Goal: Information Seeking & Learning: Learn about a topic

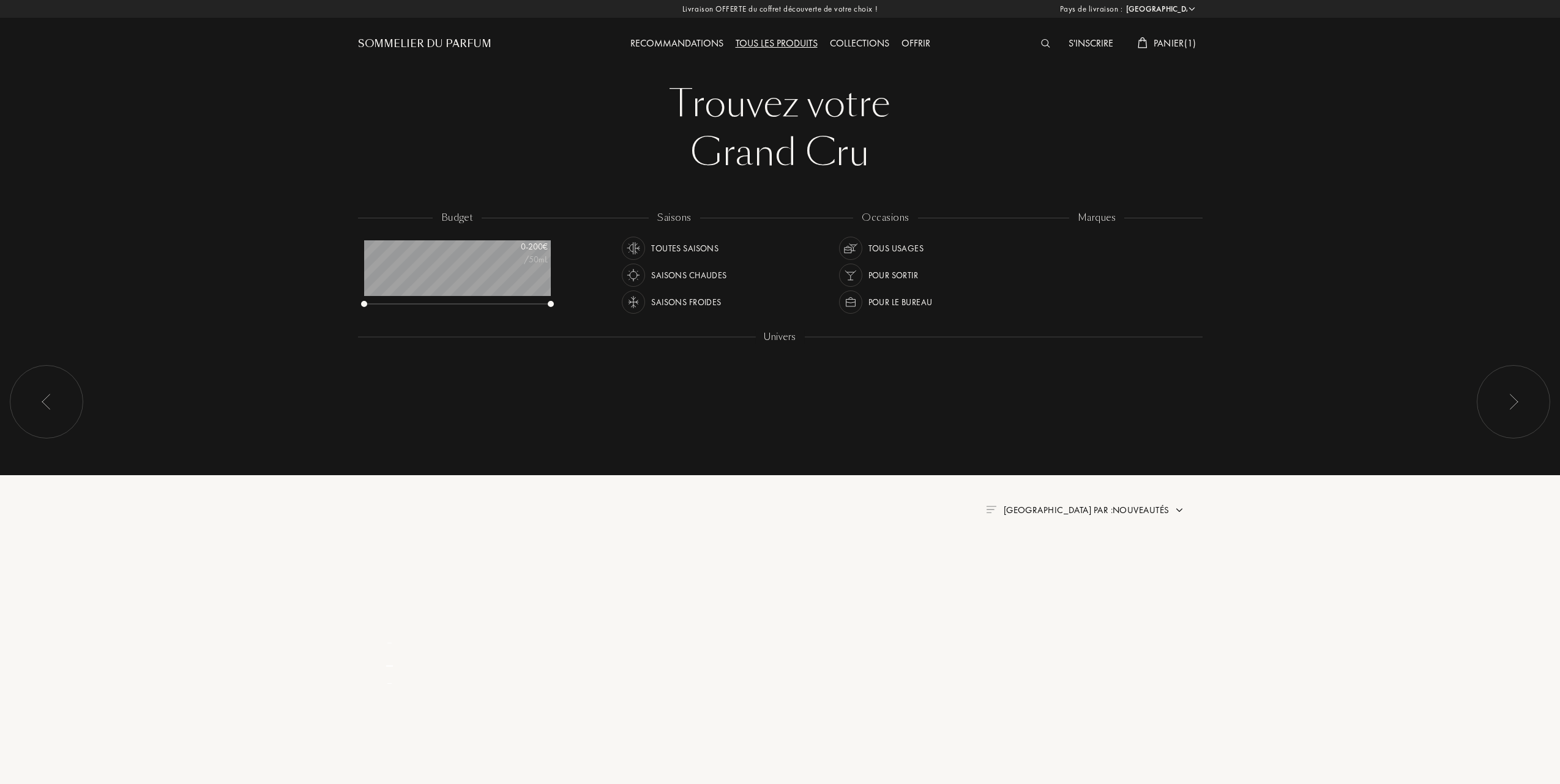
select select "FR"
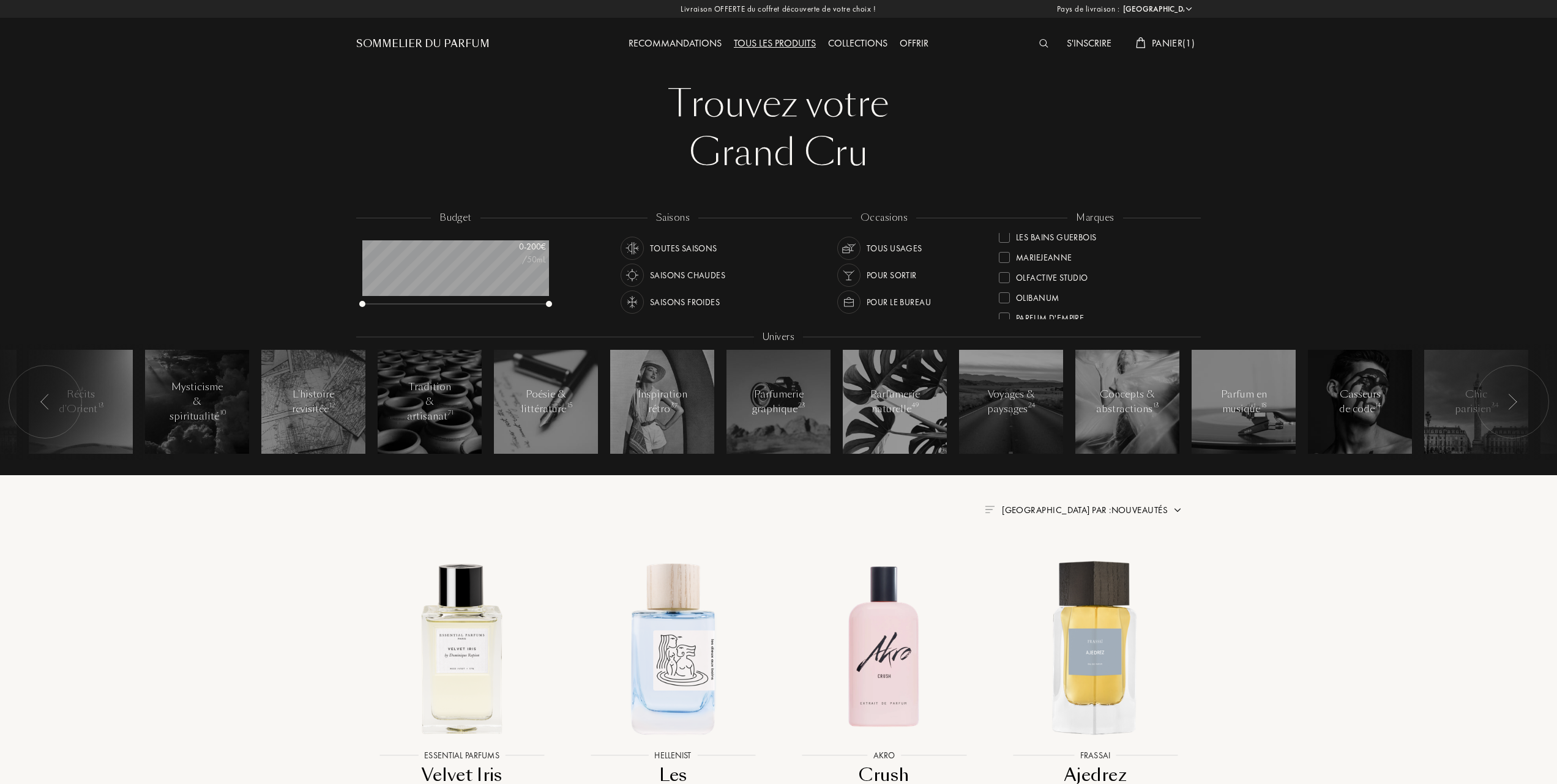
scroll to position [301, 0]
click at [1004, 302] on div at bounding box center [1004, 306] width 11 height 11
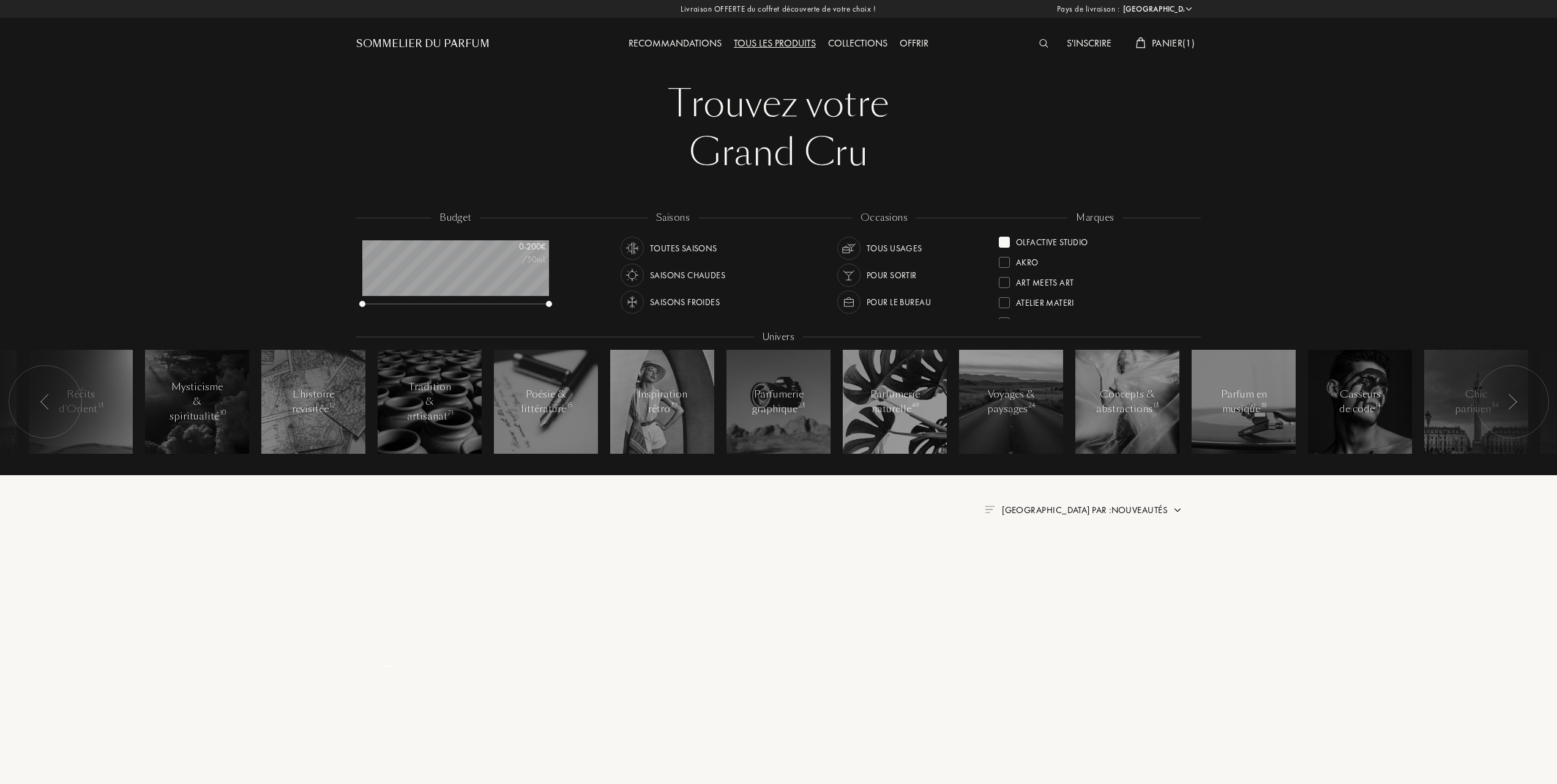
scroll to position [0, 0]
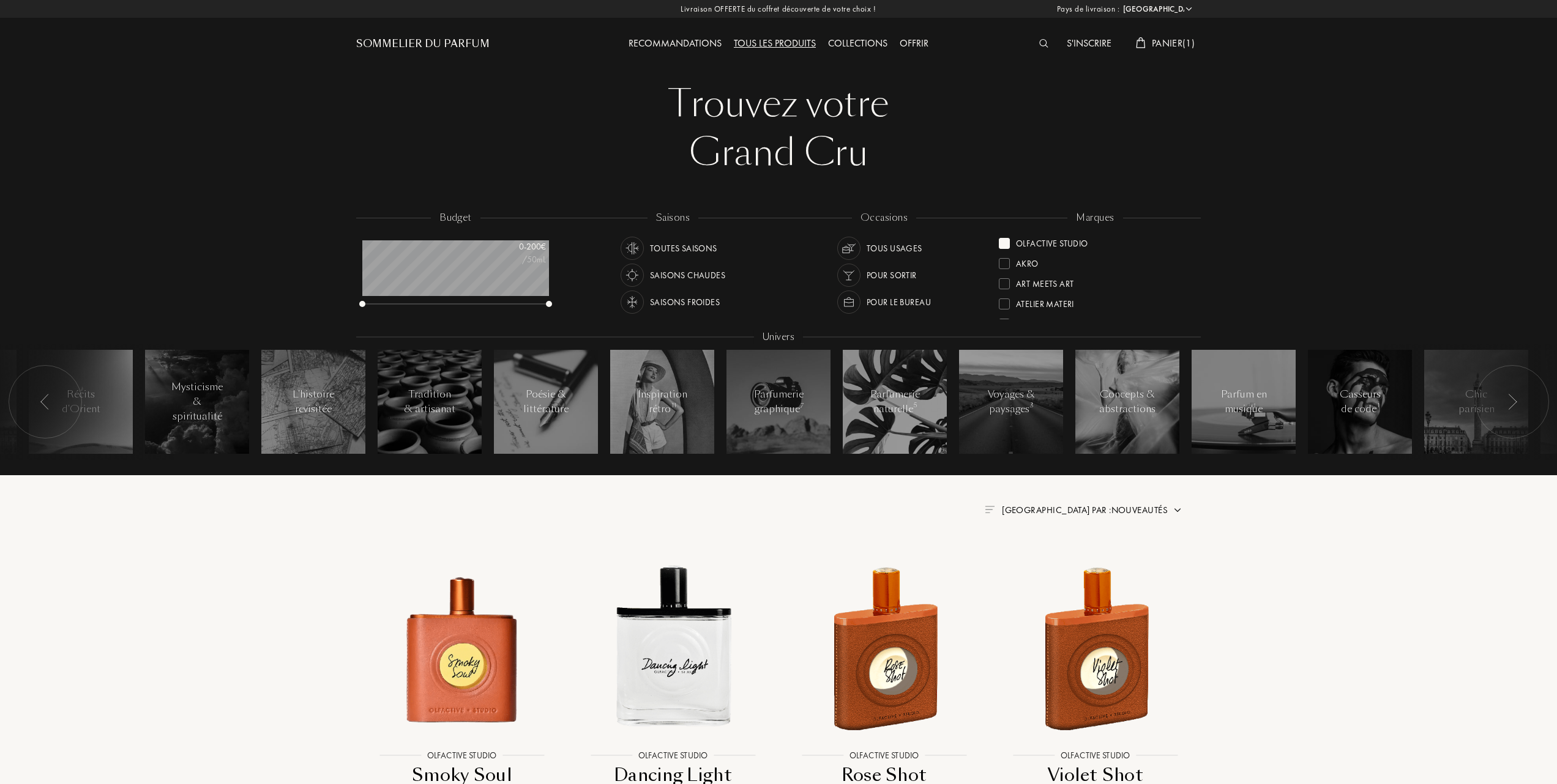
click at [1123, 507] on span "Trier par : Nouveautés" at bounding box center [1085, 510] width 166 height 12
click at [1053, 563] on div at bounding box center [1055, 564] width 9 height 9
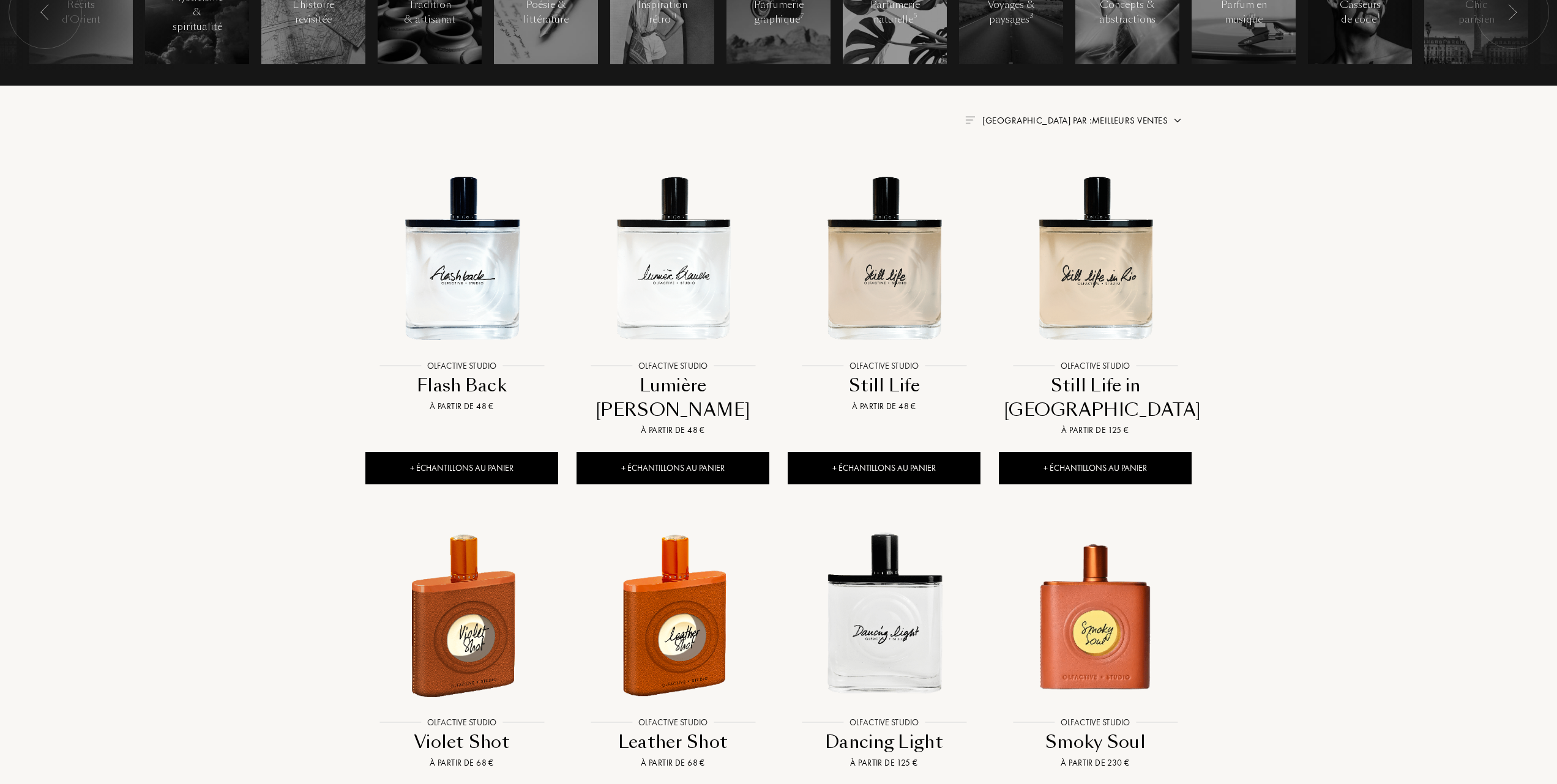
scroll to position [489, 0]
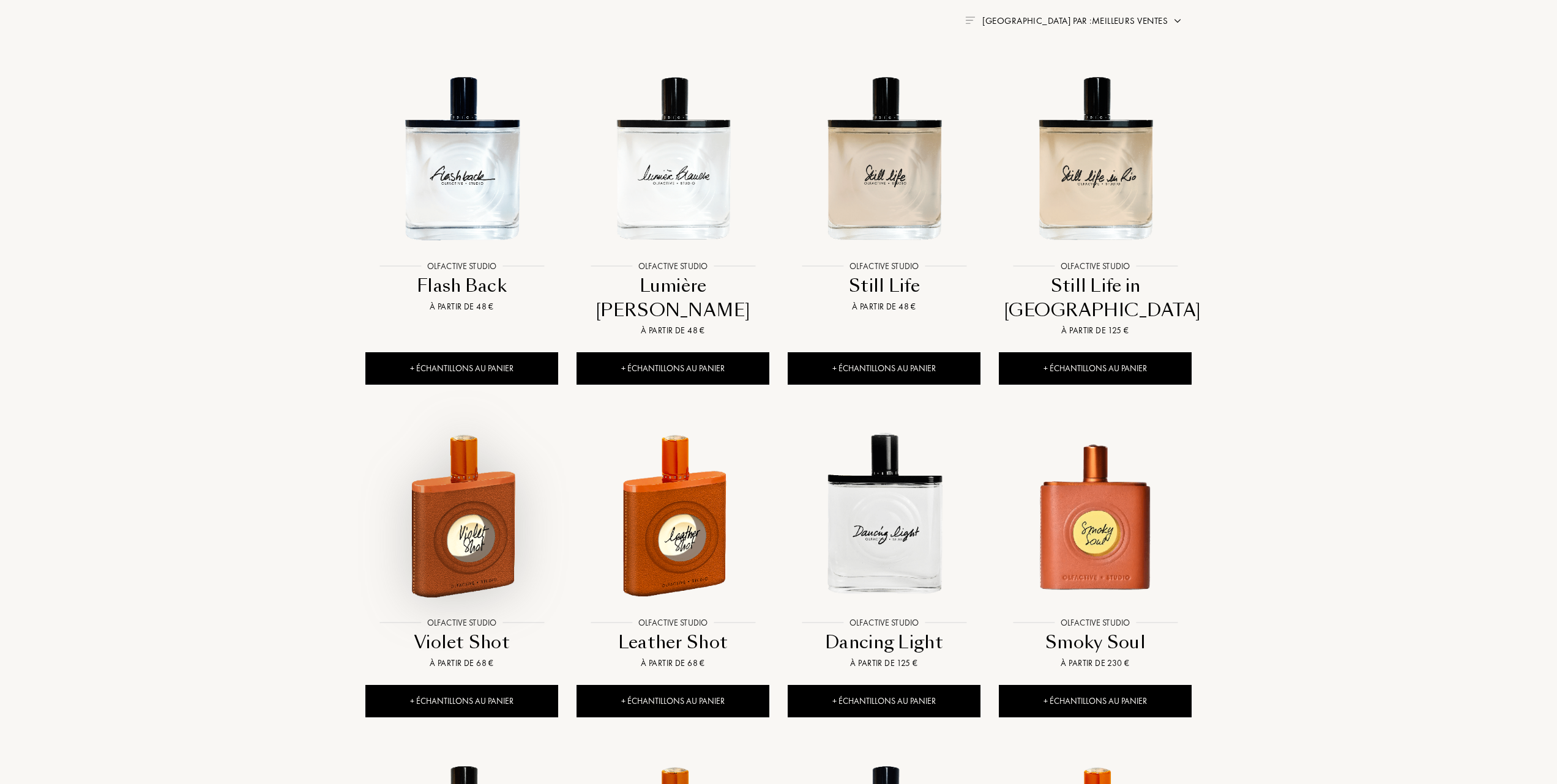
click at [492, 505] on img at bounding box center [462, 515] width 191 height 191
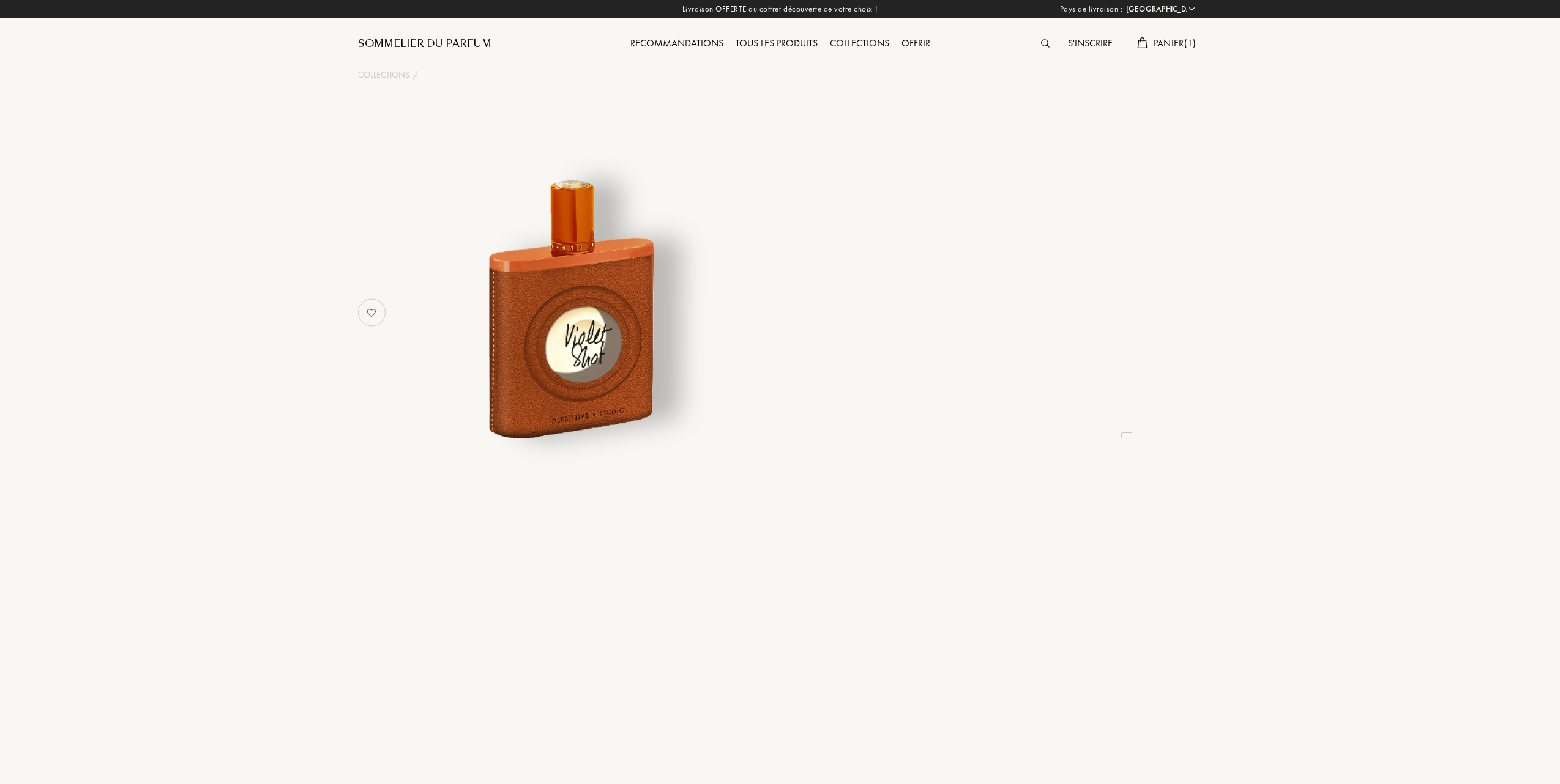
select select "FR"
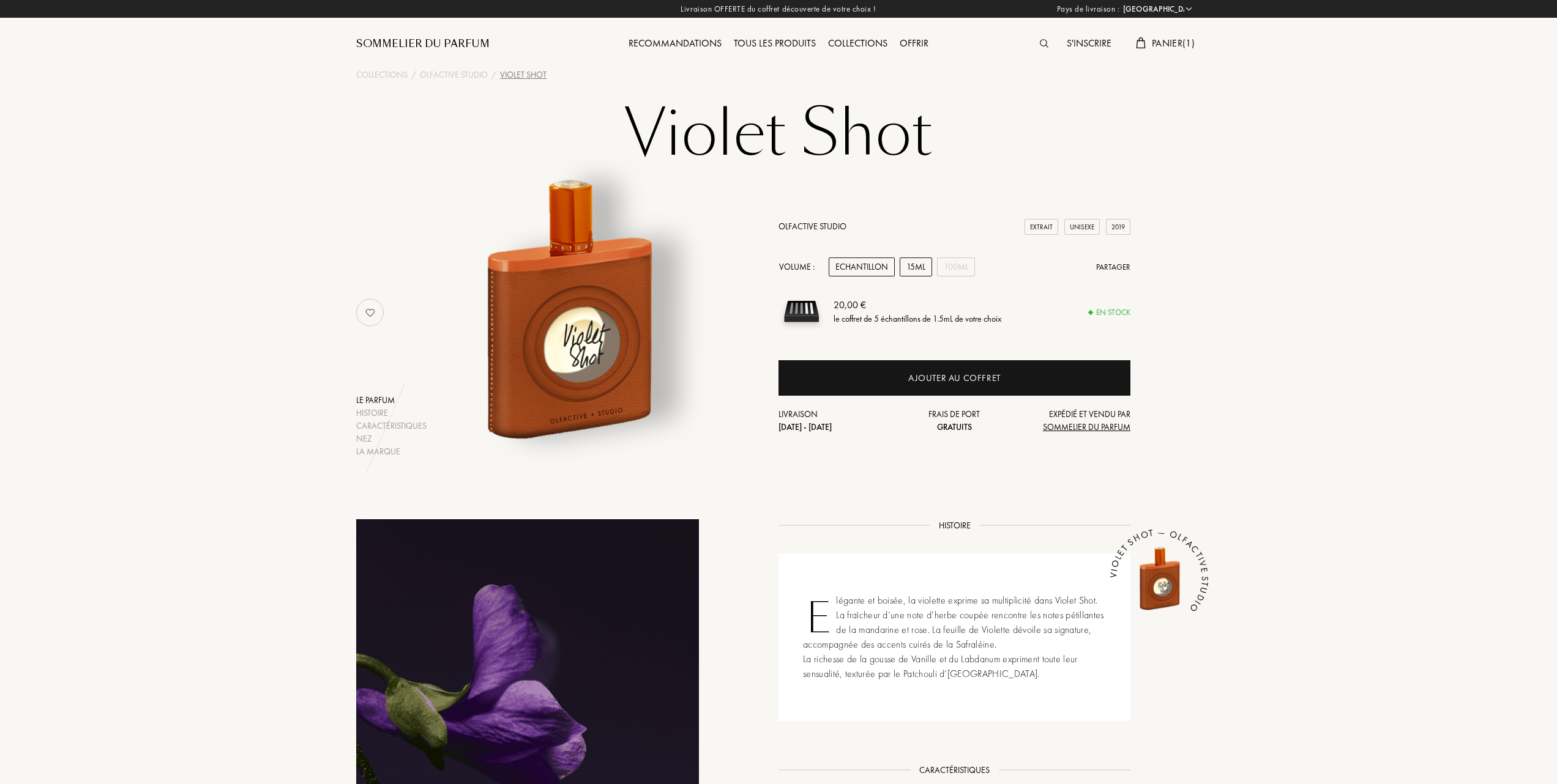
click at [923, 260] on div "15mL" at bounding box center [915, 267] width 32 height 19
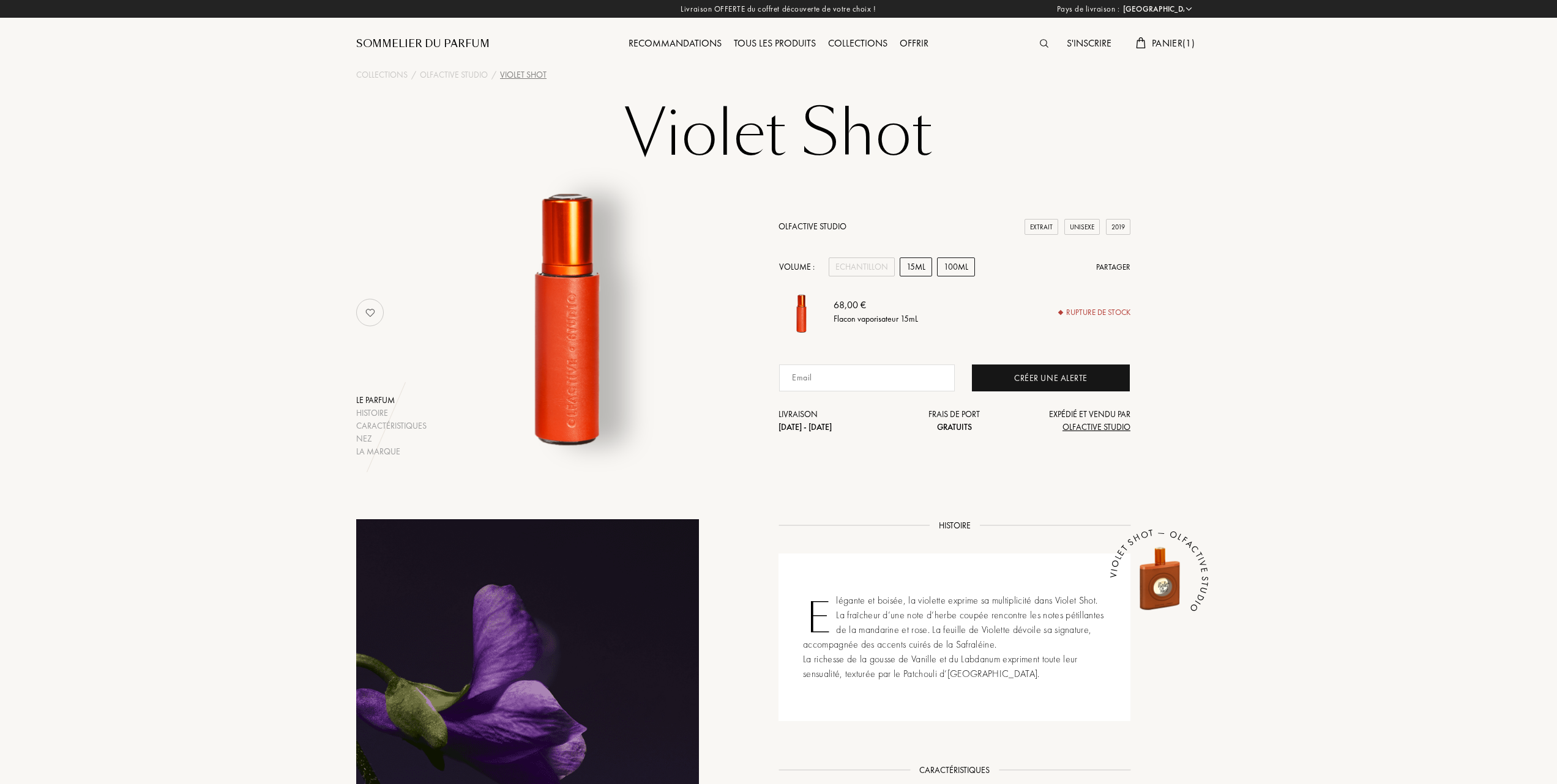
click at [957, 262] on div "100mL" at bounding box center [956, 267] width 38 height 19
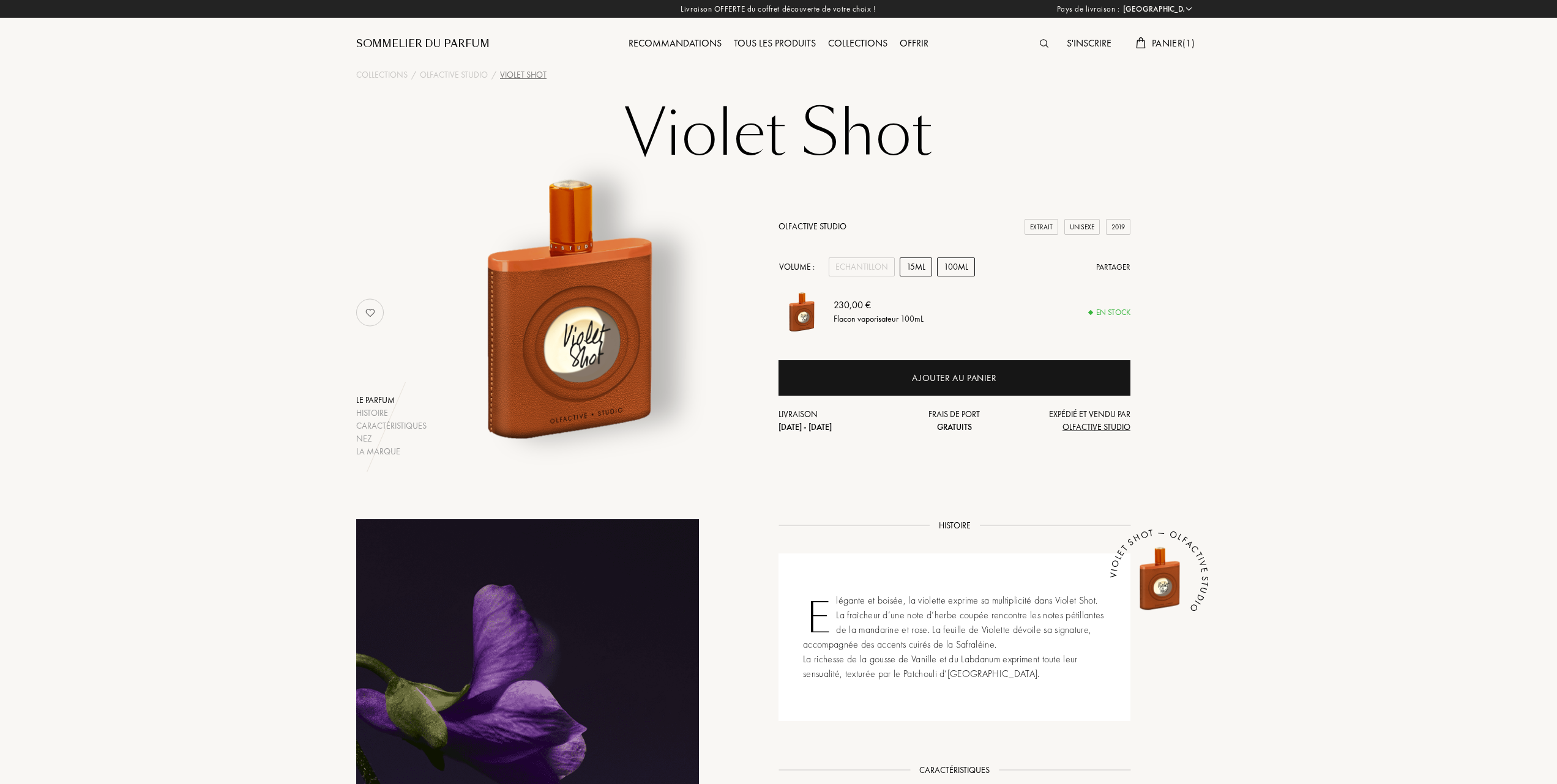
click at [910, 262] on div "15mL" at bounding box center [915, 267] width 32 height 19
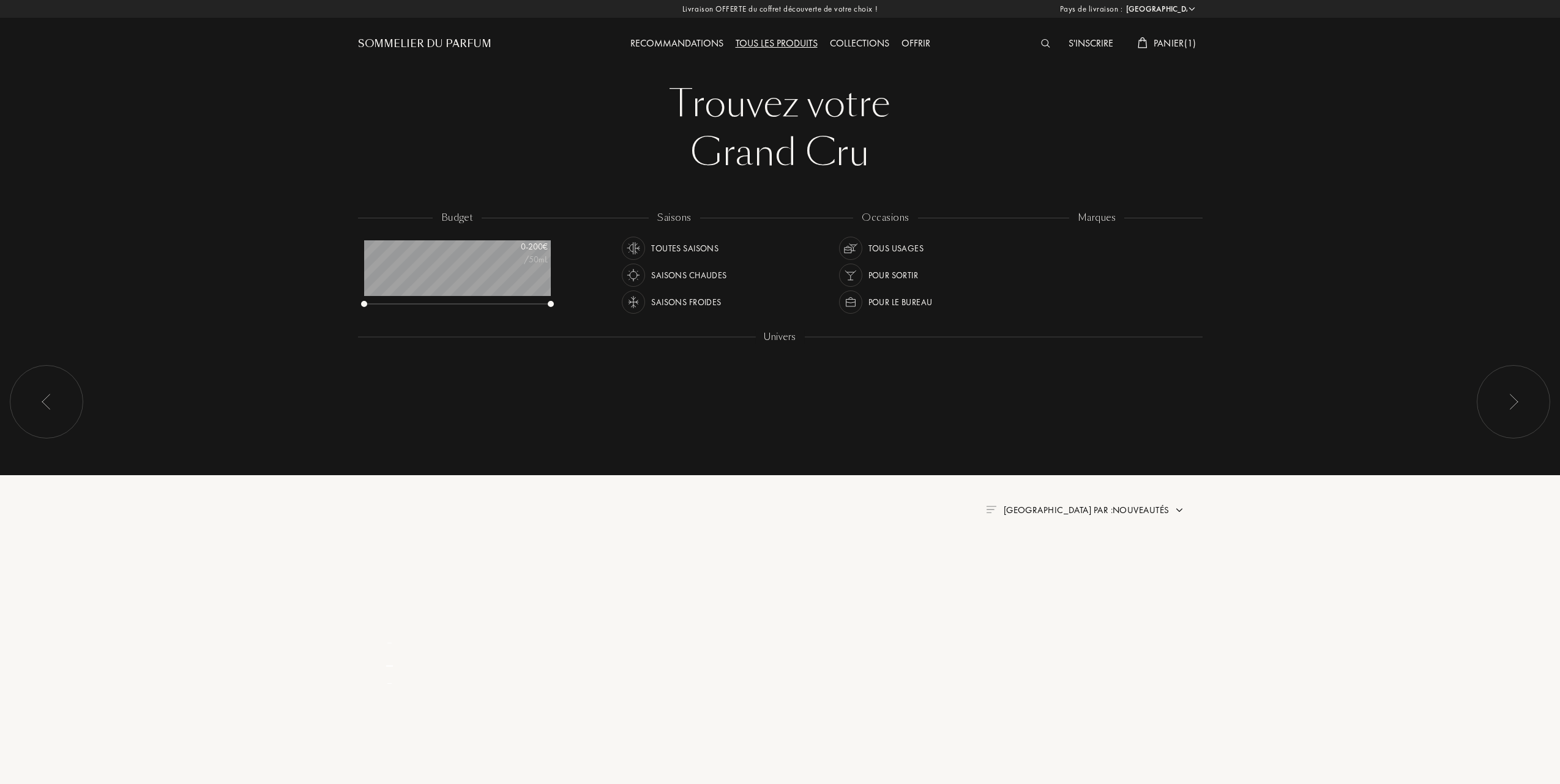
select select "FR"
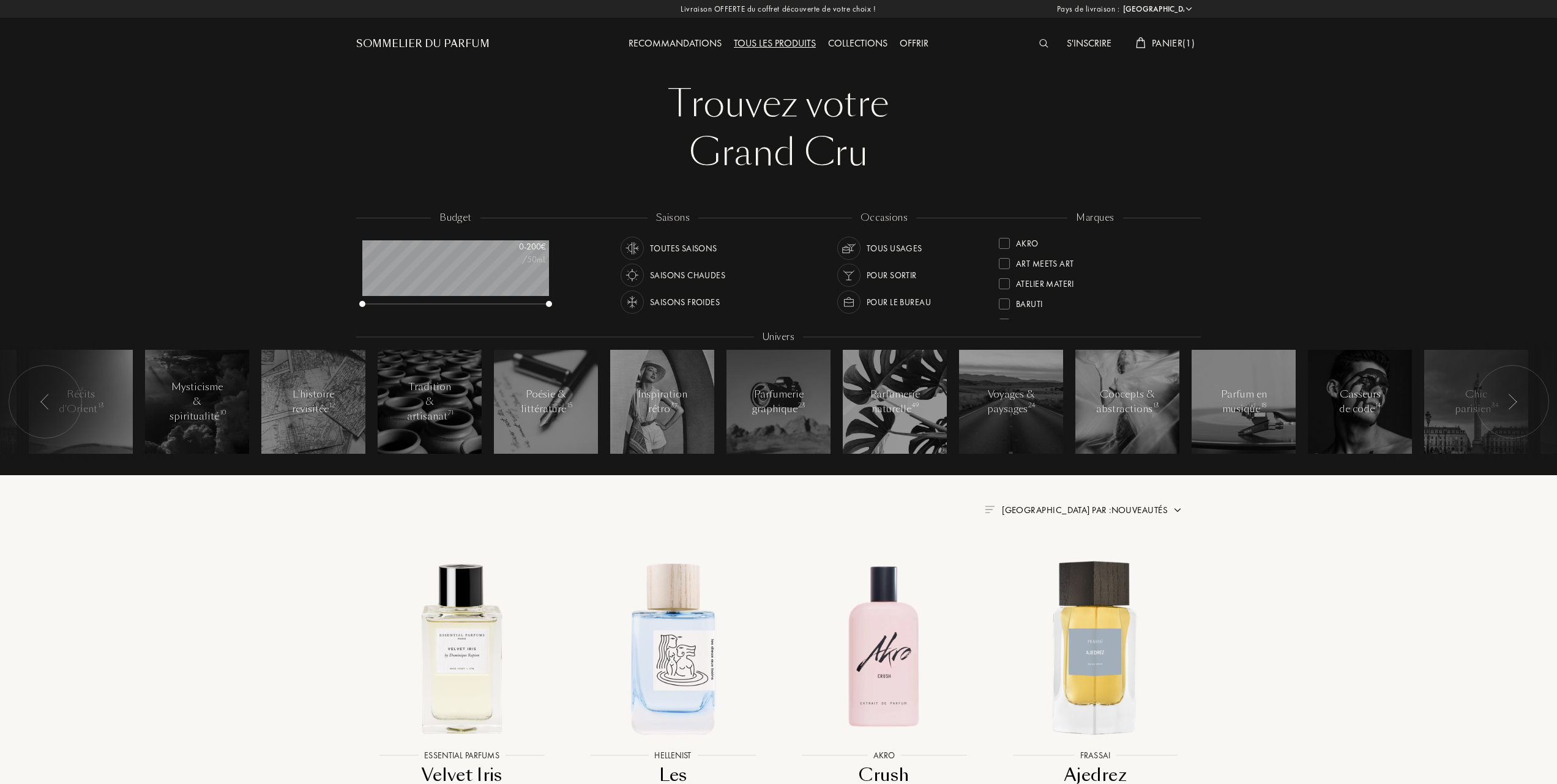
click at [1006, 242] on div at bounding box center [1004, 243] width 11 height 11
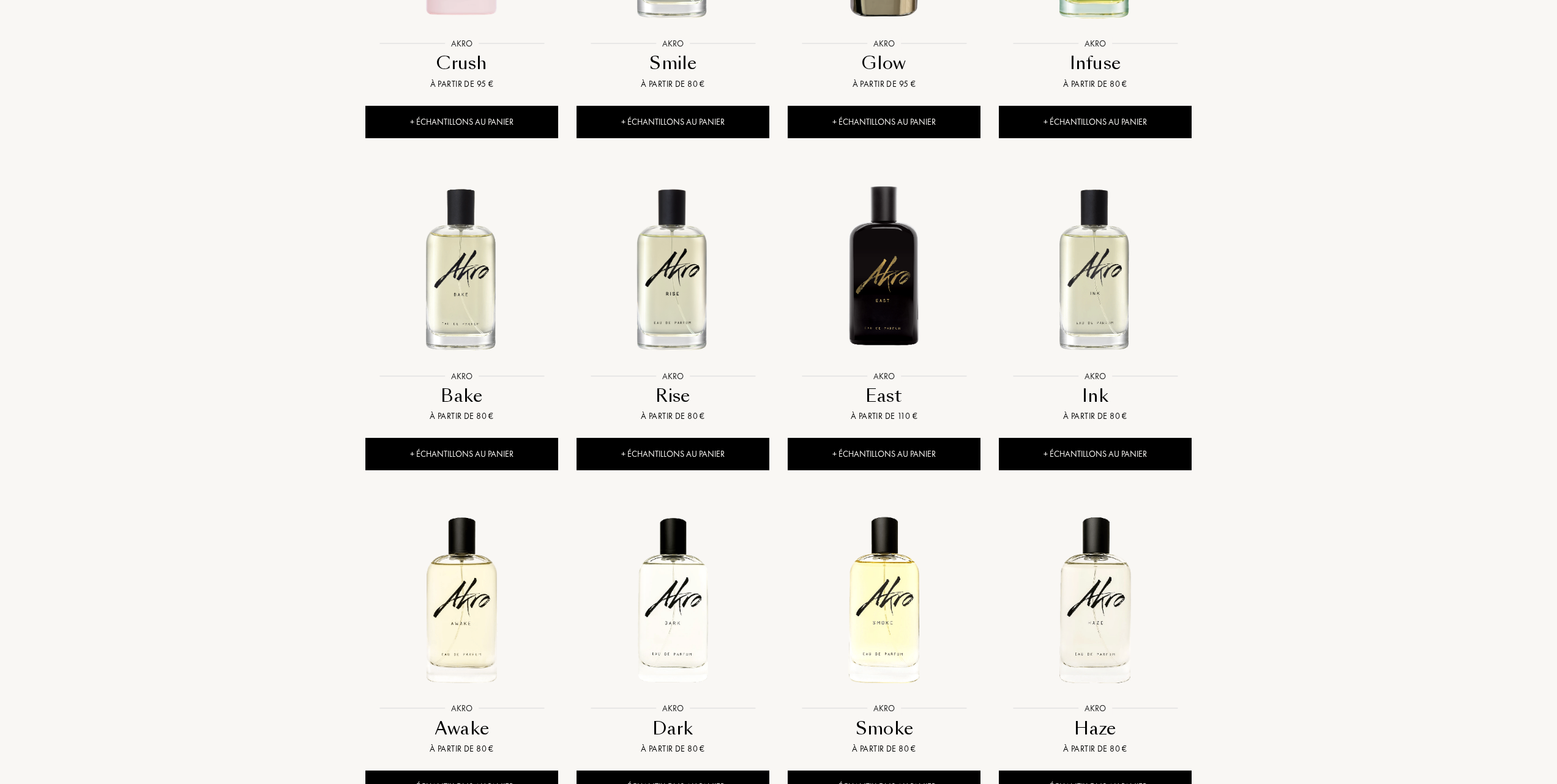
scroll to position [815, 0]
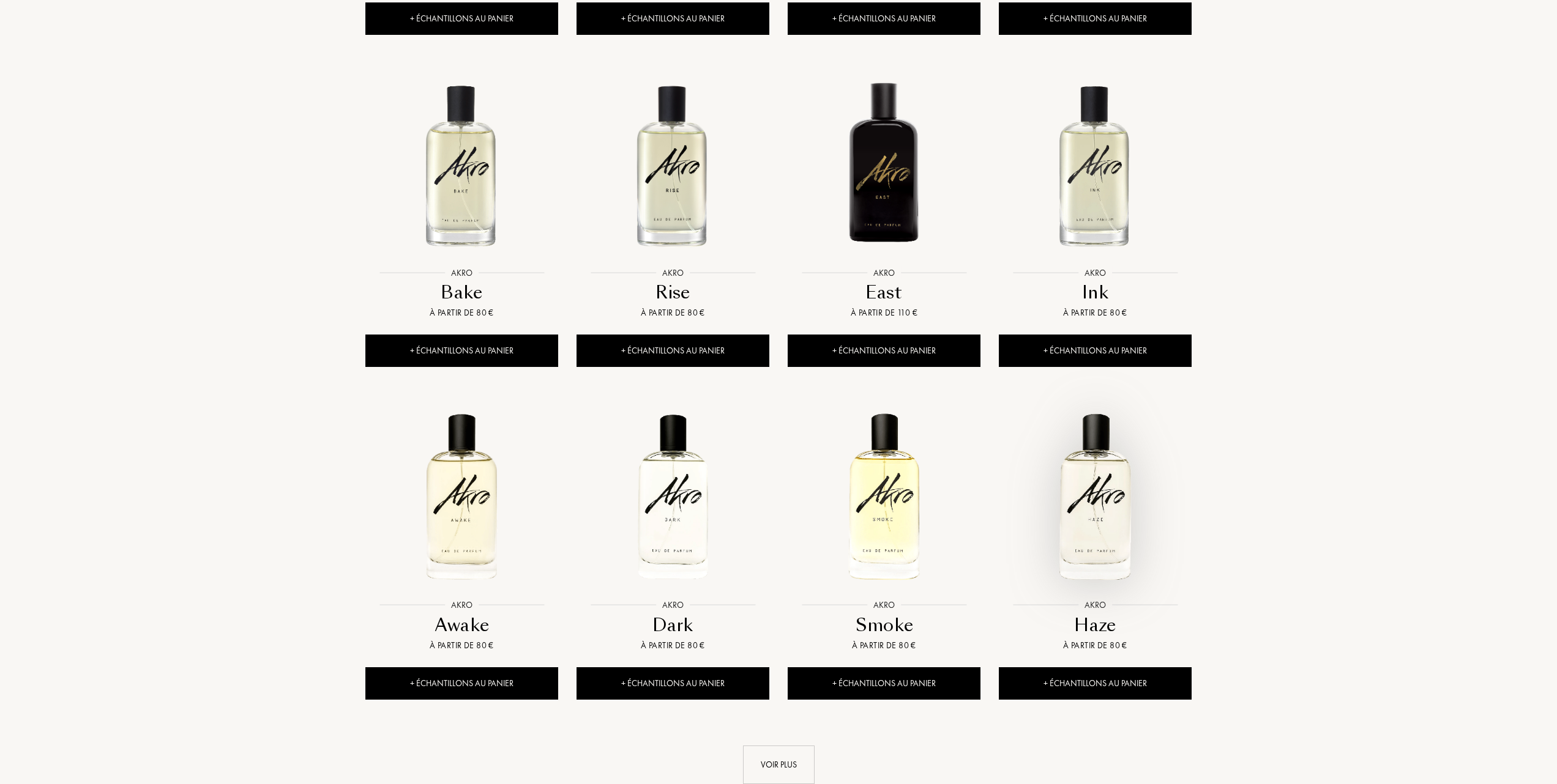
click at [1098, 503] on img at bounding box center [1095, 497] width 191 height 191
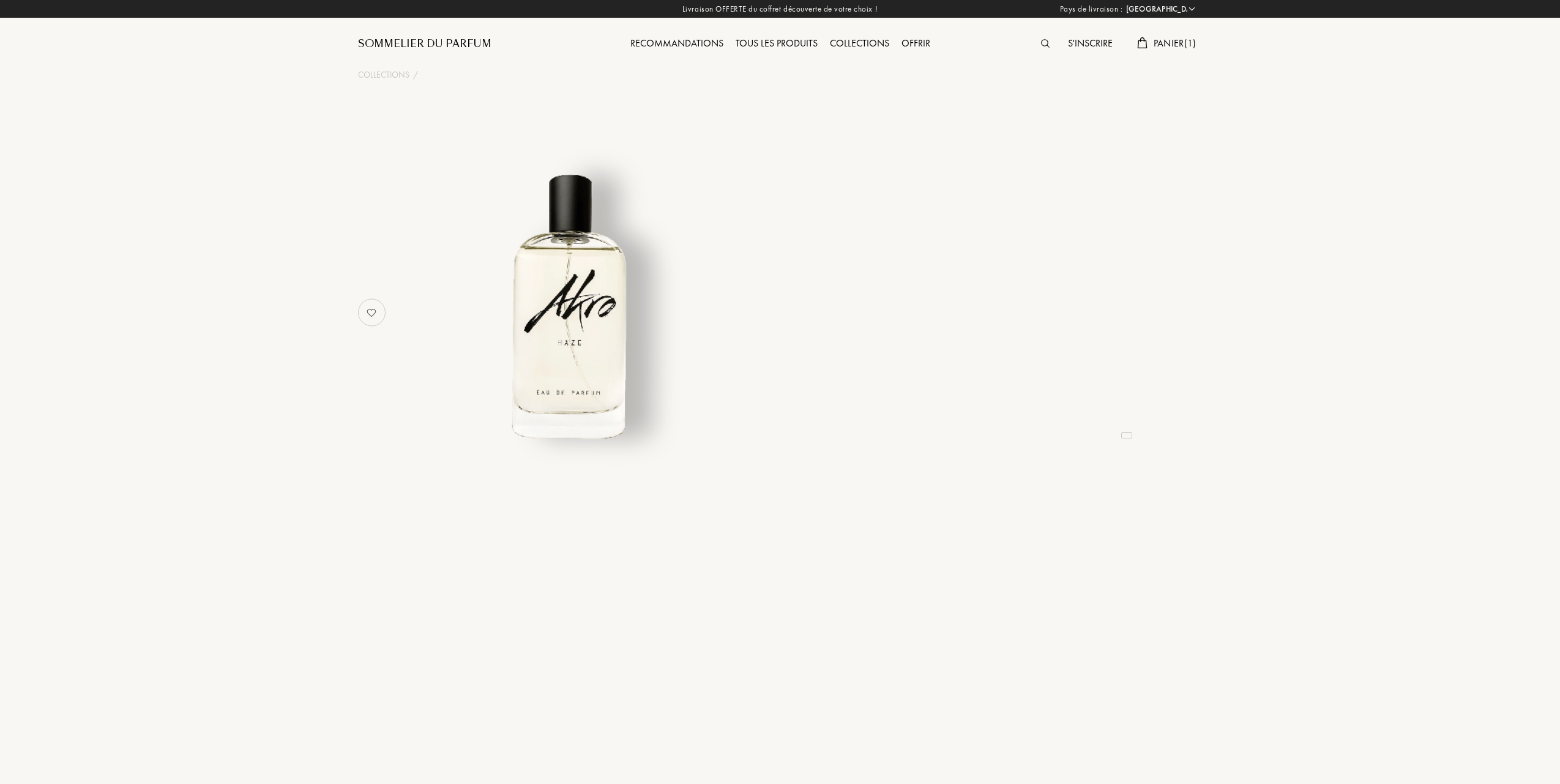
select select "FR"
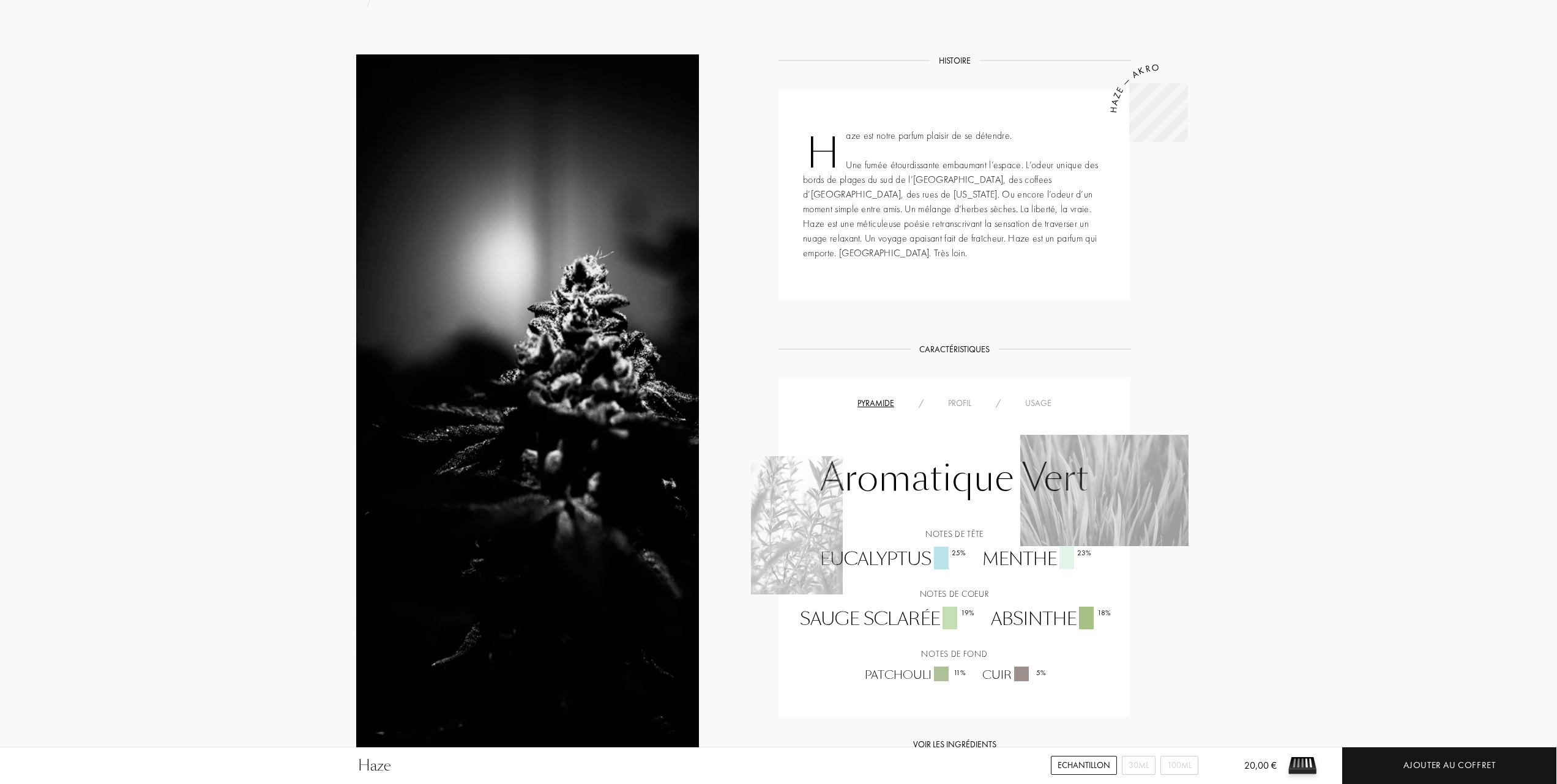
scroll to position [489, 0]
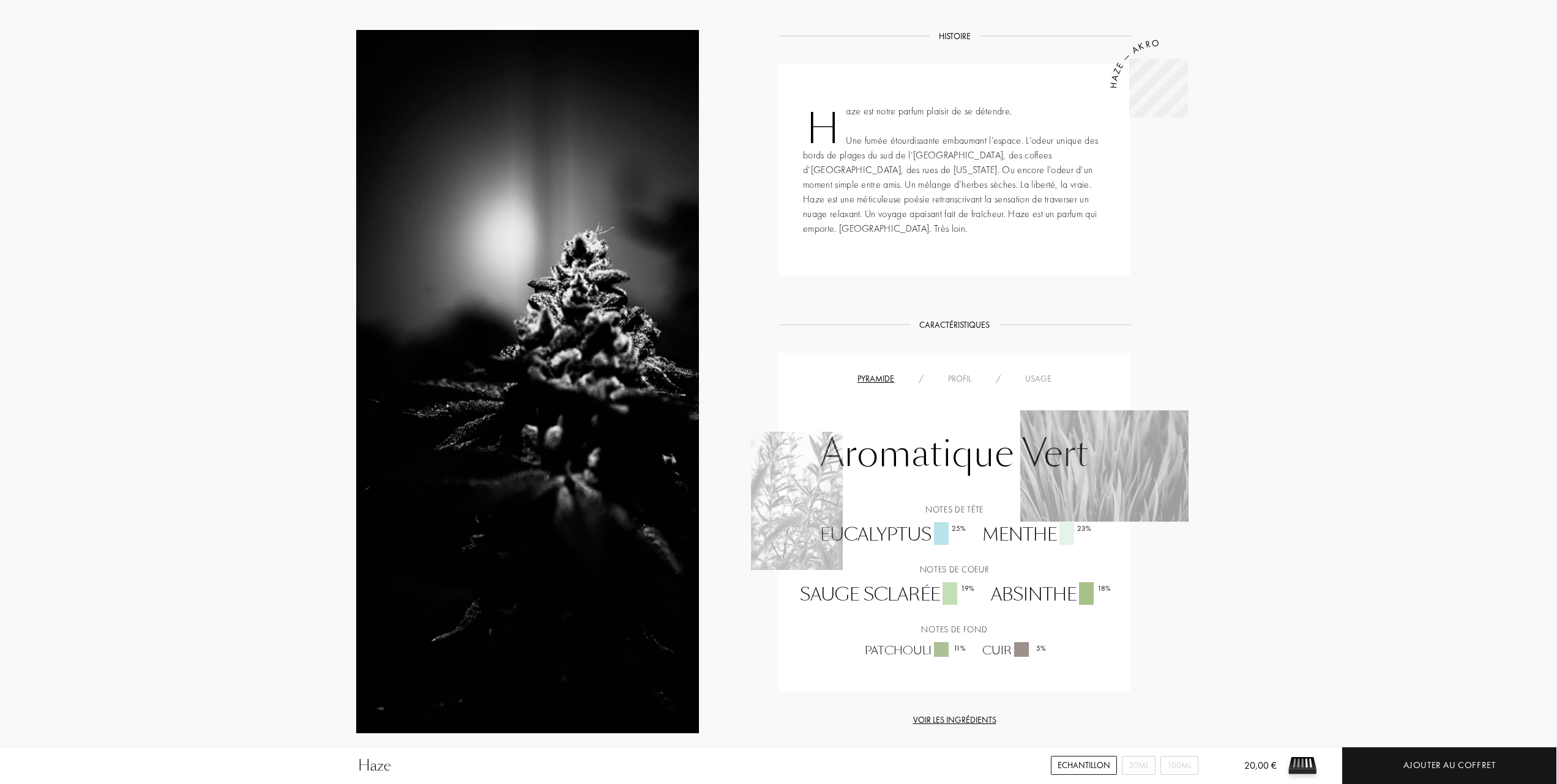
click at [1039, 372] on div "Usage" at bounding box center [1038, 378] width 51 height 13
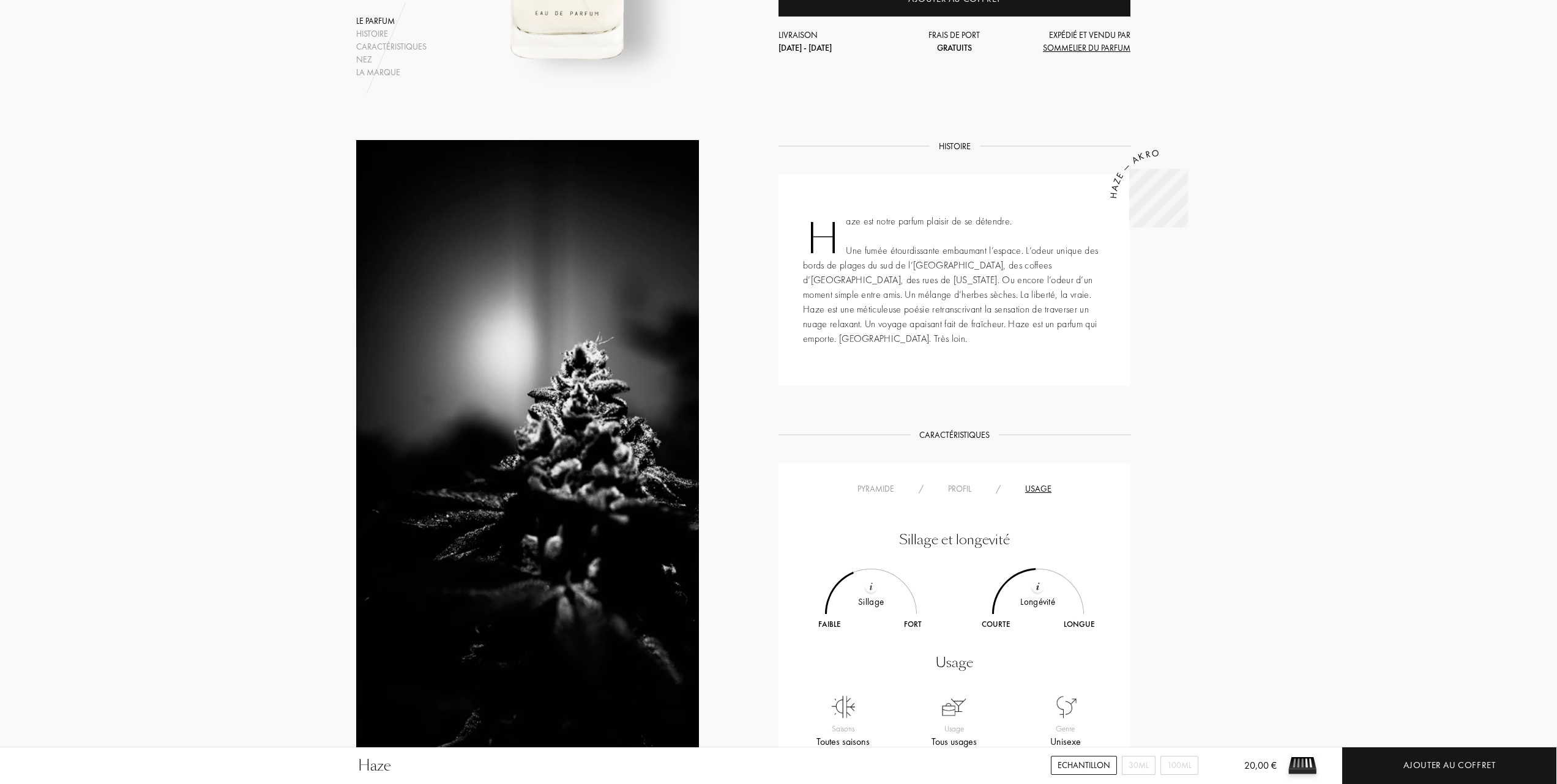
scroll to position [407, 0]
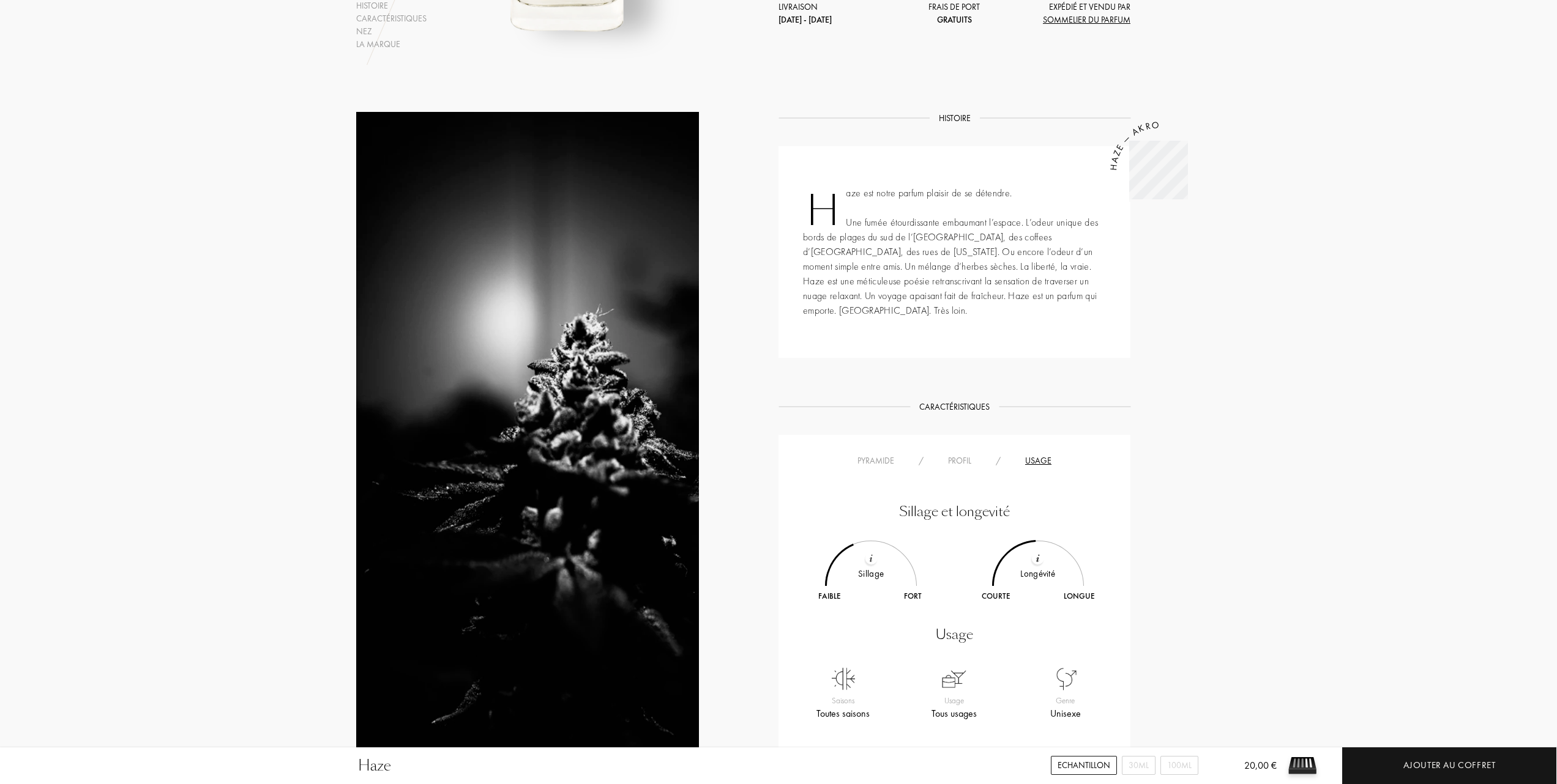
click at [872, 454] on div "Pyramide" at bounding box center [876, 461] width 61 height 13
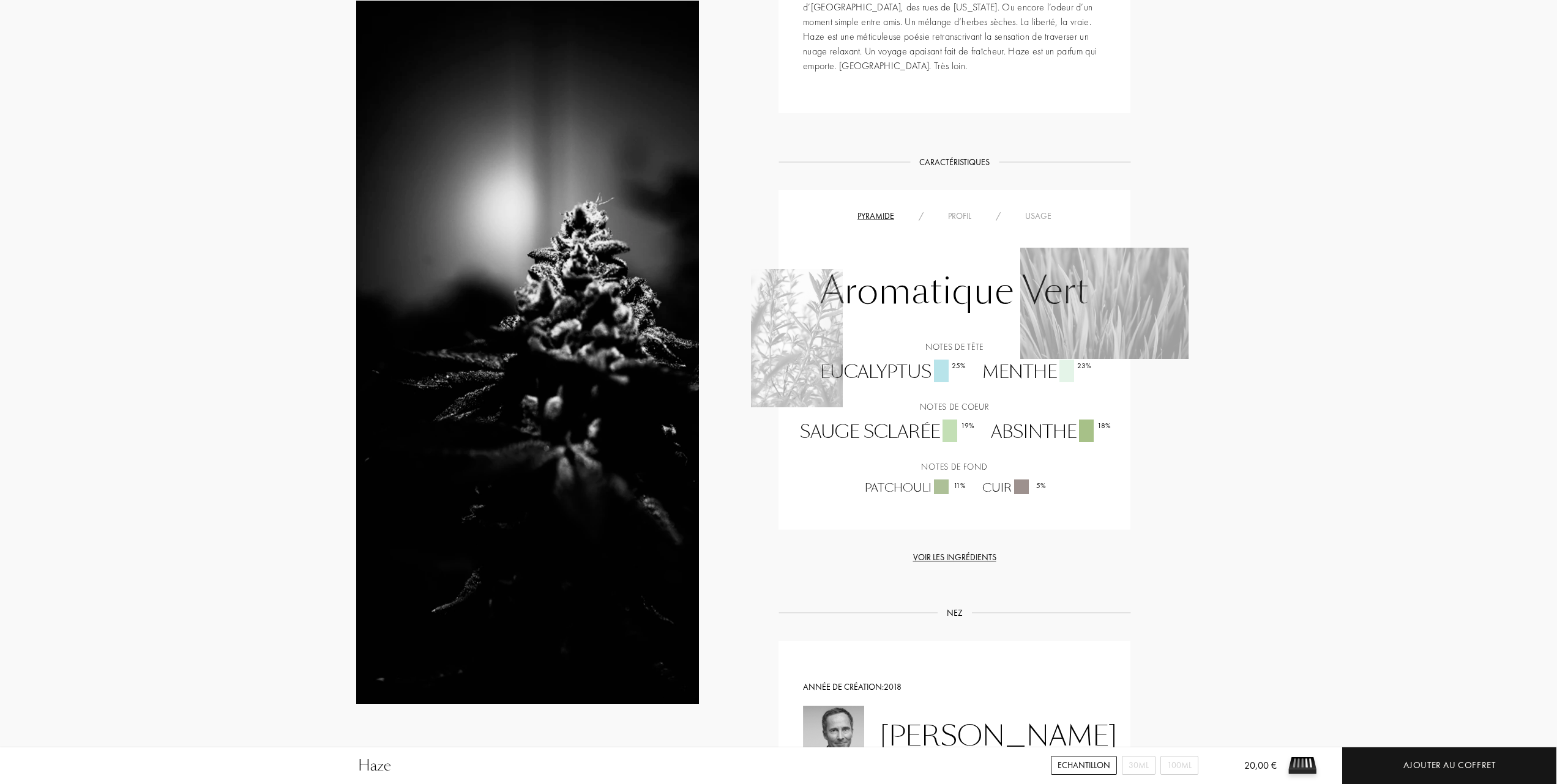
scroll to position [734, 0]
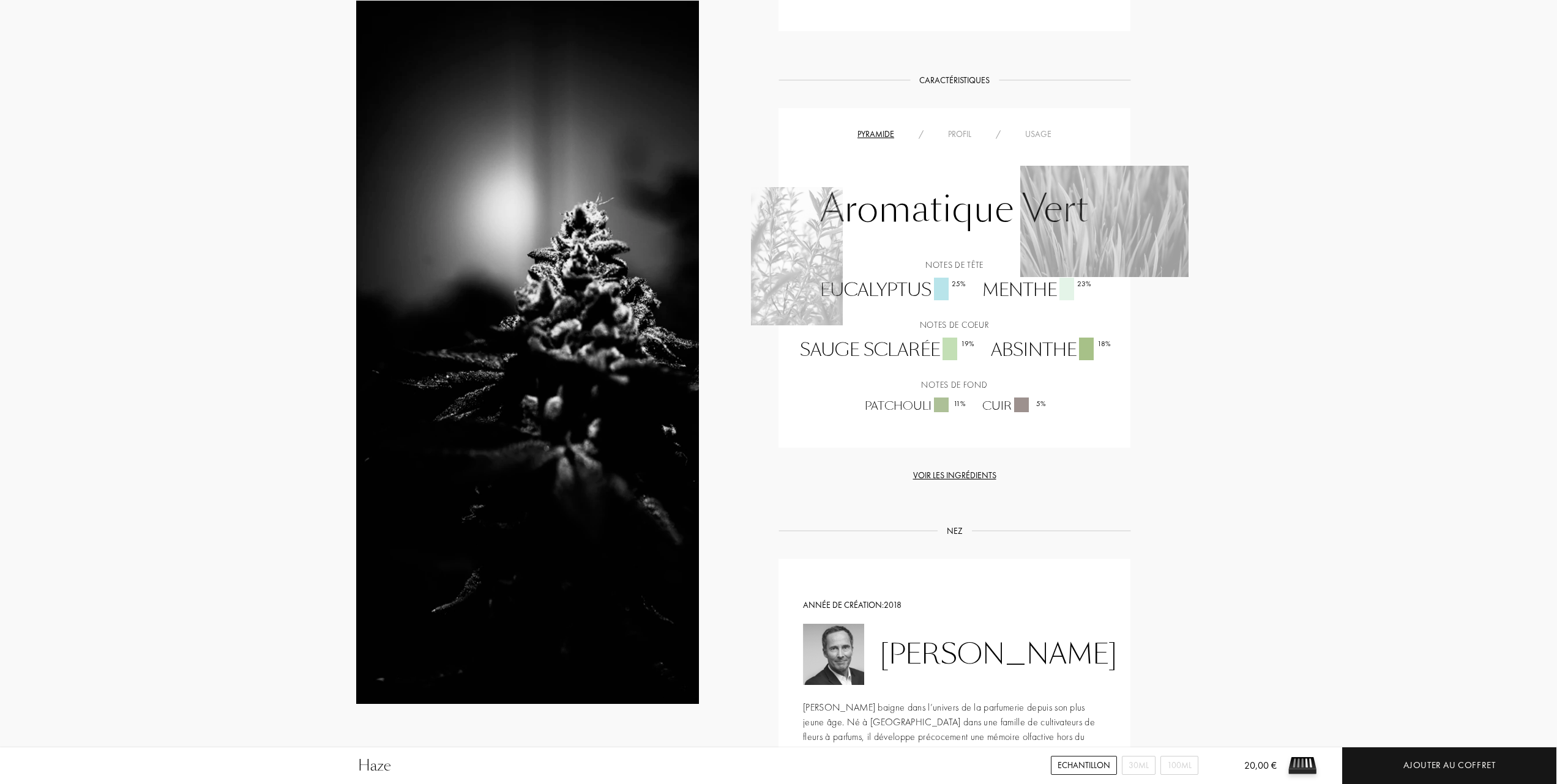
click at [1039, 128] on div "Usage" at bounding box center [1038, 134] width 51 height 13
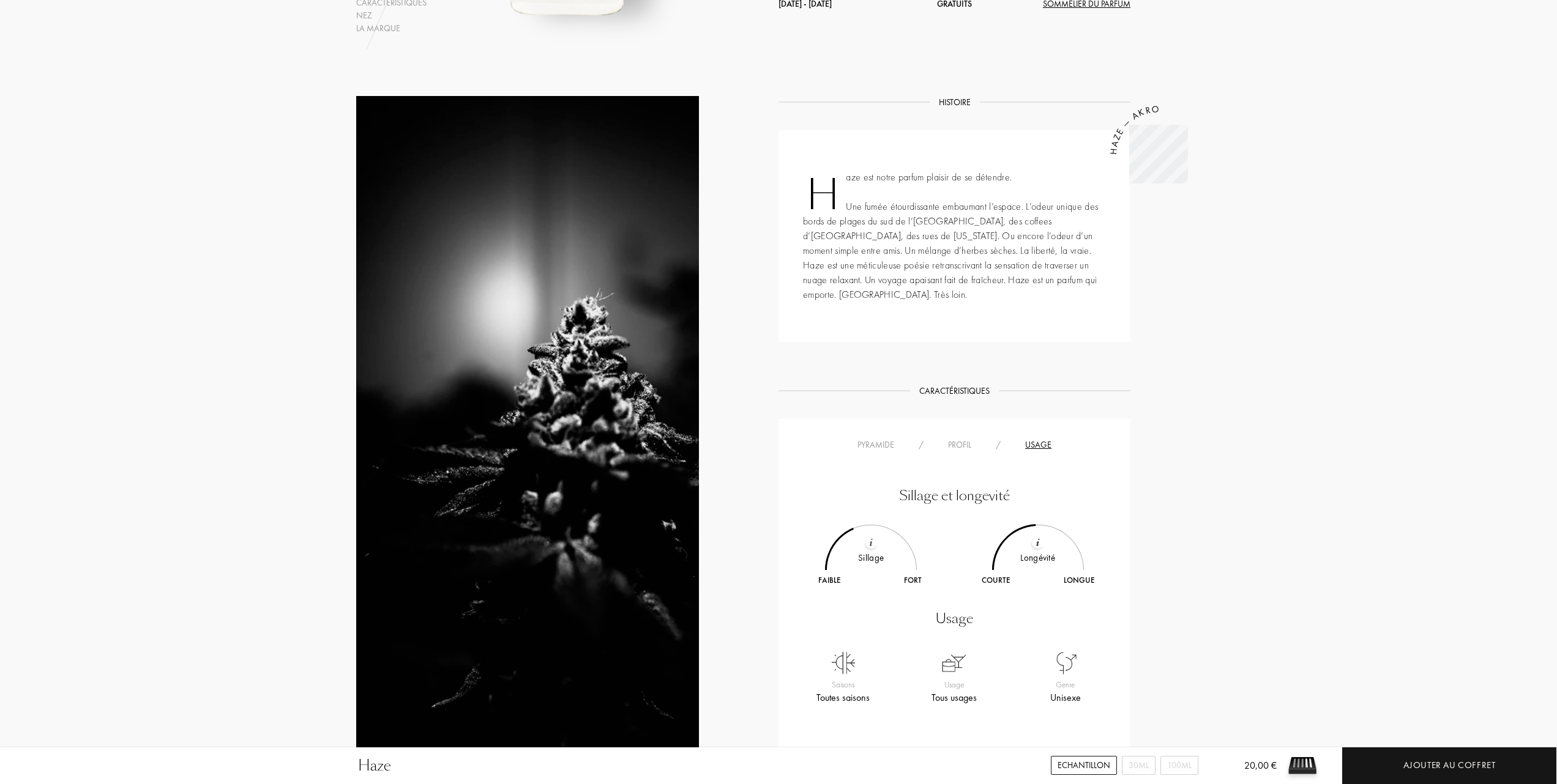
scroll to position [407, 0]
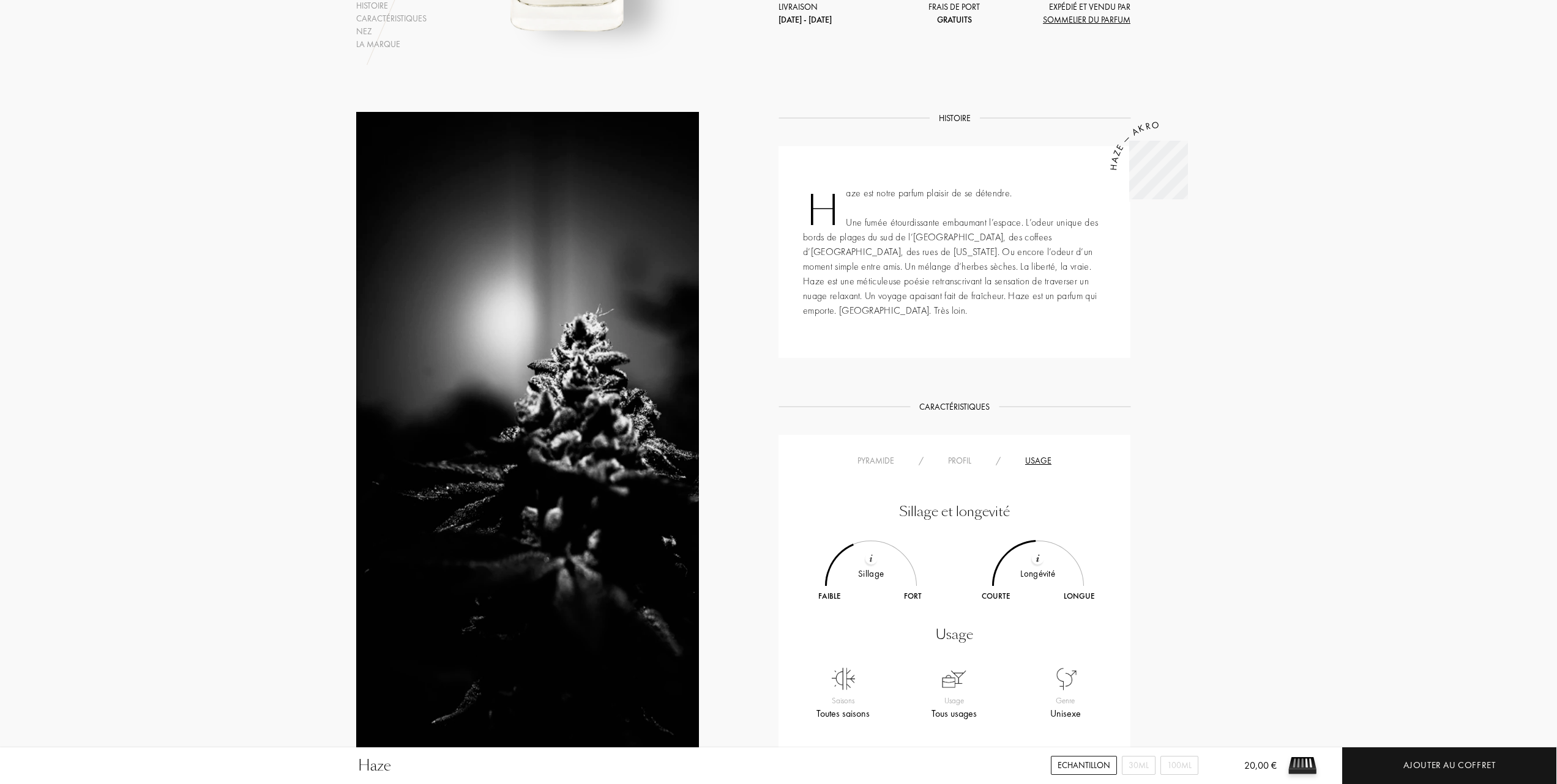
click at [965, 454] on div "Profil" at bounding box center [959, 461] width 48 height 13
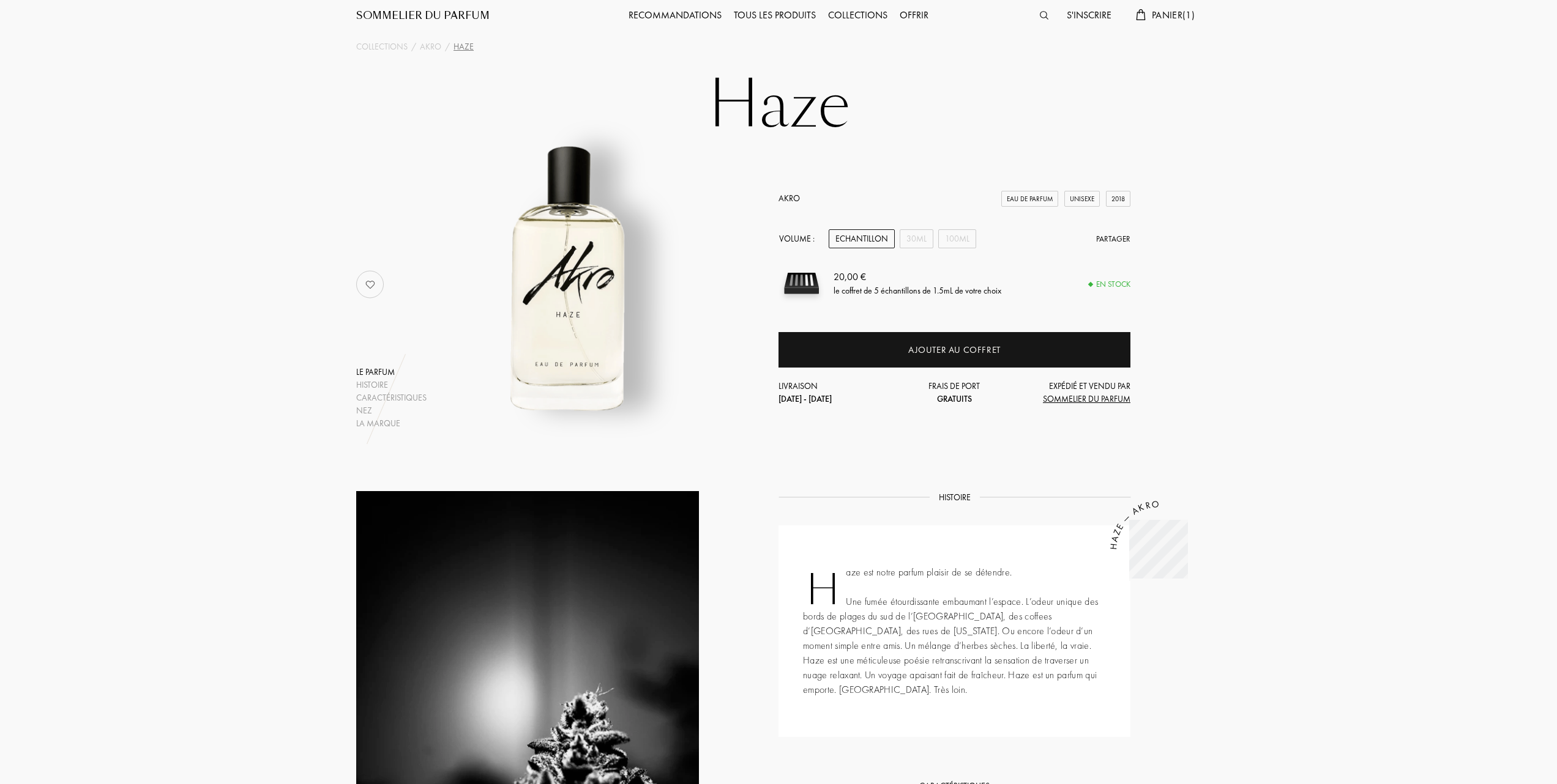
scroll to position [0, 0]
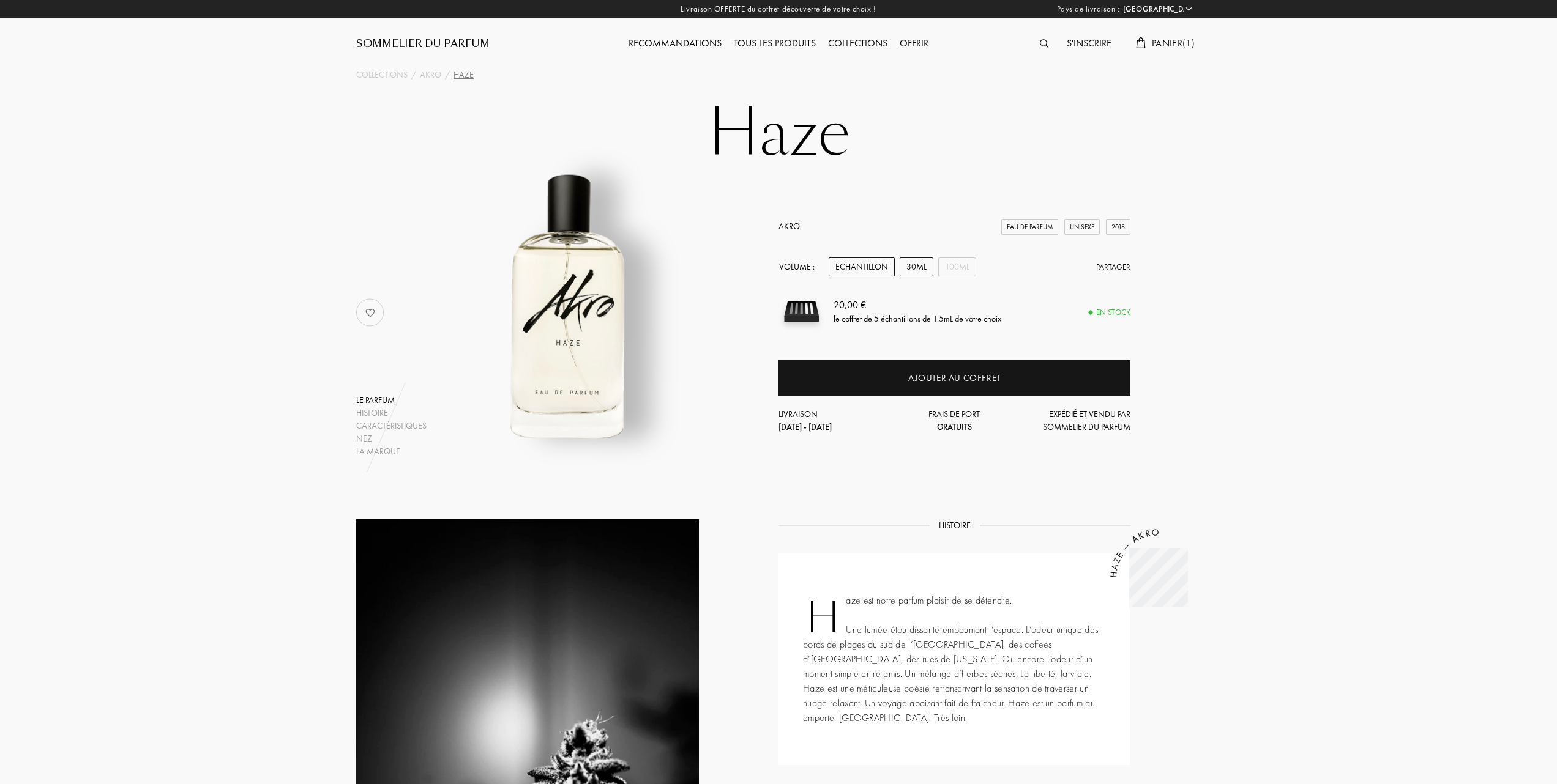
click at [921, 258] on div "30mL" at bounding box center [916, 267] width 33 height 19
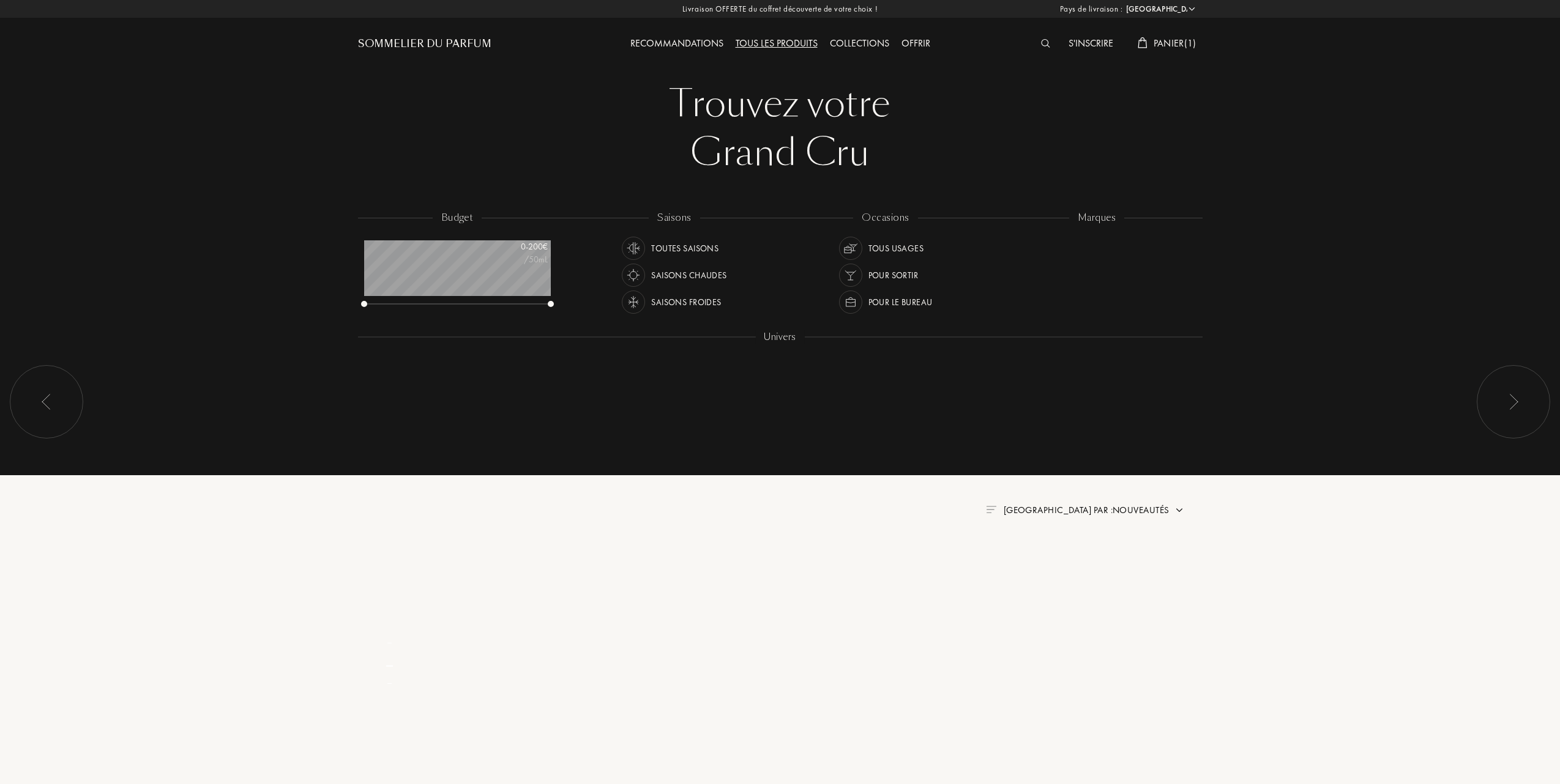
select select "FR"
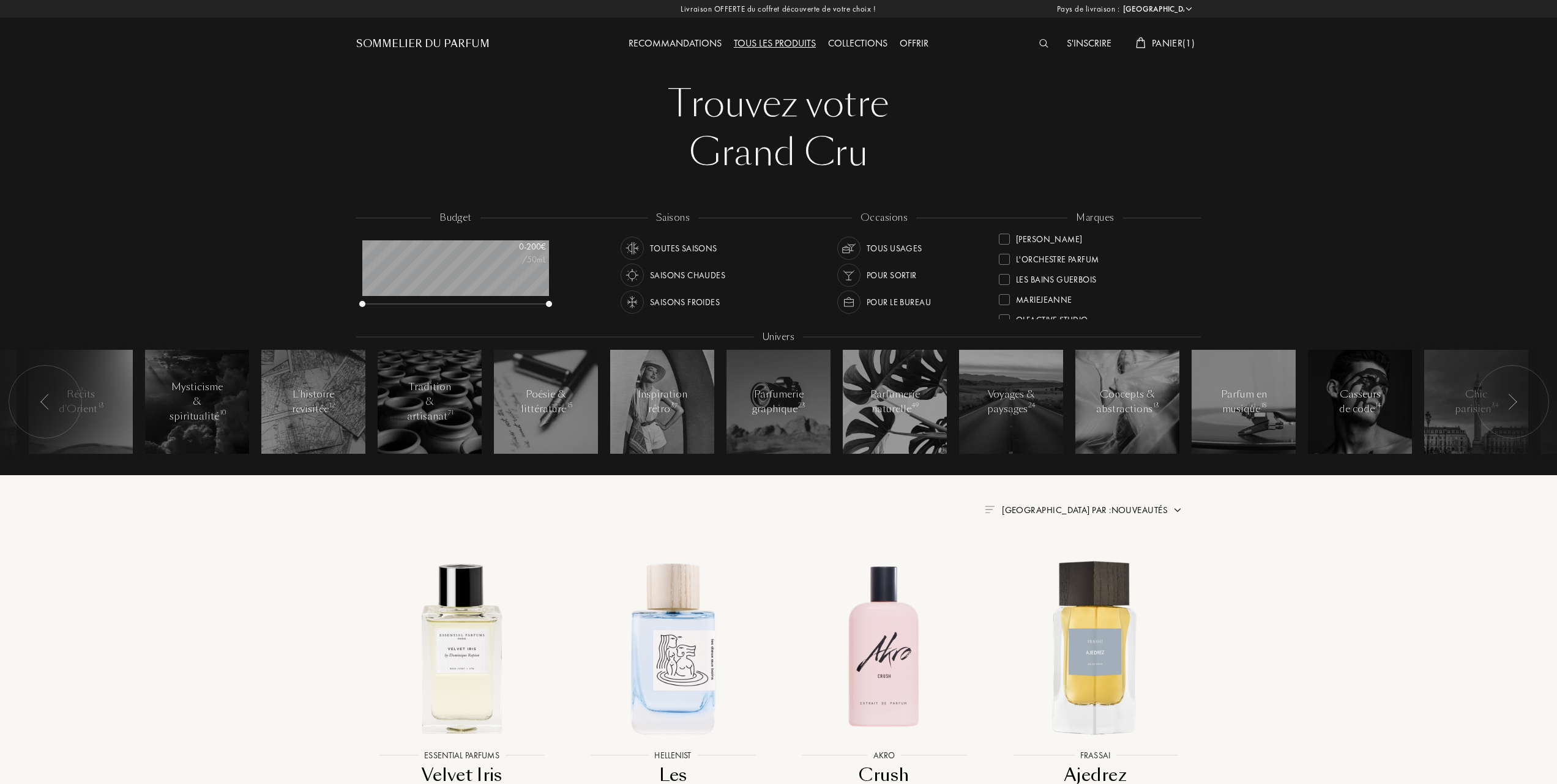
scroll to position [326, 0]
click at [1001, 275] on div at bounding box center [1004, 281] width 11 height 11
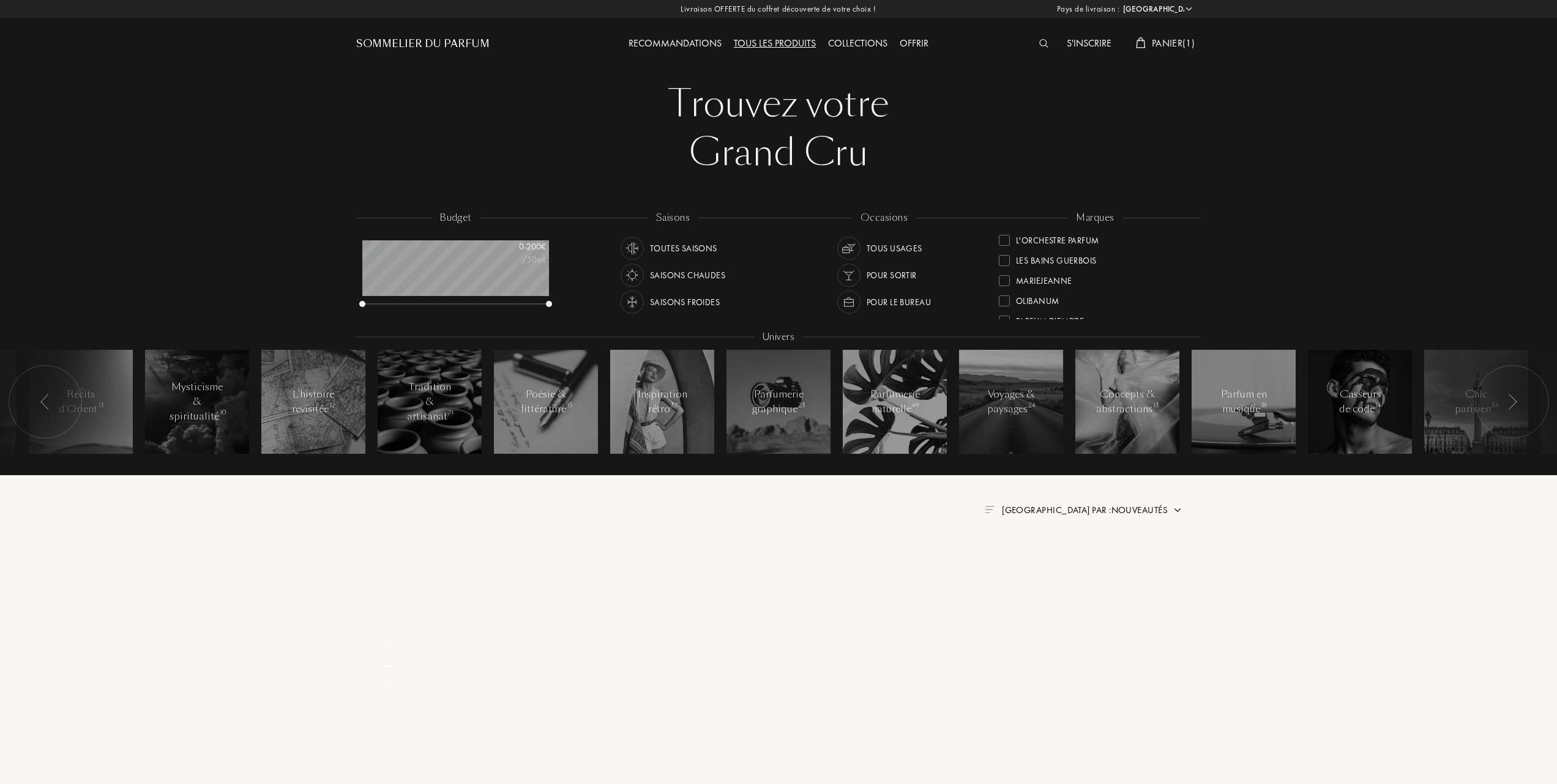
scroll to position [0, 0]
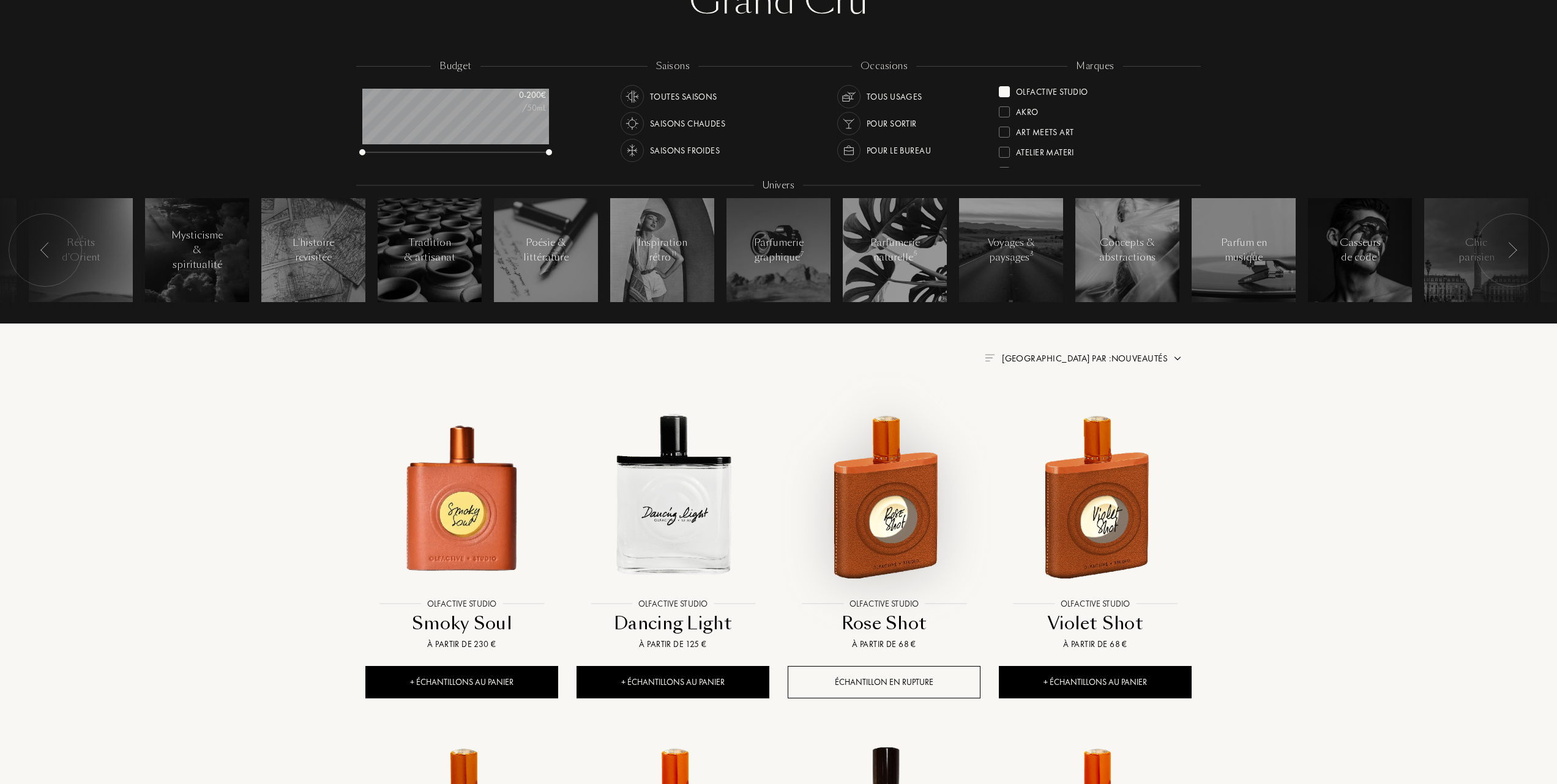
scroll to position [163, 0]
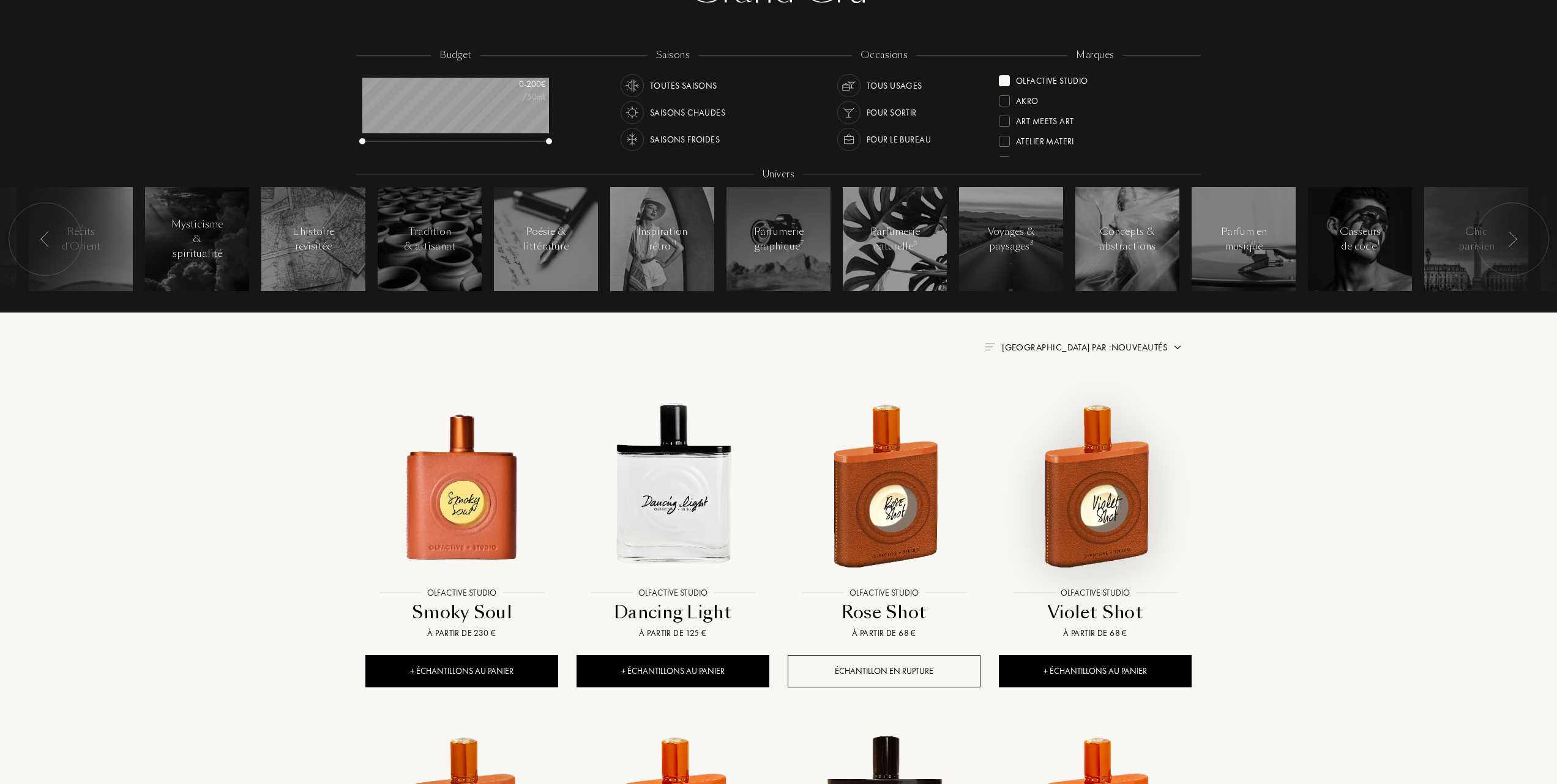
click at [1080, 489] on img at bounding box center [1095, 485] width 191 height 191
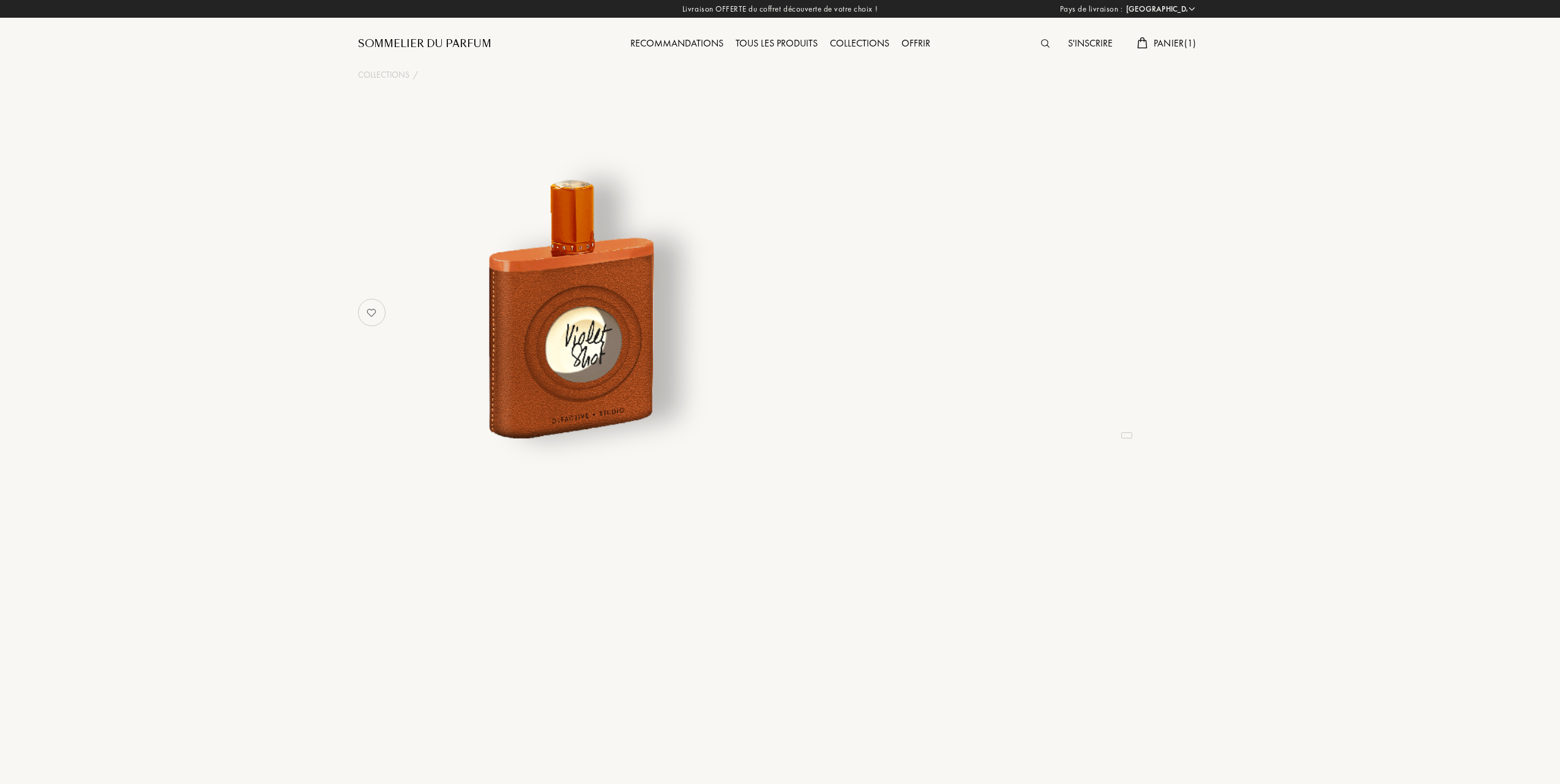
select select "FR"
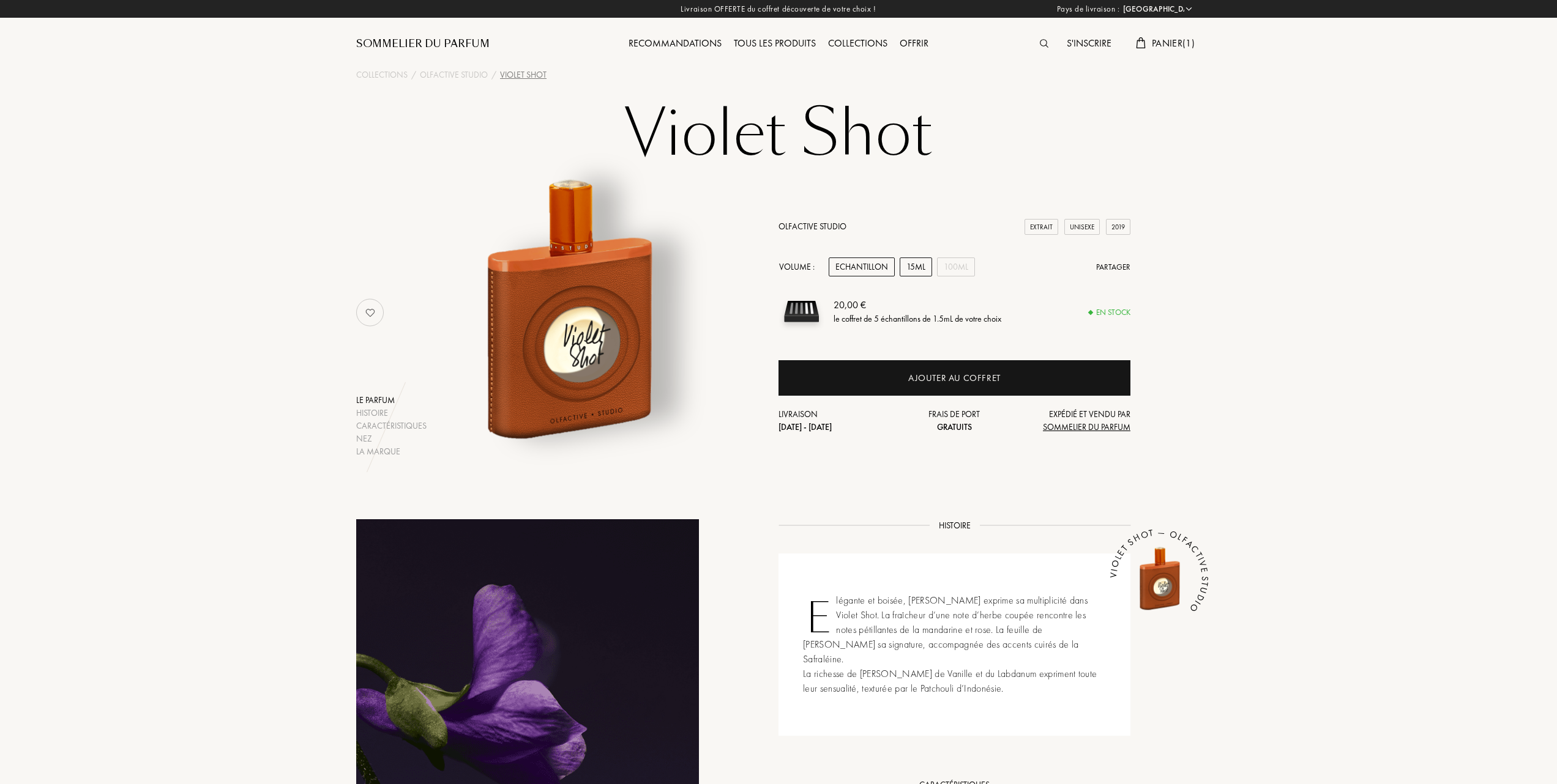
click at [922, 260] on div "15mL" at bounding box center [915, 267] width 32 height 19
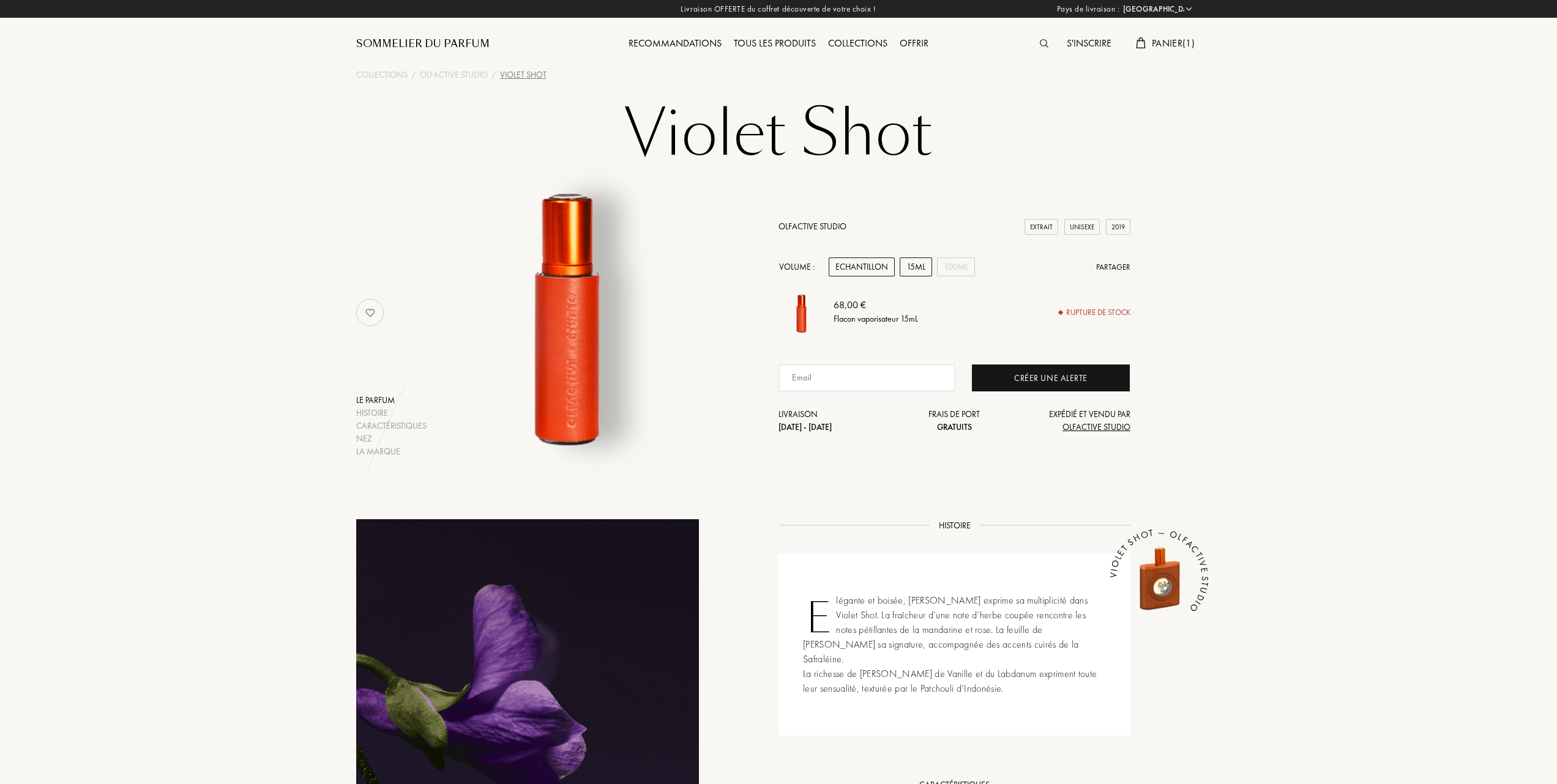
click at [872, 260] on div "Echantillon" at bounding box center [862, 267] width 66 height 19
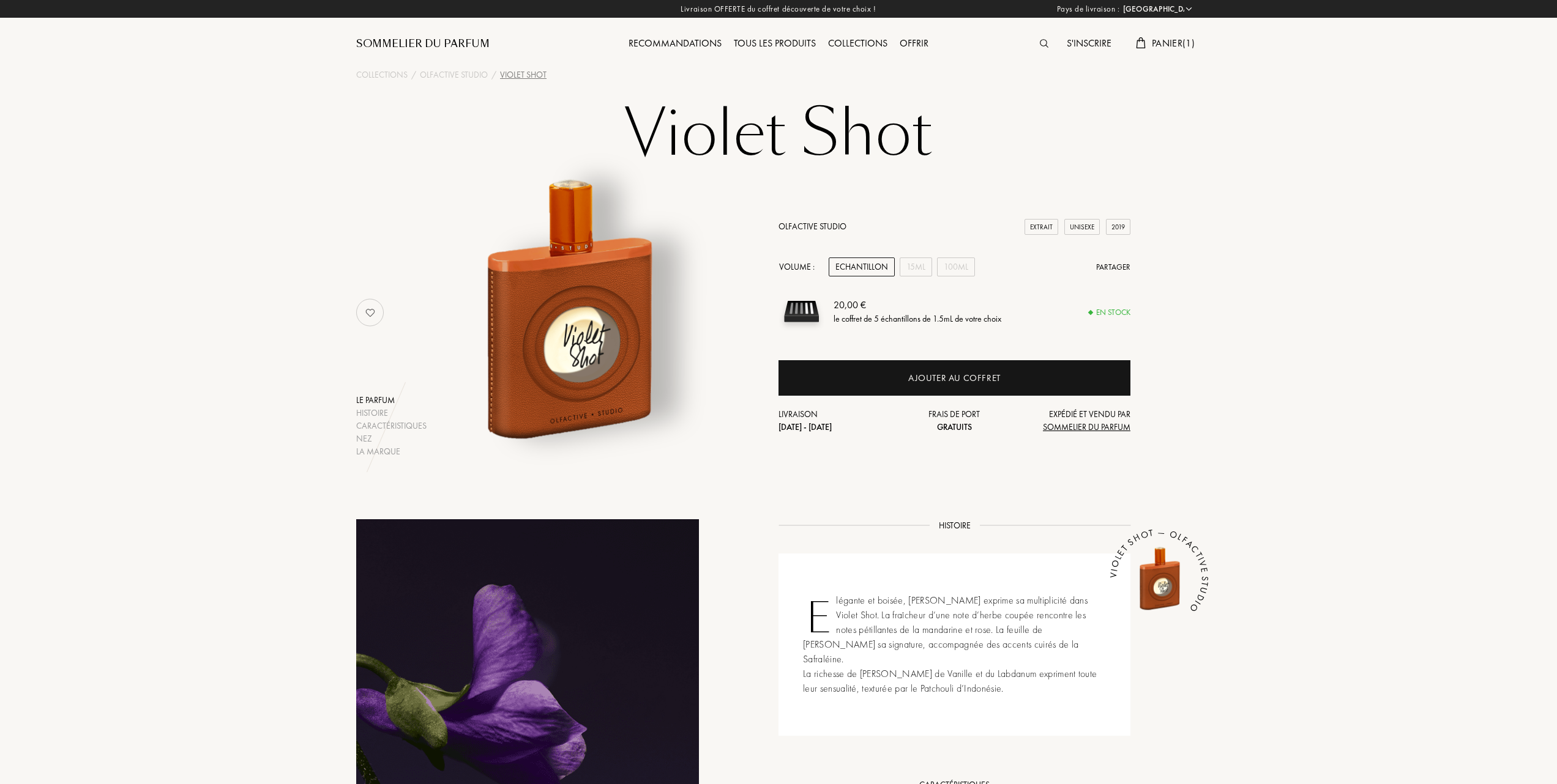
click at [809, 226] on link "Olfactive Studio" at bounding box center [812, 226] width 68 height 11
click at [806, 226] on link "Olfactive Studio" at bounding box center [812, 226] width 68 height 11
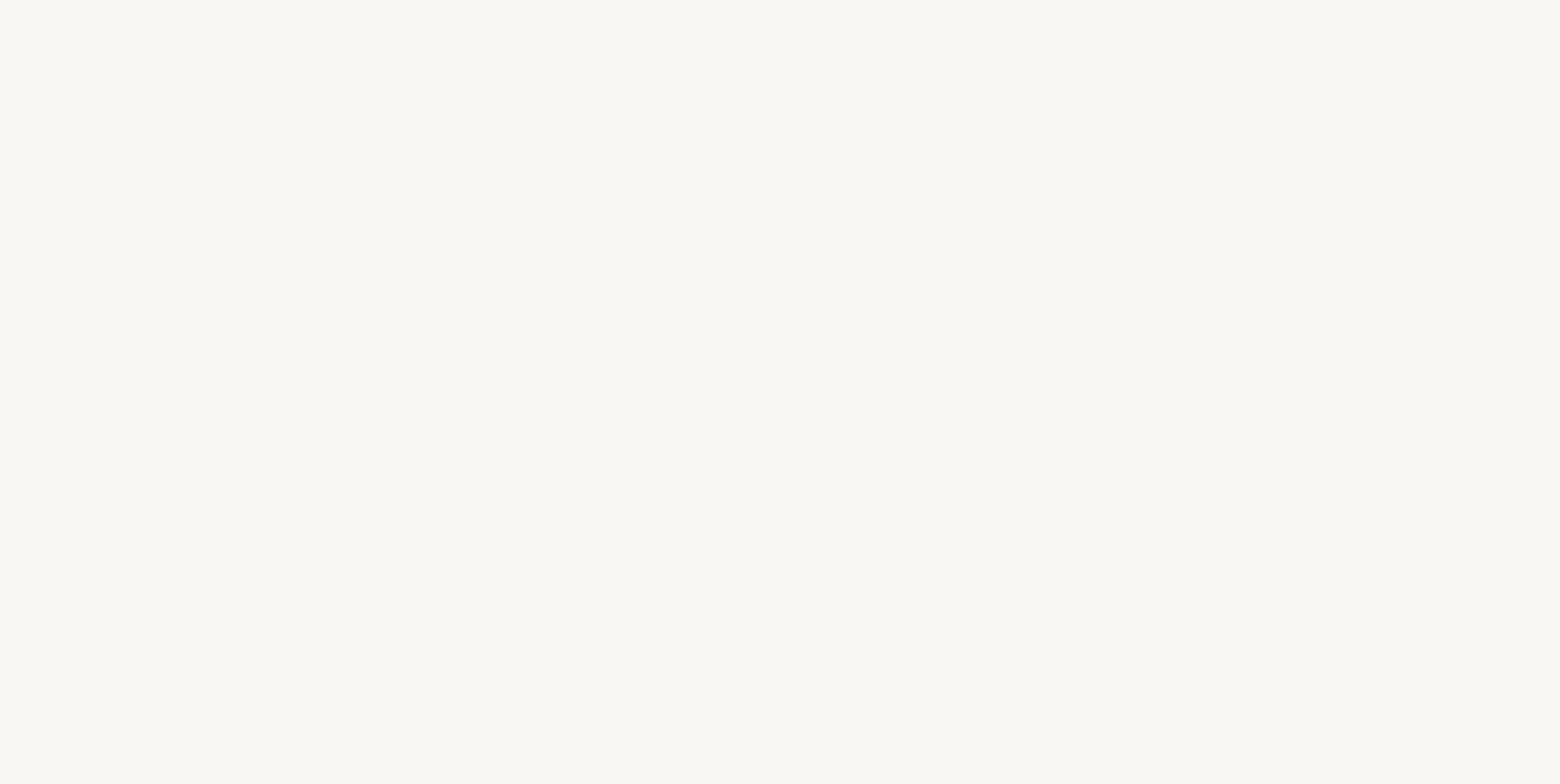
select select "FR"
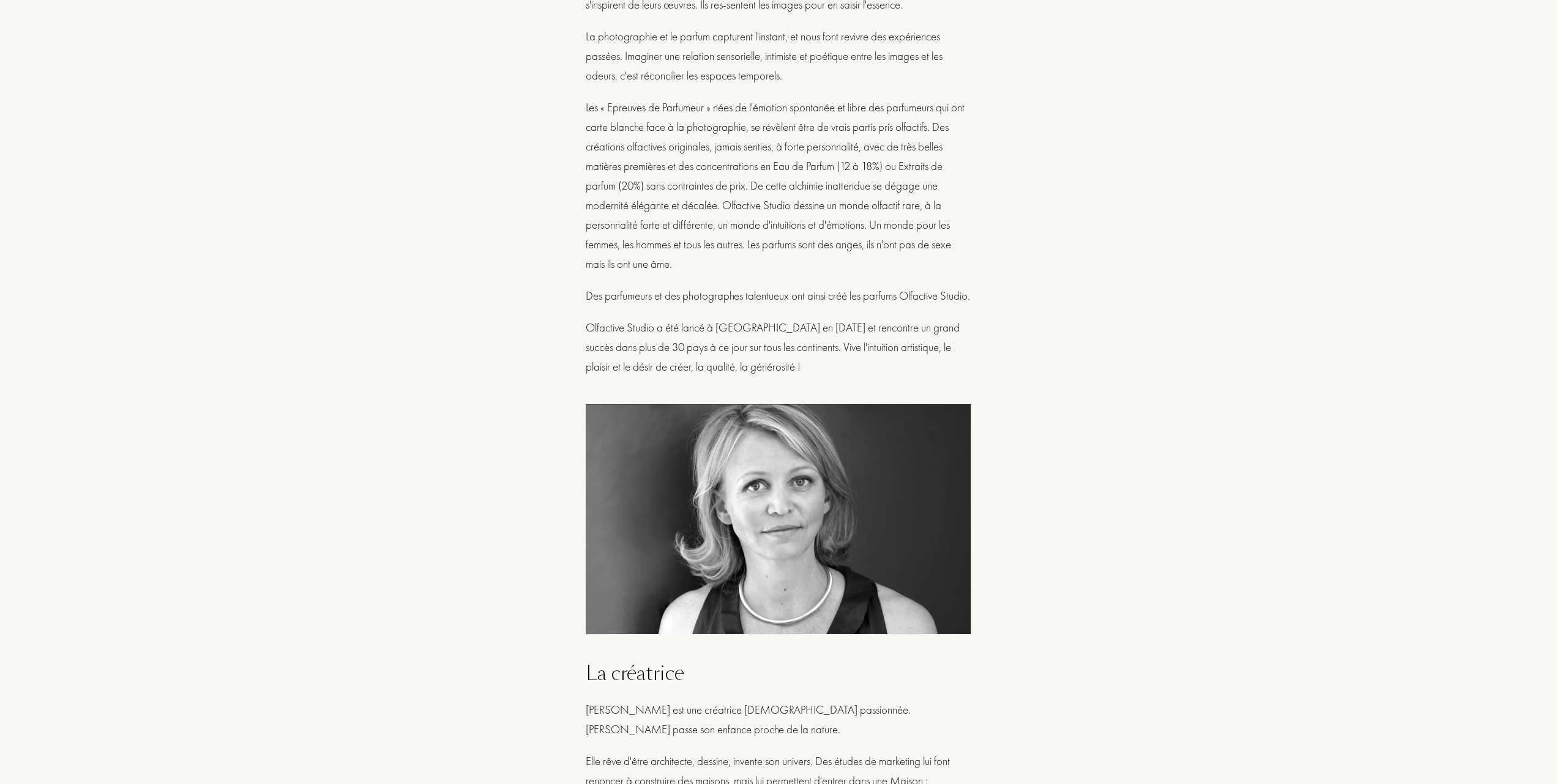
scroll to position [571, 0]
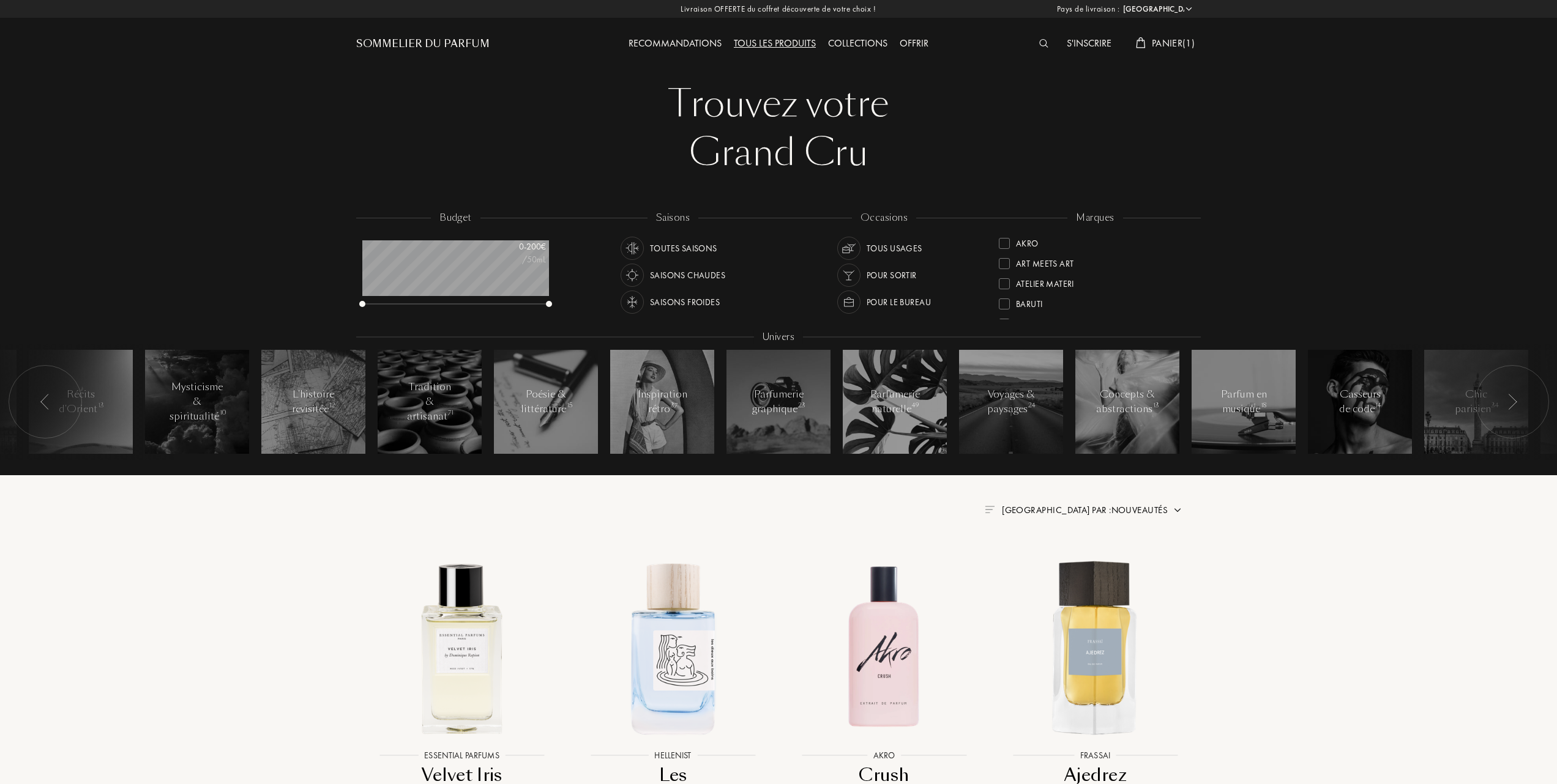
select select "FR"
click at [1004, 274] on div "Olfactive Studio" at bounding box center [1043, 278] width 89 height 17
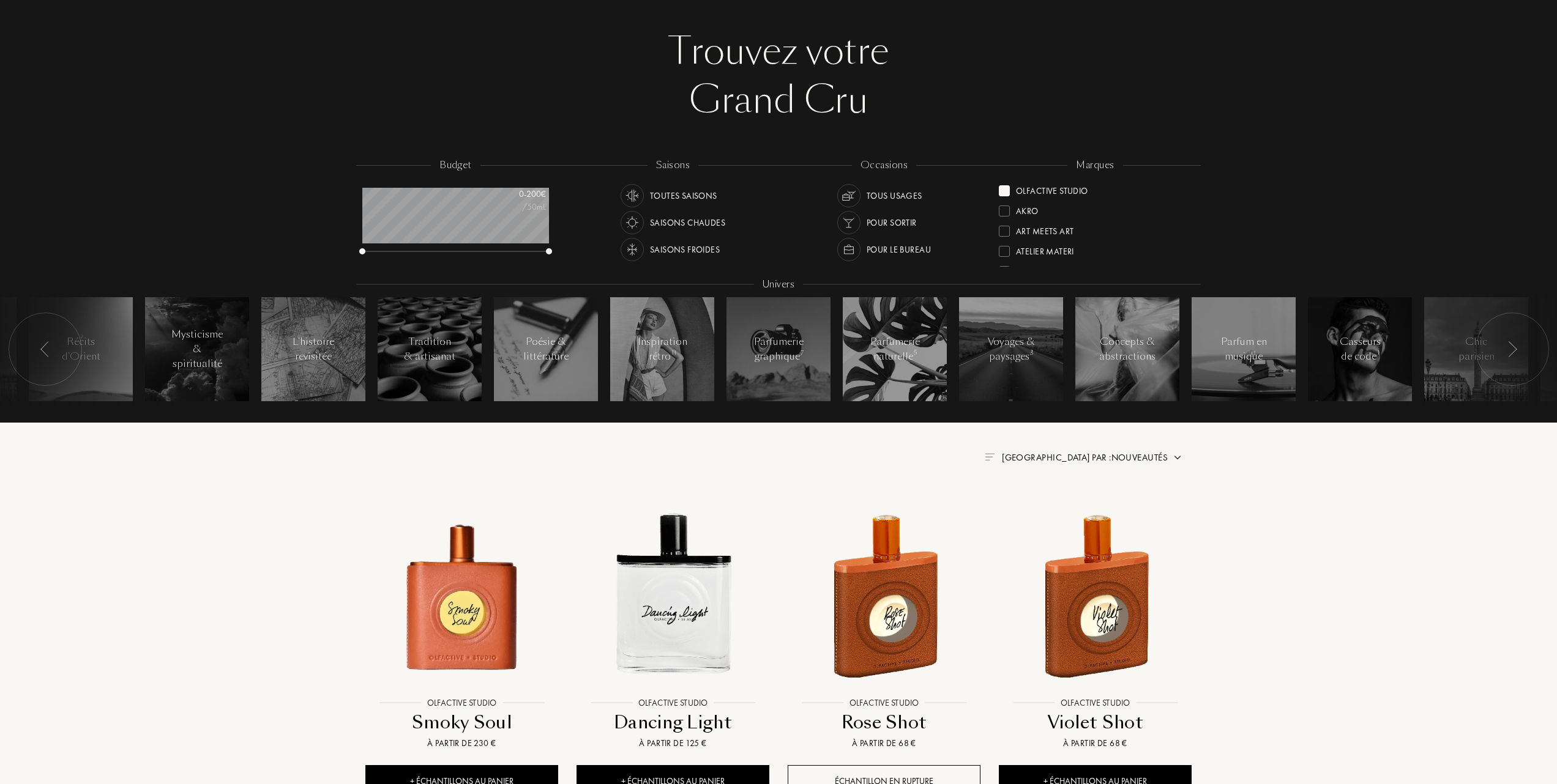
scroll to position [81, 0]
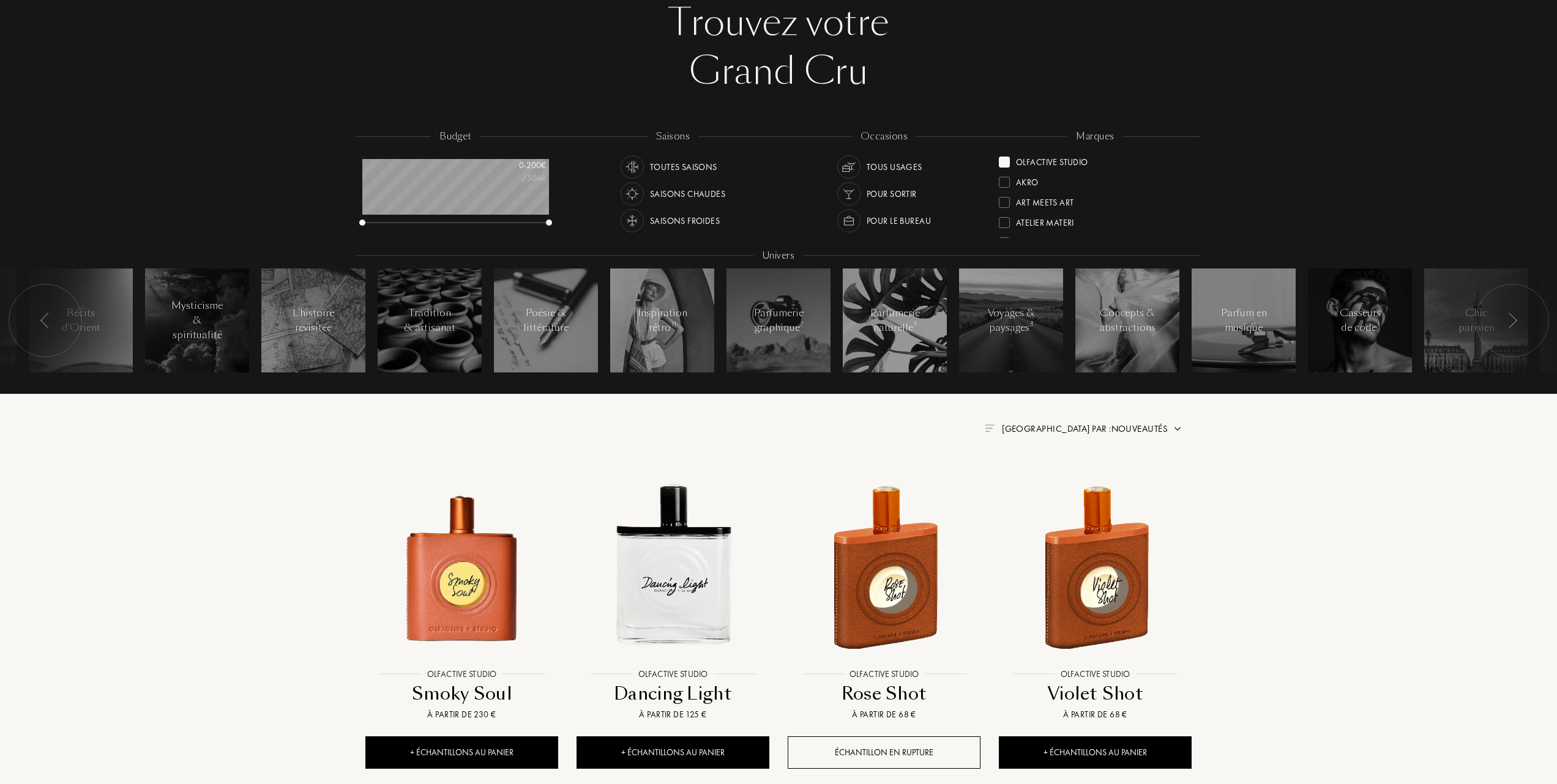
click at [1127, 422] on div "Trier par : Nouveautés" at bounding box center [1085, 429] width 166 height 14
click at [1051, 482] on div at bounding box center [1055, 482] width 9 height 9
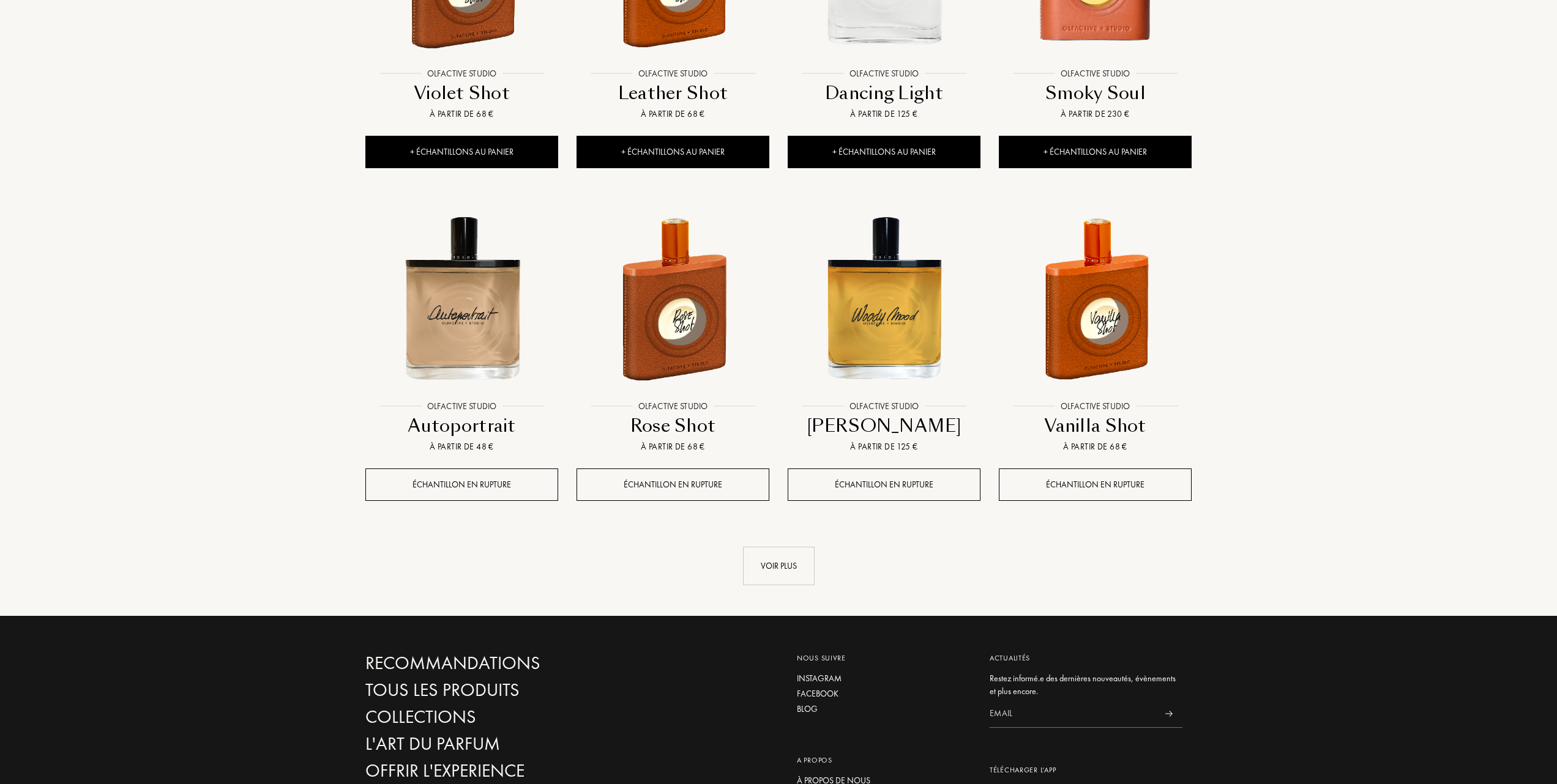
scroll to position [1060, 0]
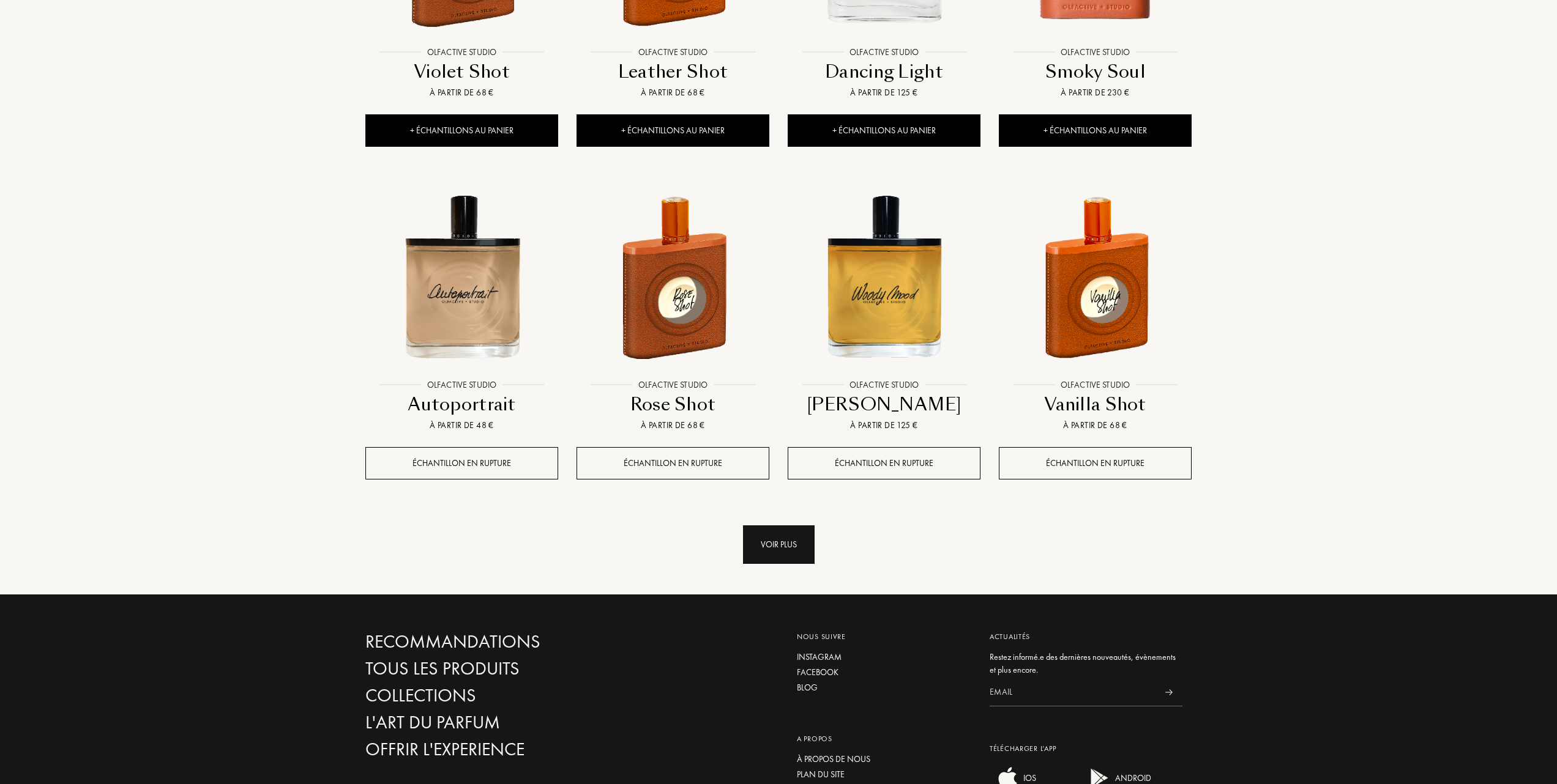
click at [790, 525] on div "Voir plus" at bounding box center [779, 545] width 72 height 38
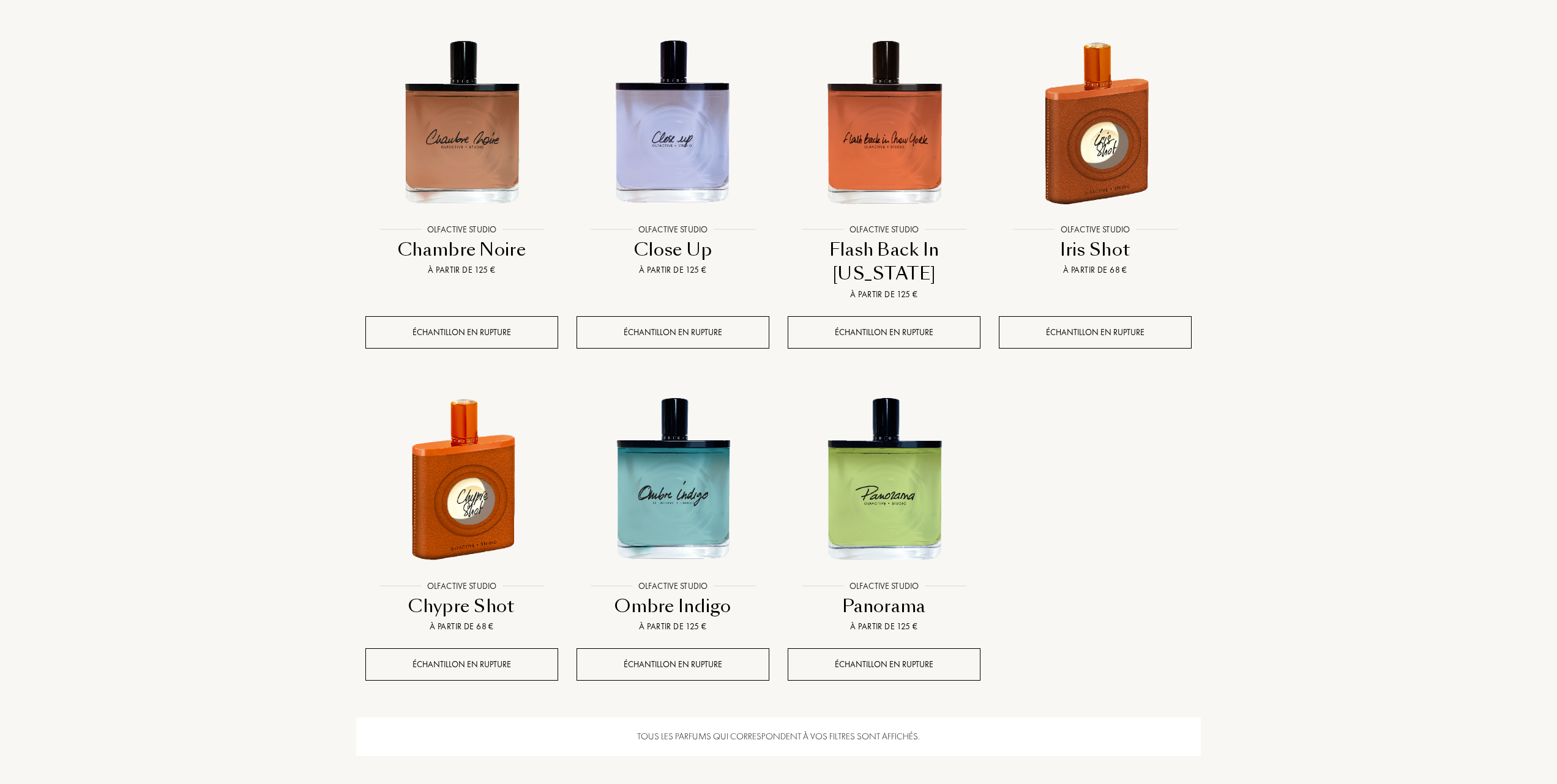
scroll to position [1550, 0]
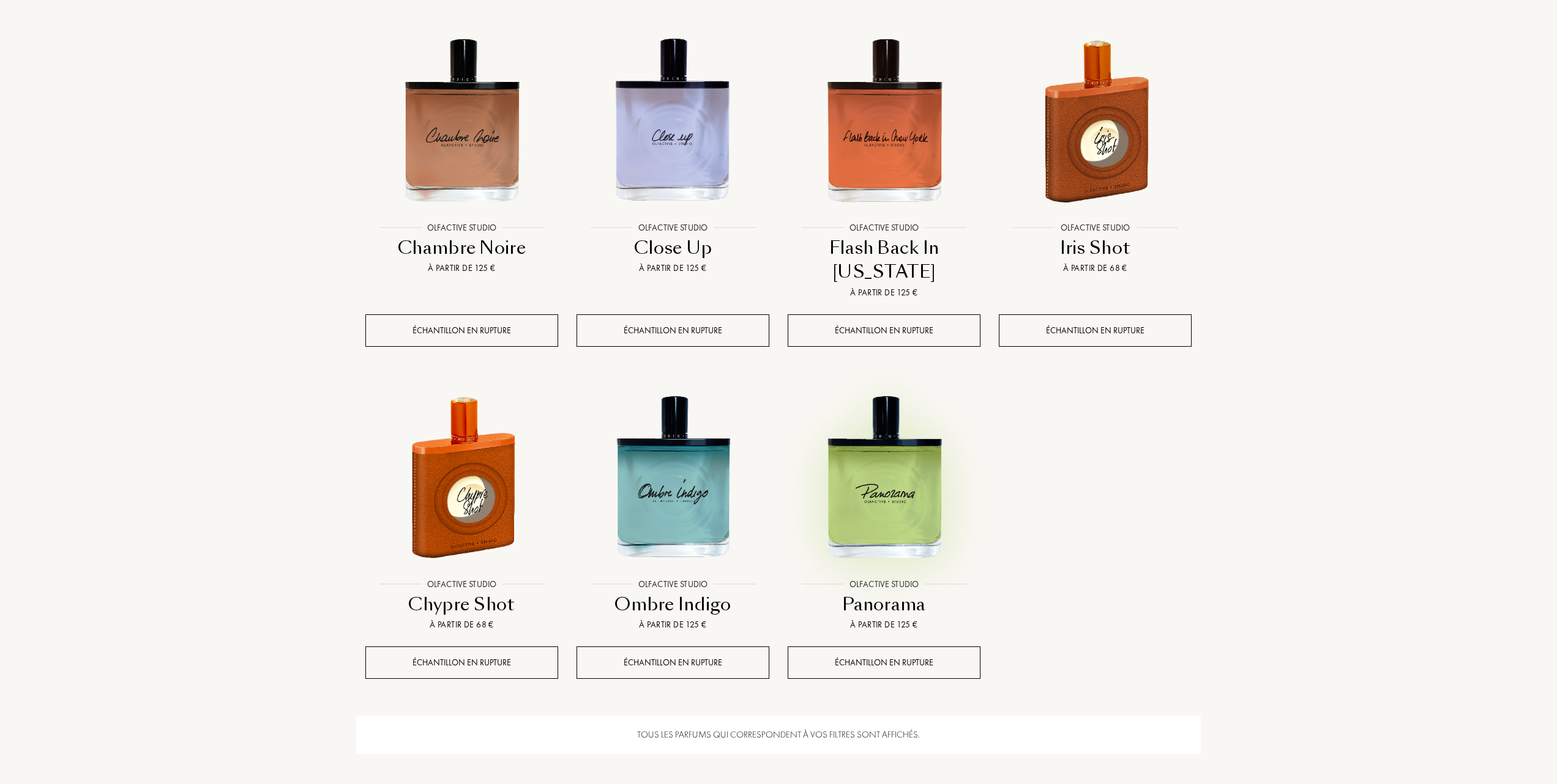
click at [894, 455] on img at bounding box center [884, 477] width 191 height 191
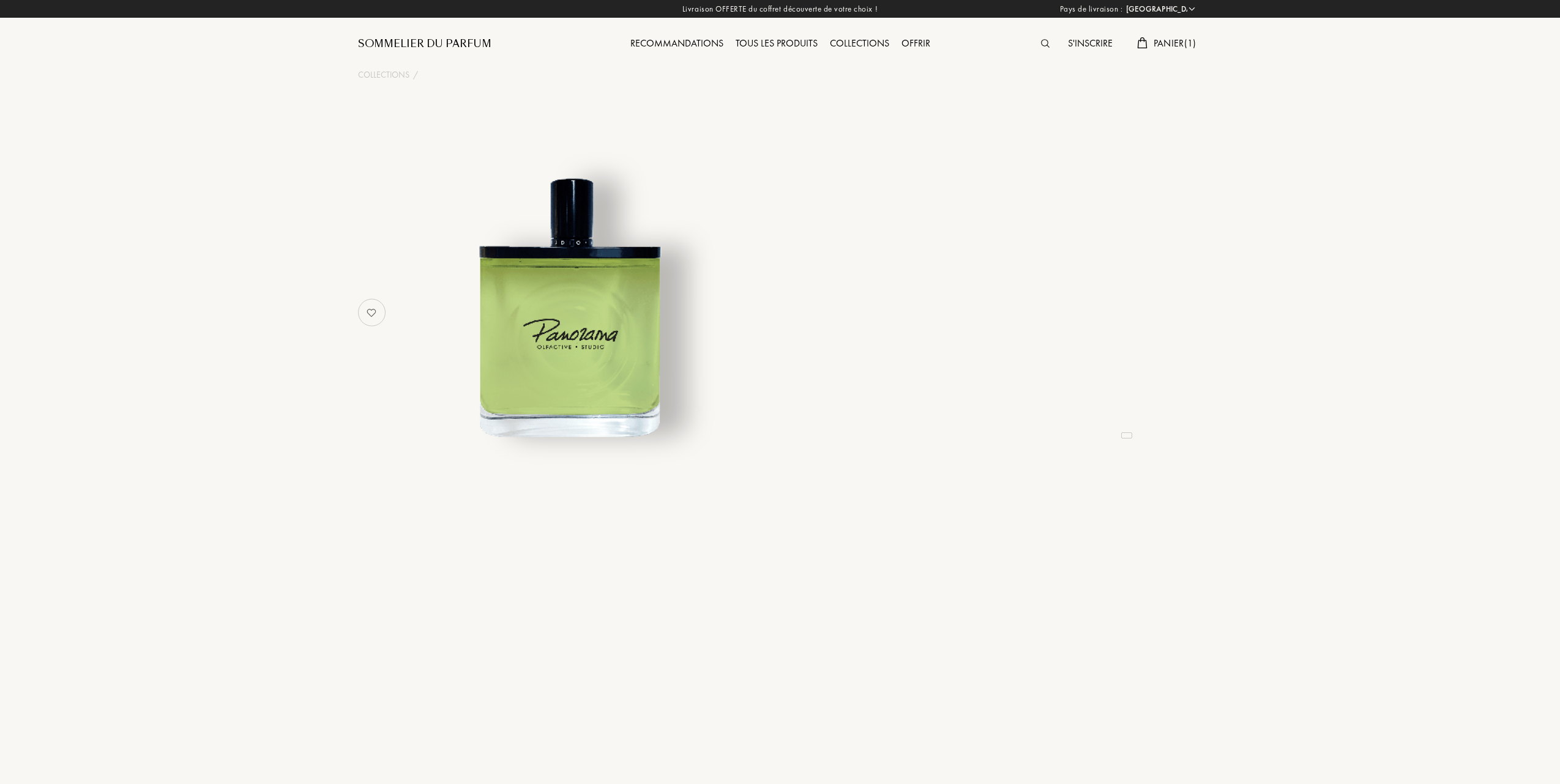
select select "FR"
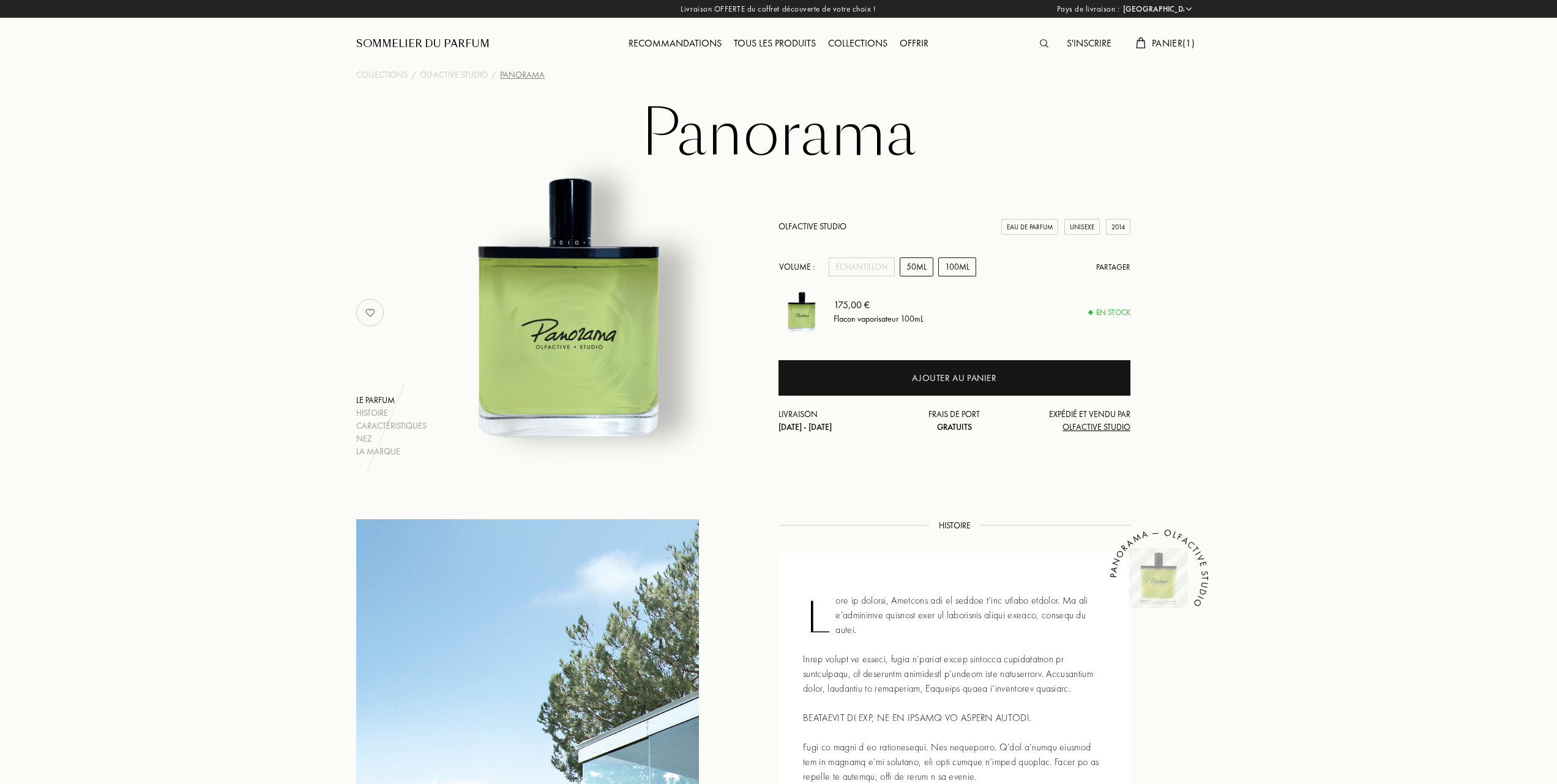
click at [913, 262] on div "50mL" at bounding box center [916, 267] width 33 height 19
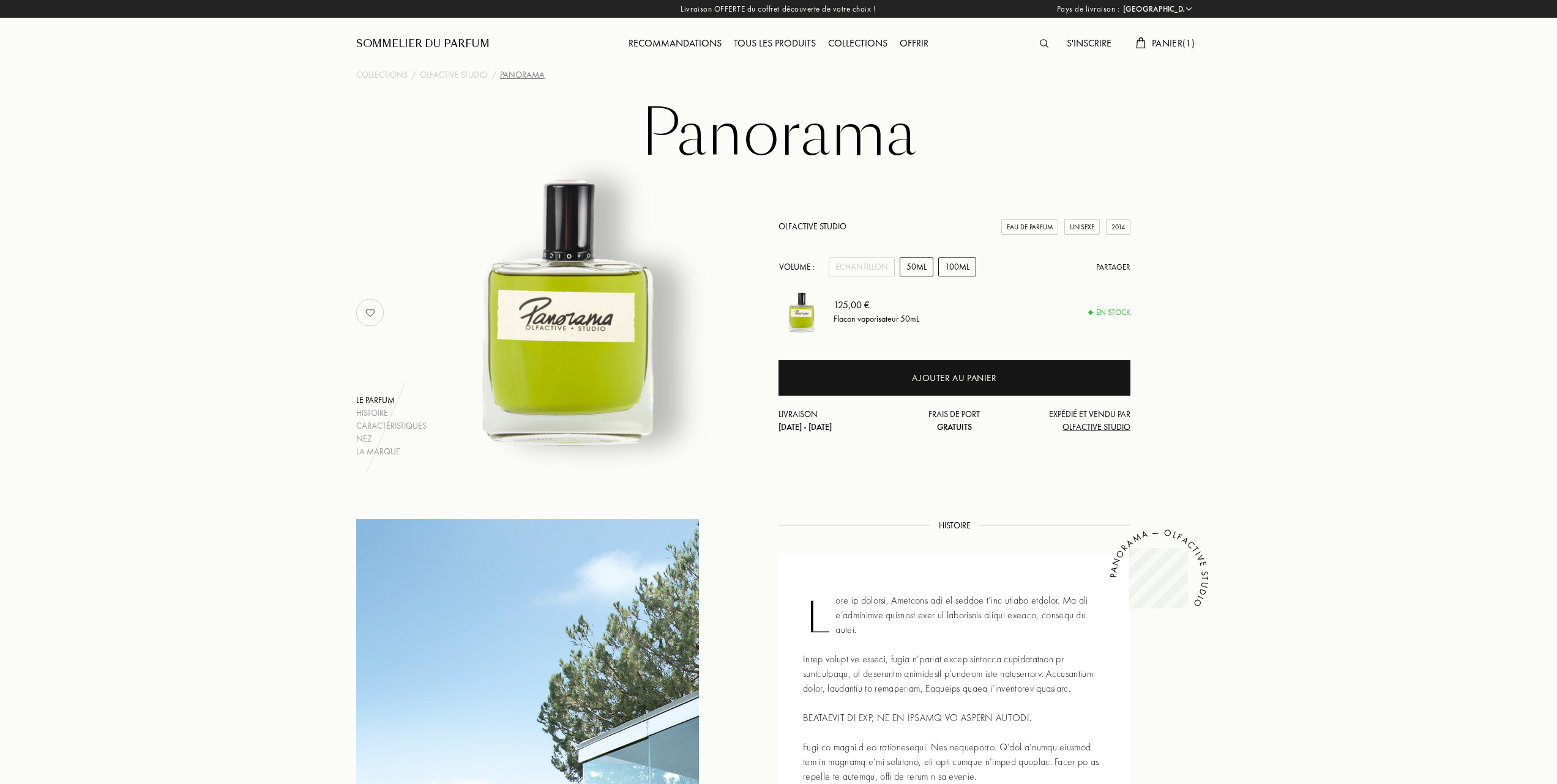
click at [953, 263] on div "100mL" at bounding box center [956, 267] width 38 height 19
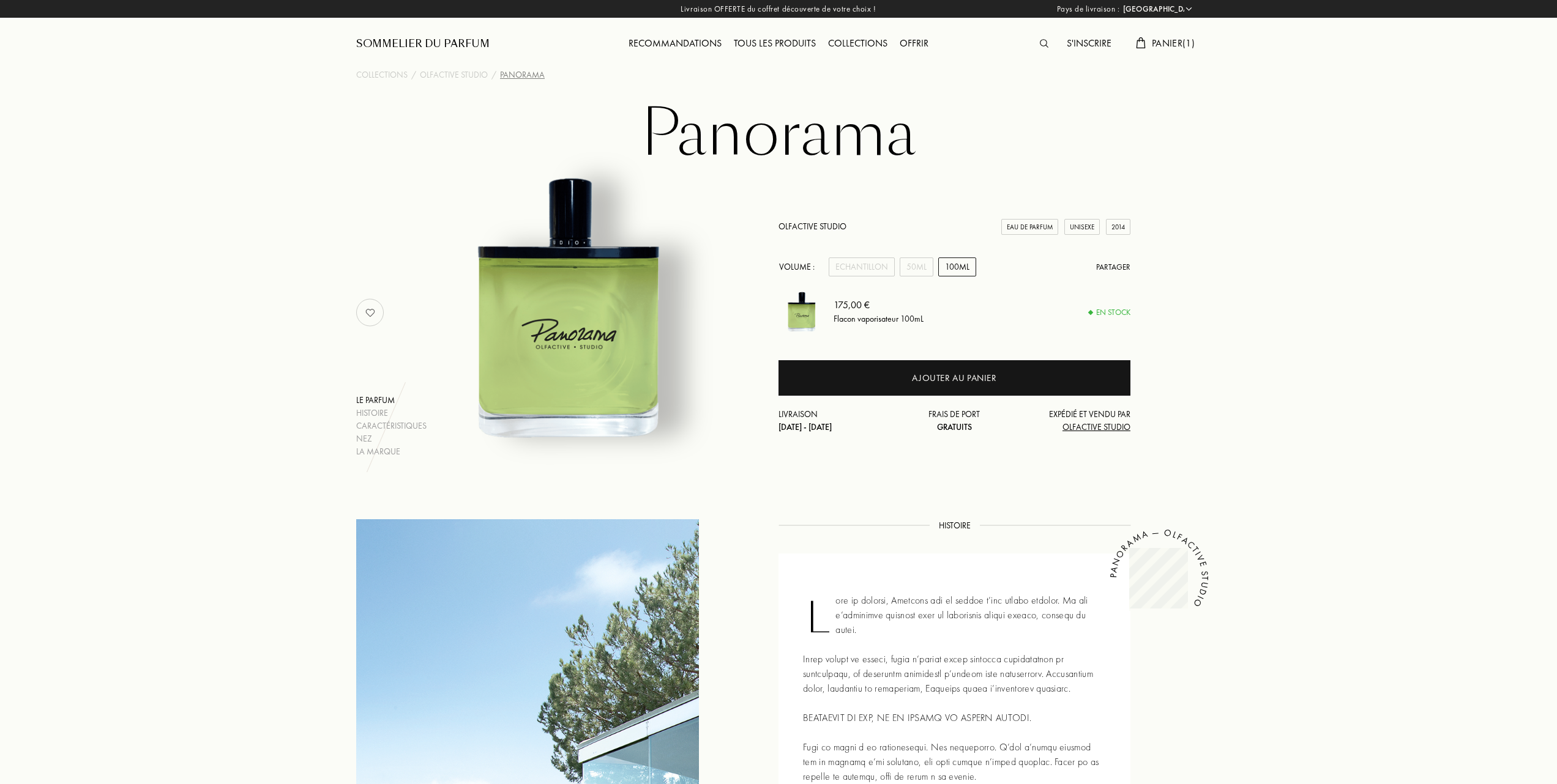
click at [786, 39] on div "Tous les produits" at bounding box center [775, 44] width 94 height 16
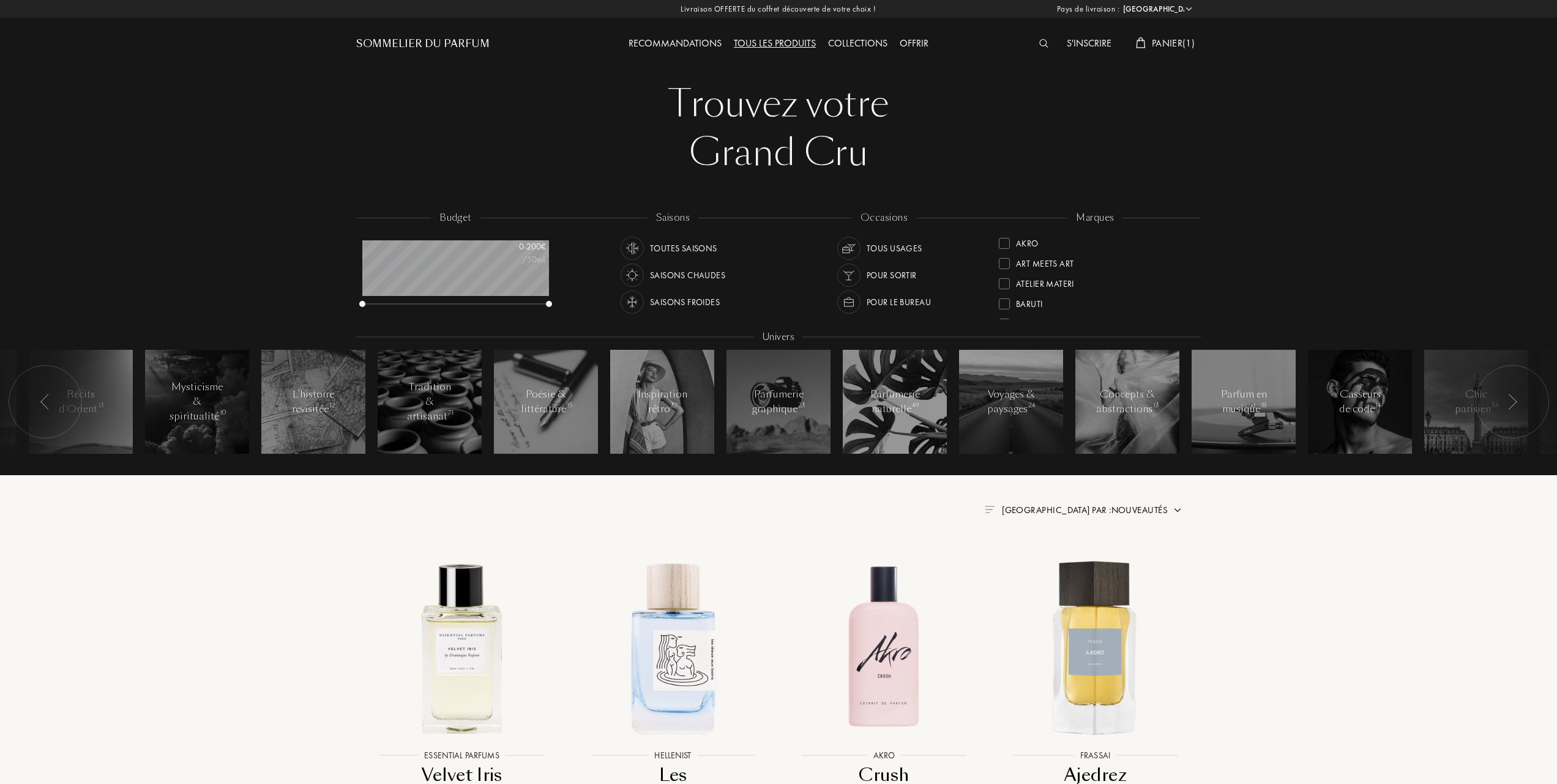
select select "FR"
click at [1004, 300] on div at bounding box center [1004, 304] width 11 height 11
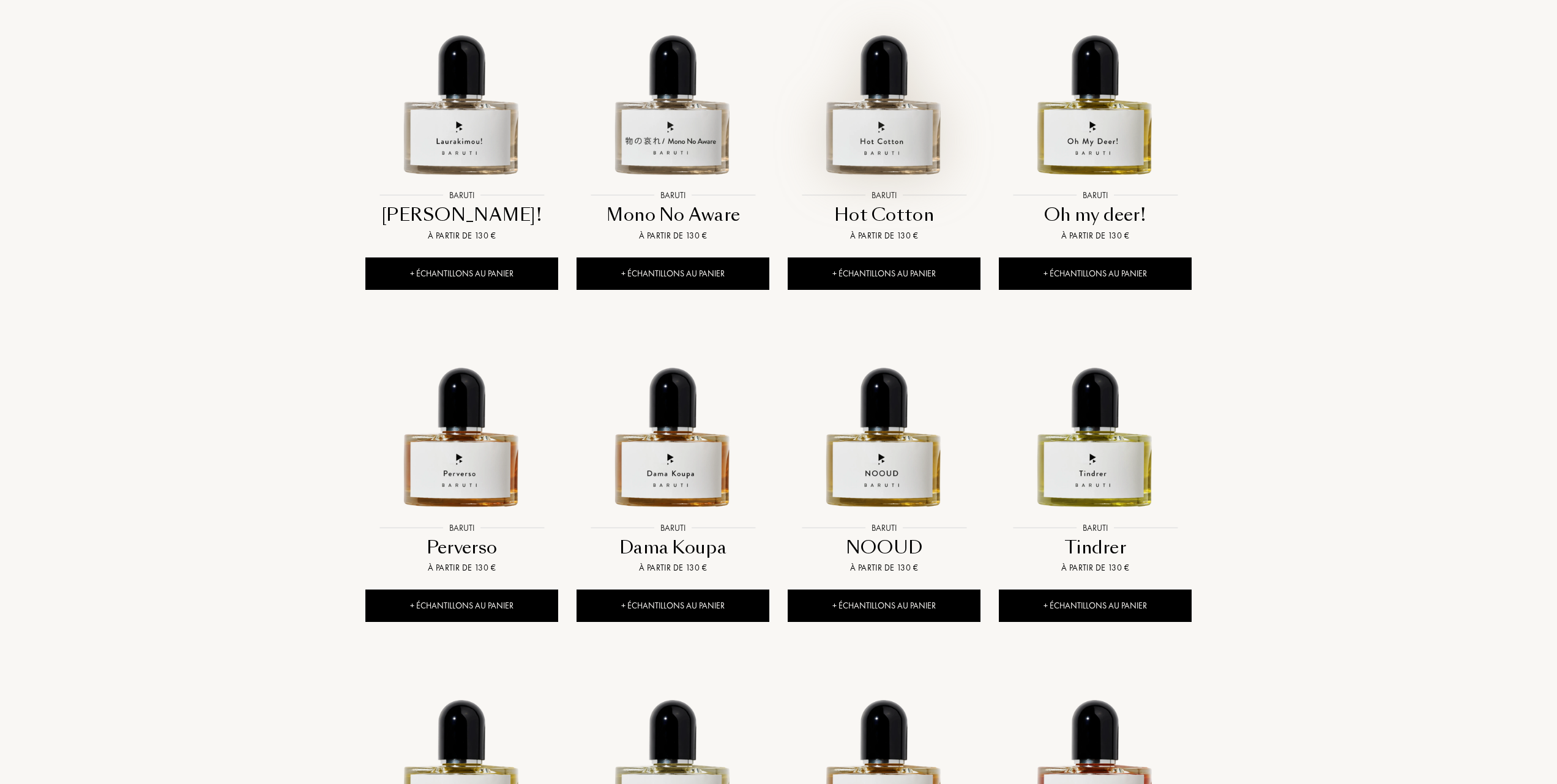
scroll to position [571, 0]
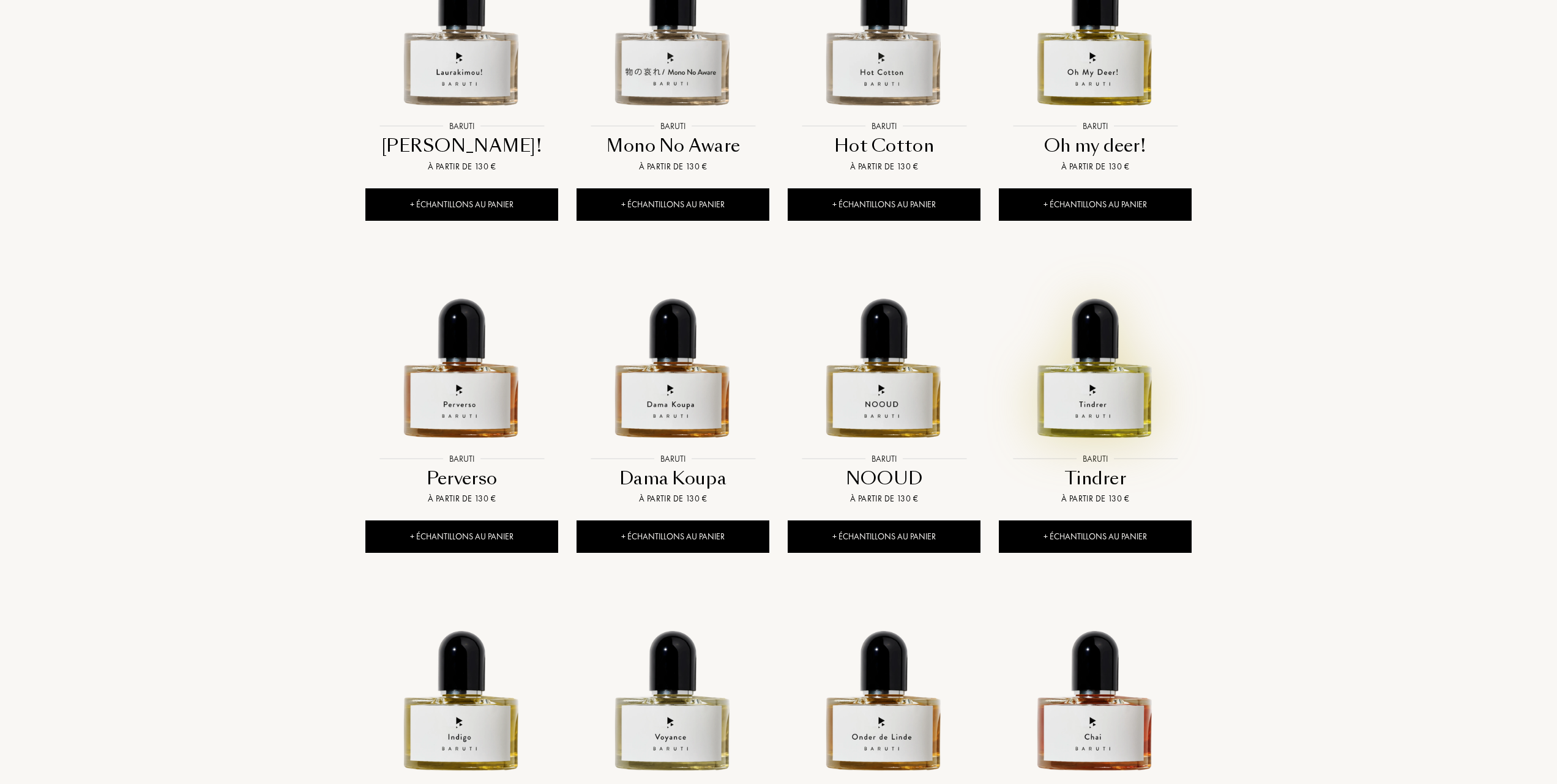
click at [1116, 455] on div at bounding box center [1095, 361] width 211 height 238
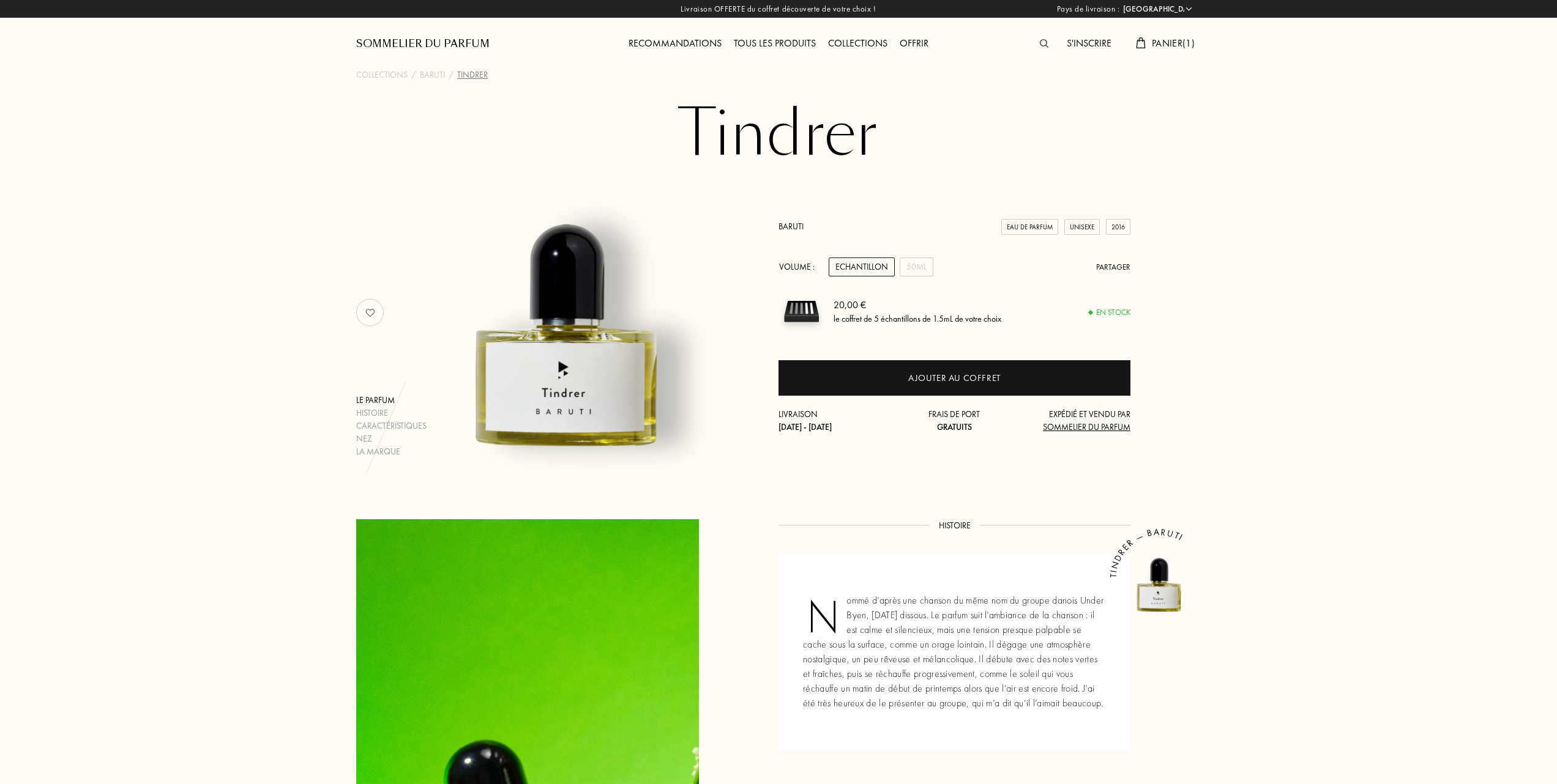
select select "FR"
click at [916, 260] on div "50mL" at bounding box center [916, 267] width 33 height 19
click at [859, 263] on div "Echantillon" at bounding box center [862, 267] width 66 height 19
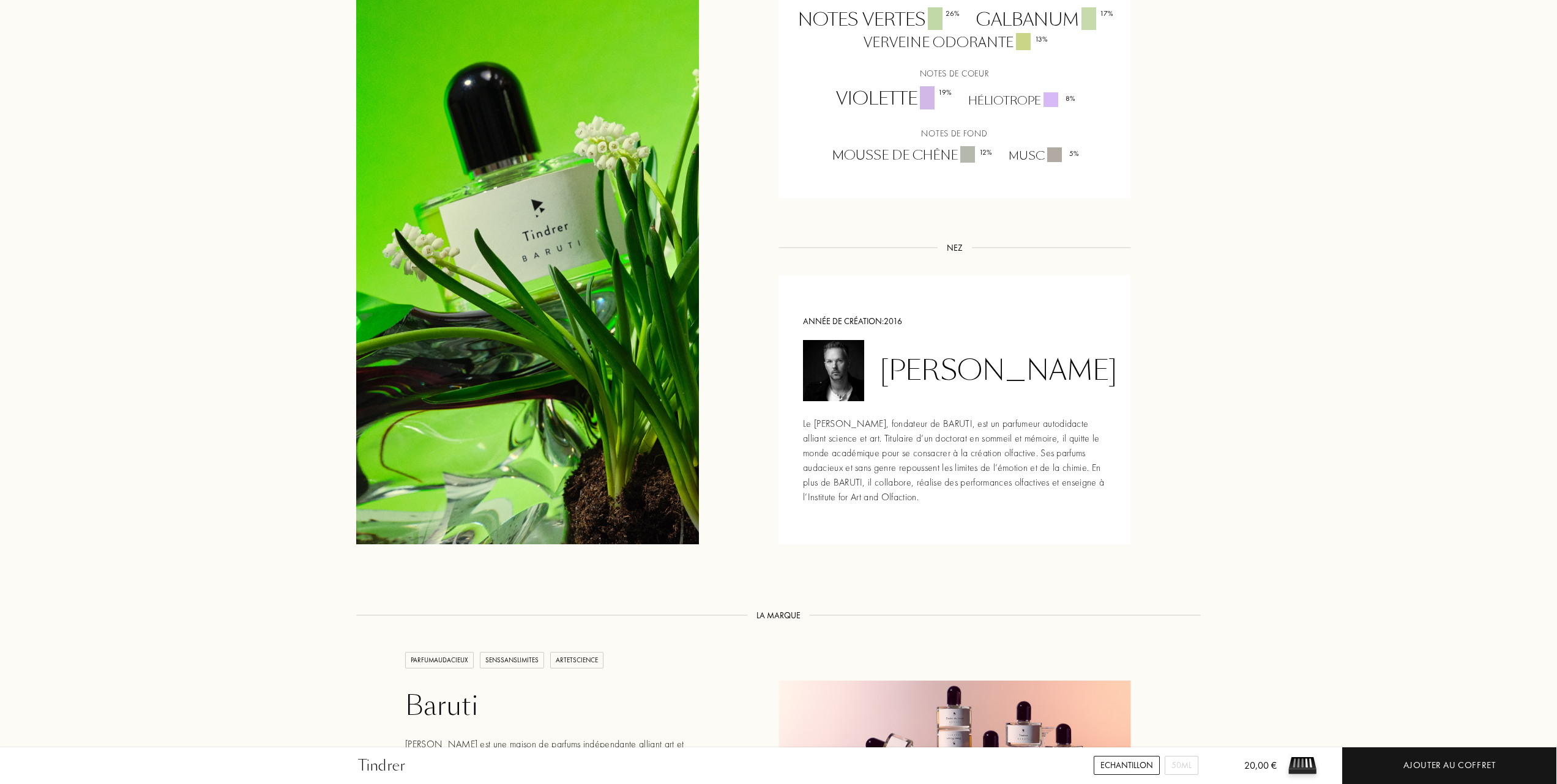
scroll to position [734, 0]
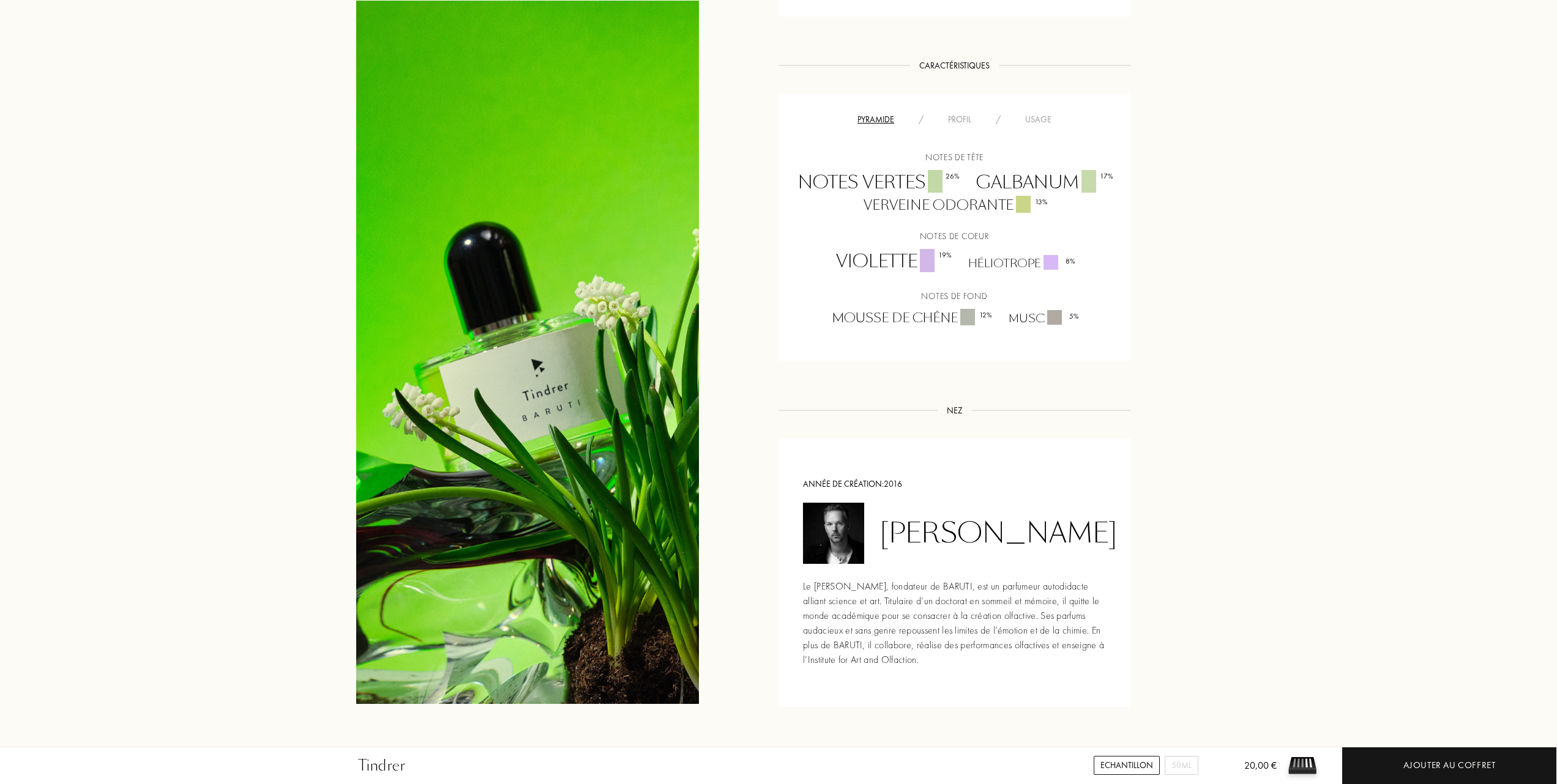
click at [1043, 117] on div "Usage" at bounding box center [1038, 119] width 51 height 13
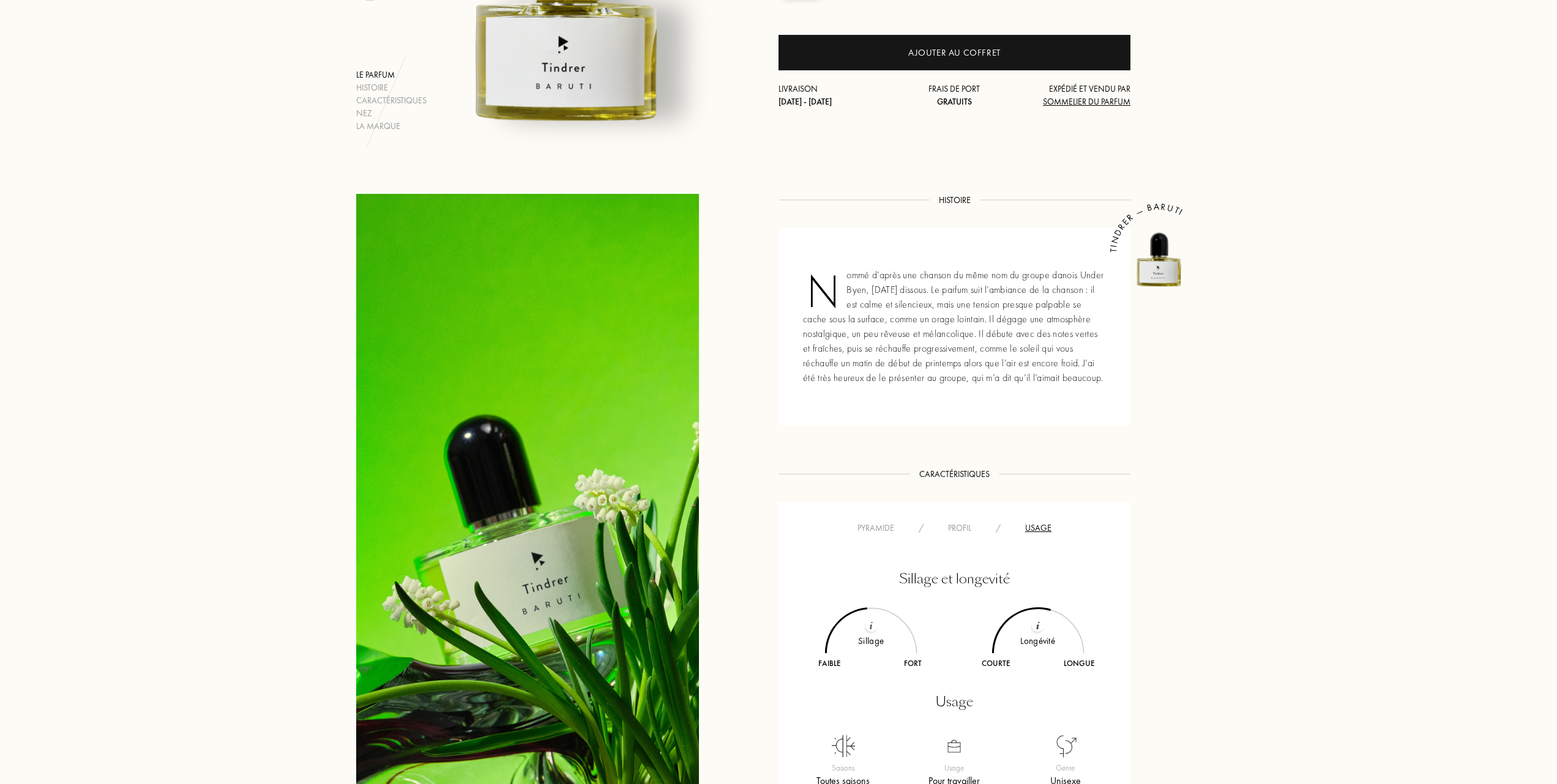
scroll to position [326, 0]
click at [869, 526] on div "Pyramide" at bounding box center [876, 527] width 61 height 13
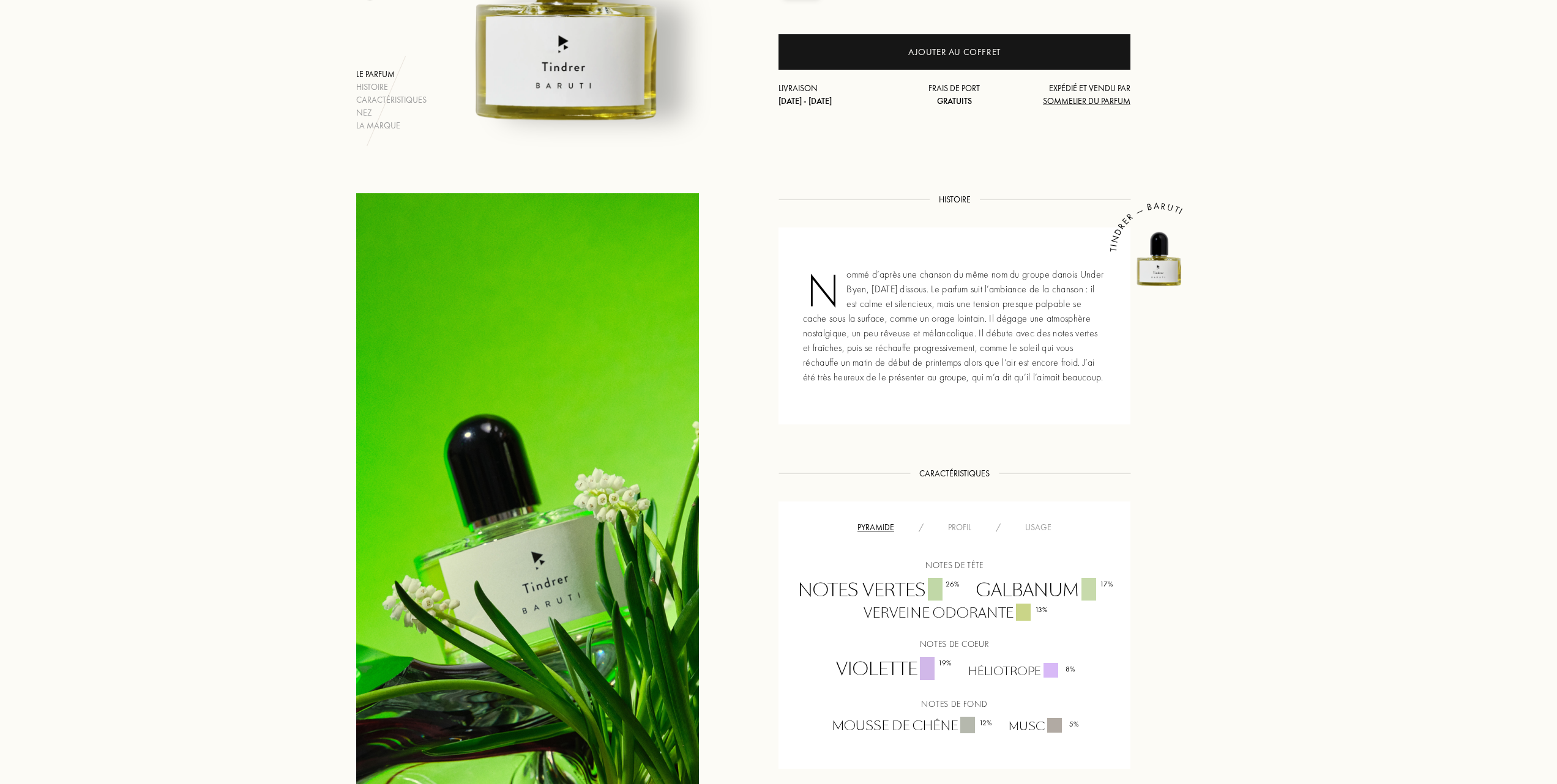
click at [959, 524] on div "Profil" at bounding box center [959, 527] width 48 height 13
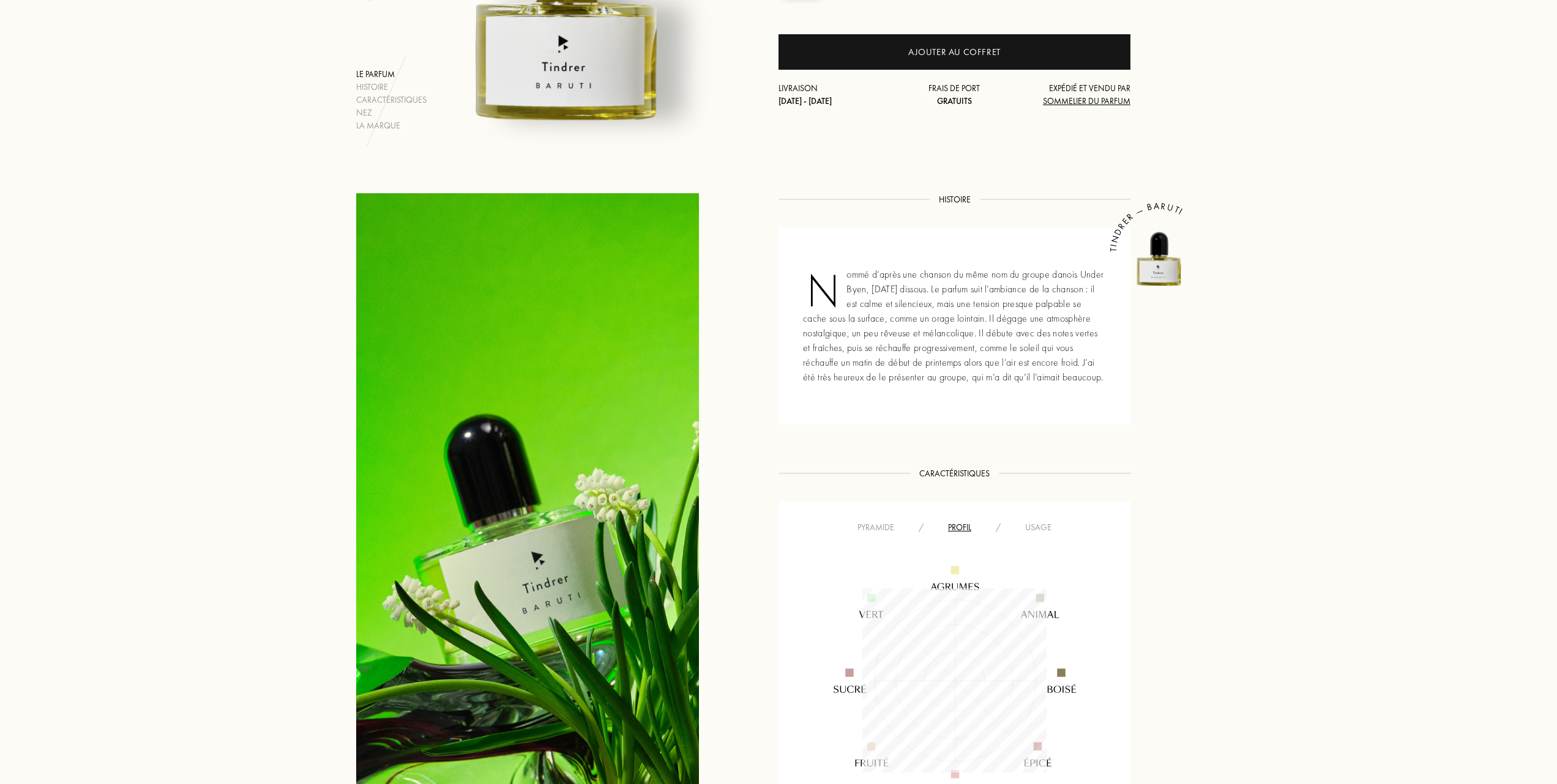
scroll to position [184, 184]
click at [875, 525] on div "Pyramide" at bounding box center [876, 527] width 61 height 13
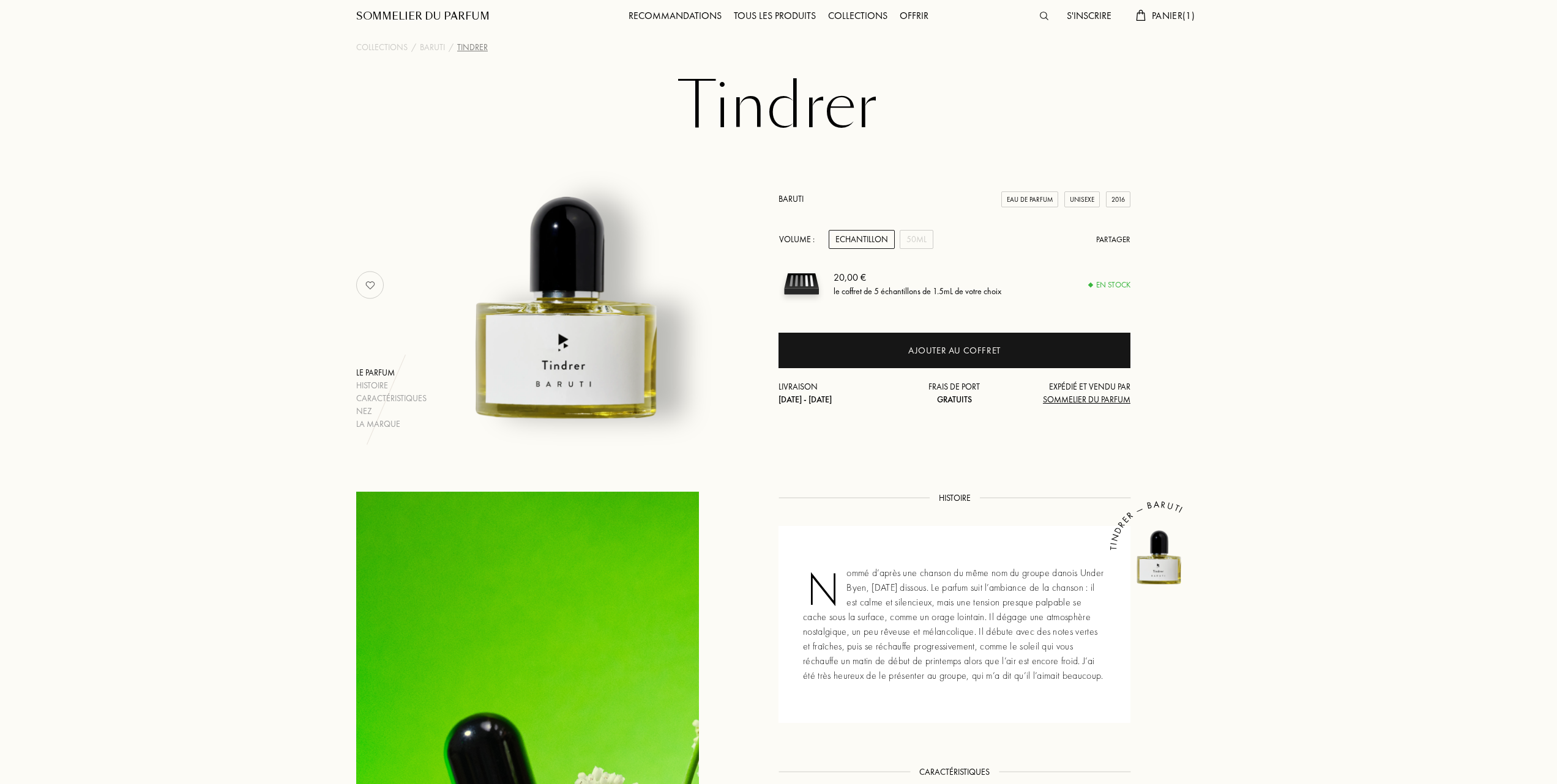
scroll to position [0, 0]
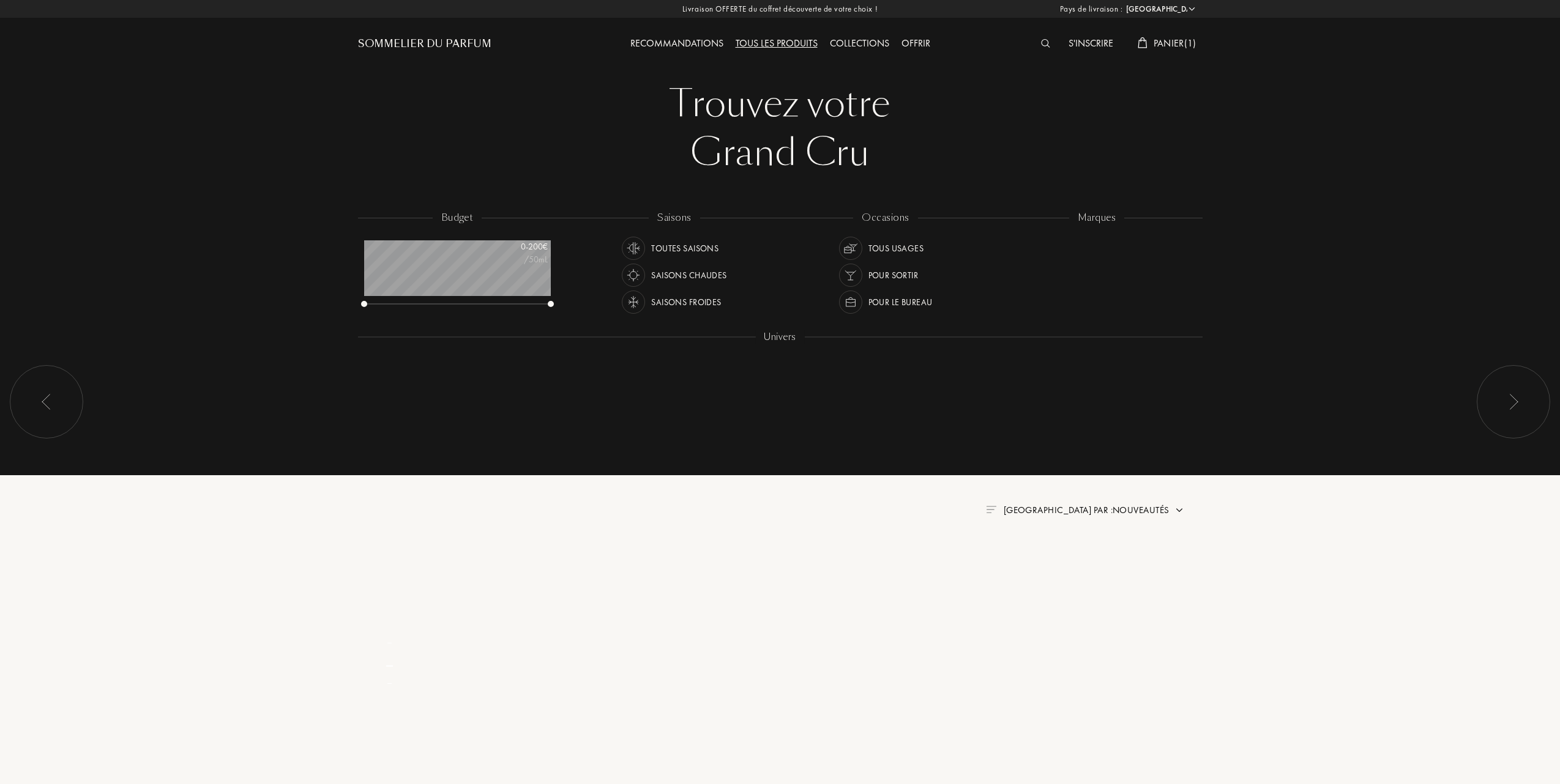
select select "FR"
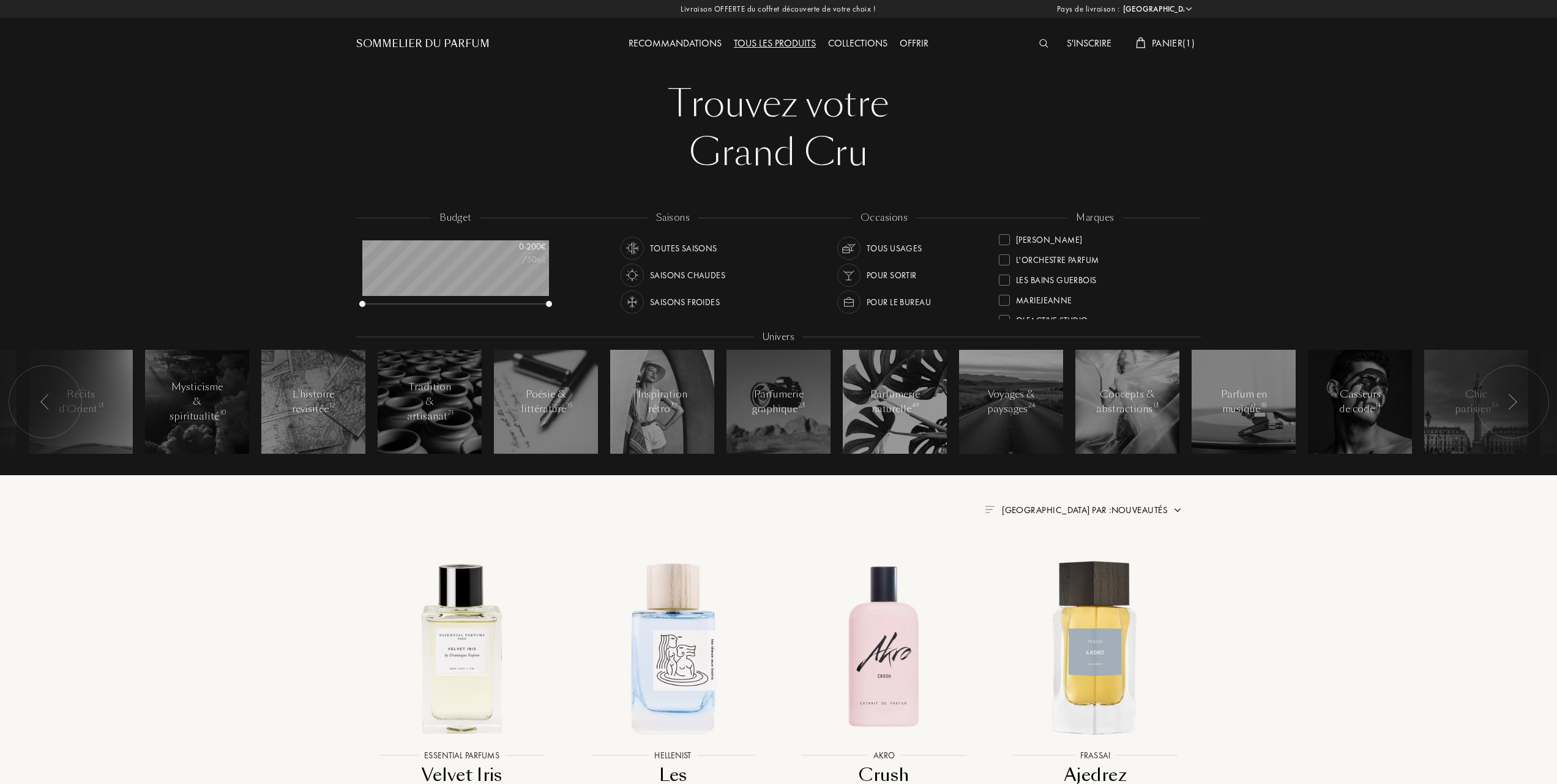
scroll to position [326, 0]
click at [1004, 278] on div at bounding box center [1004, 281] width 11 height 11
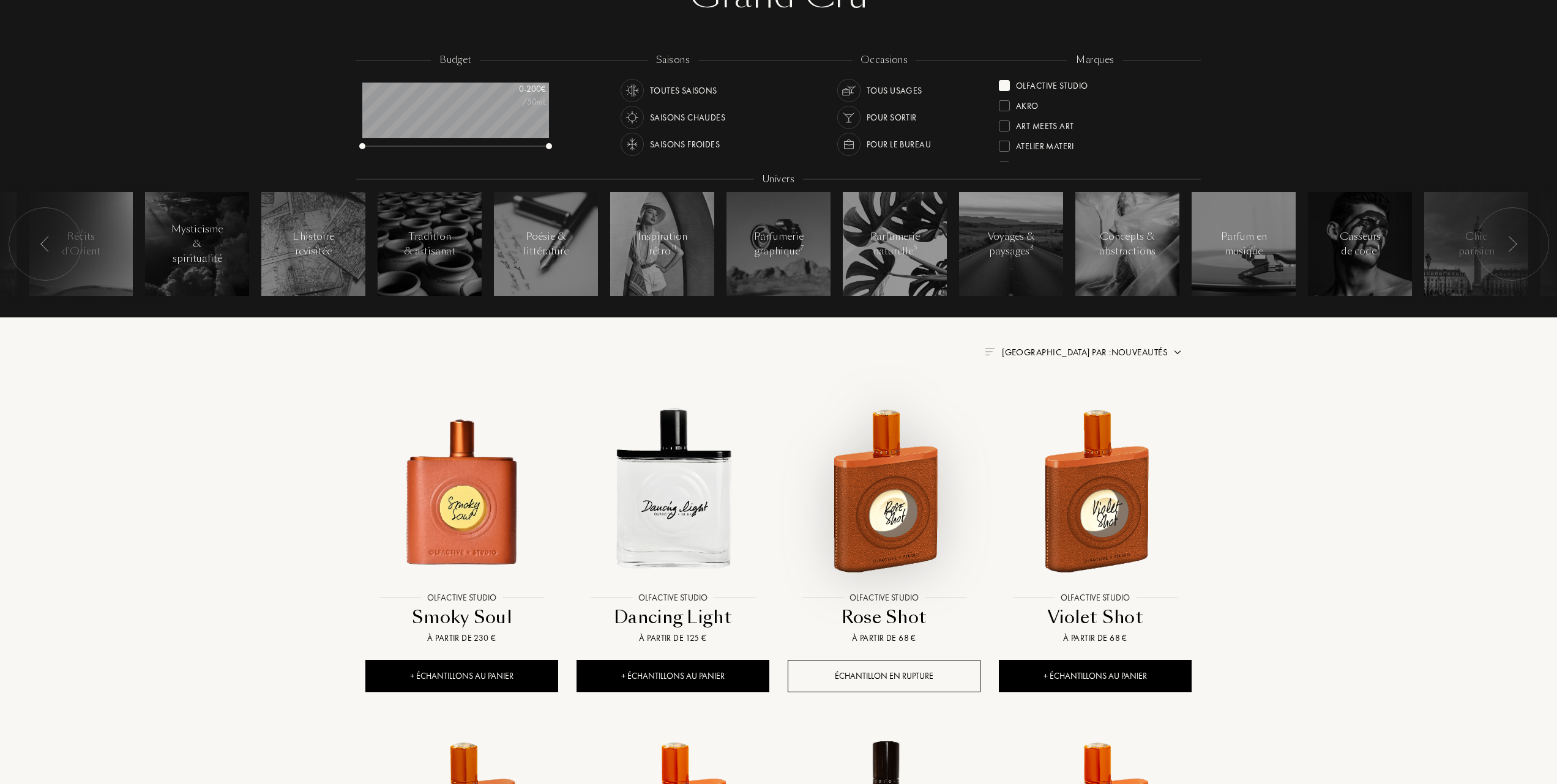
scroll to position [163, 0]
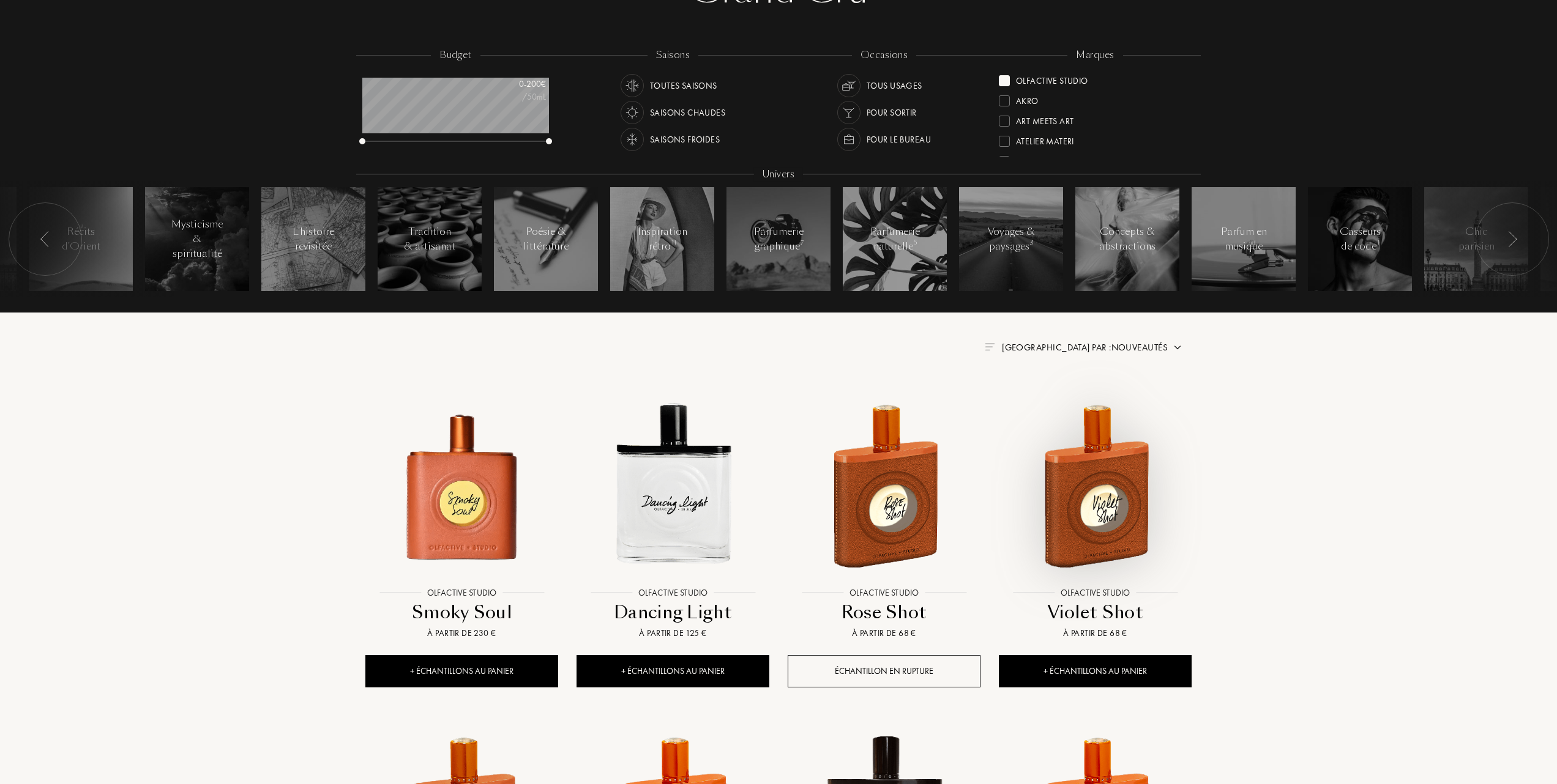
click at [1104, 483] on img at bounding box center [1095, 485] width 191 height 191
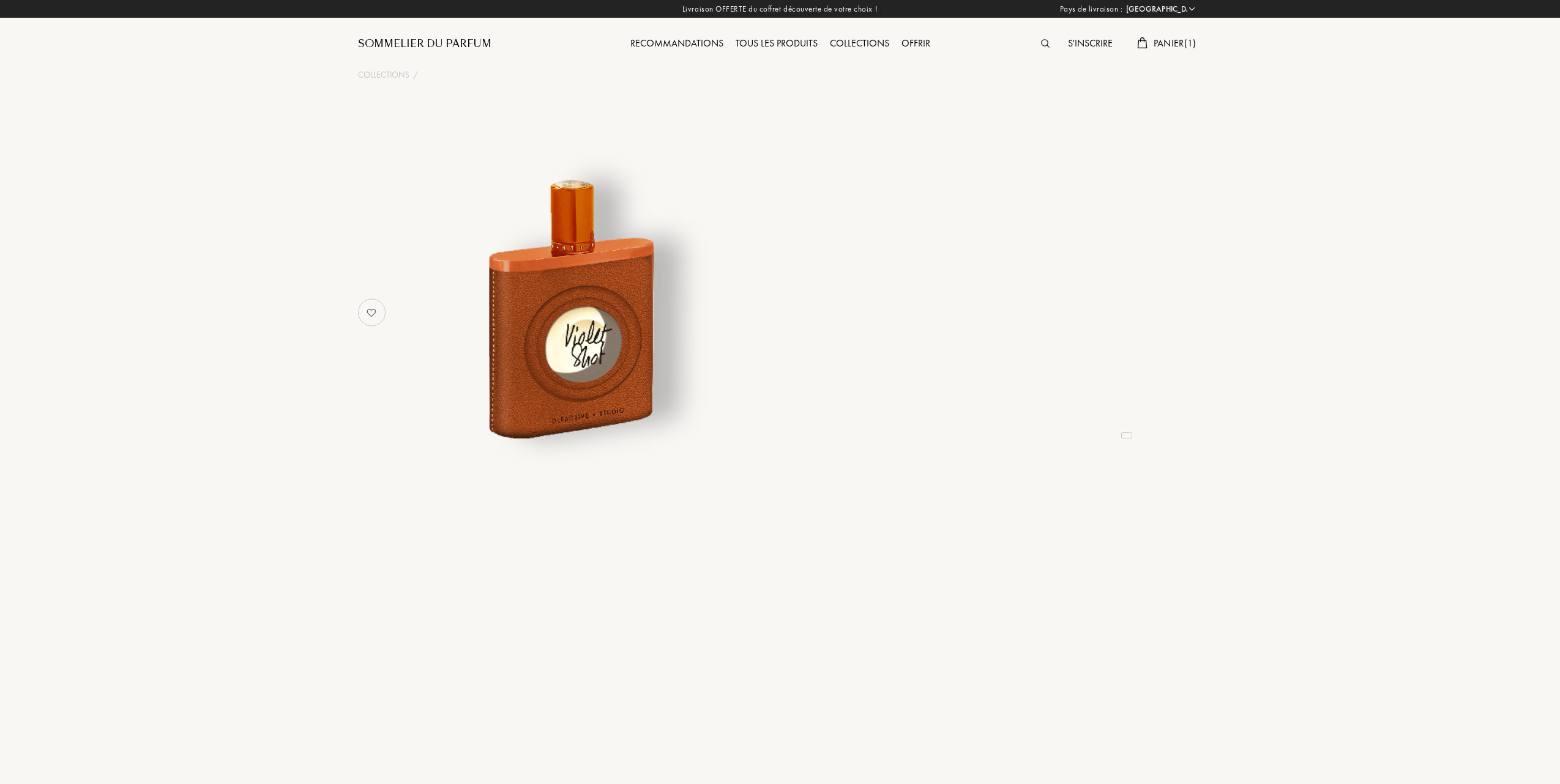
select select "FR"
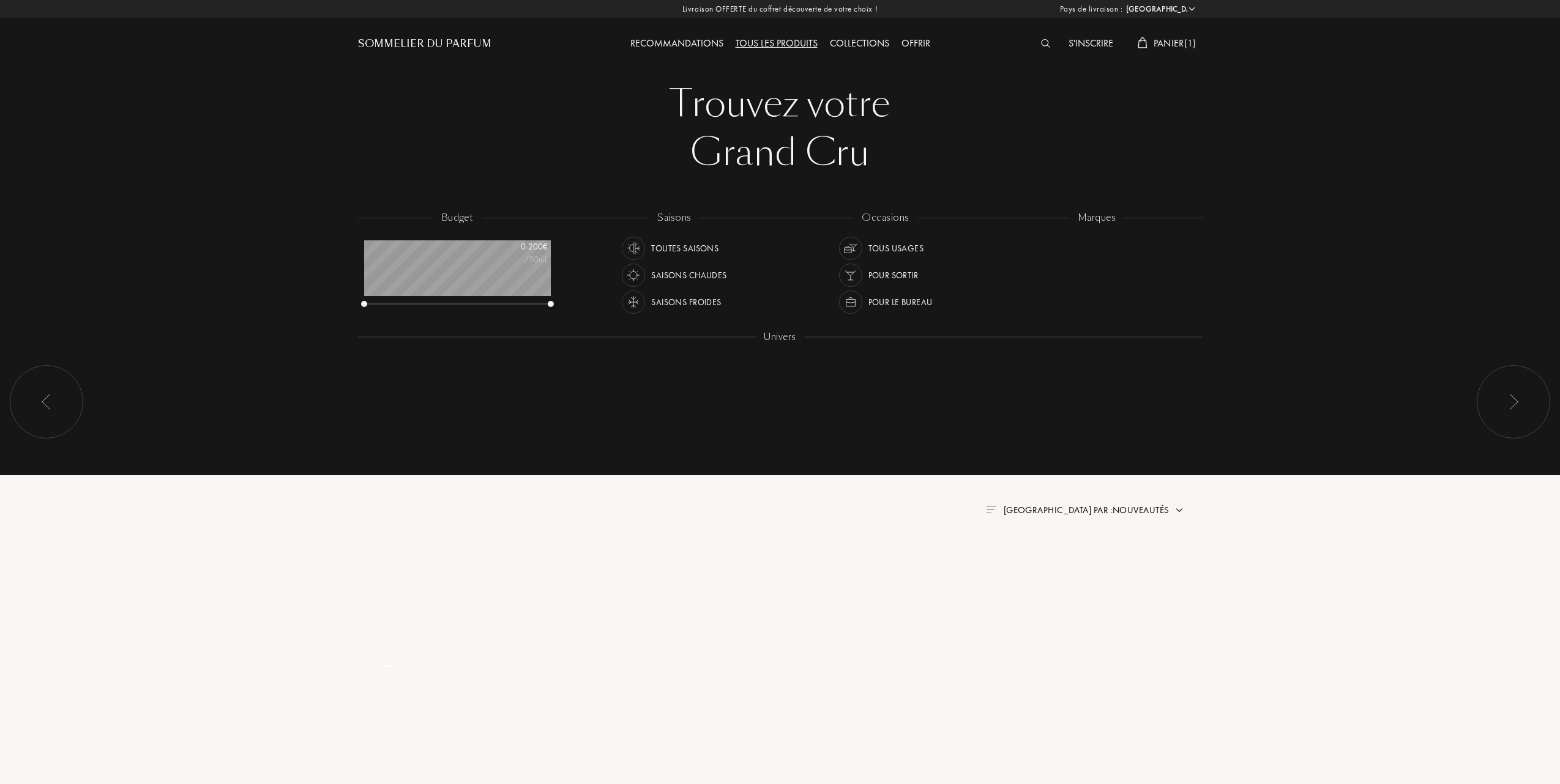
select select "FR"
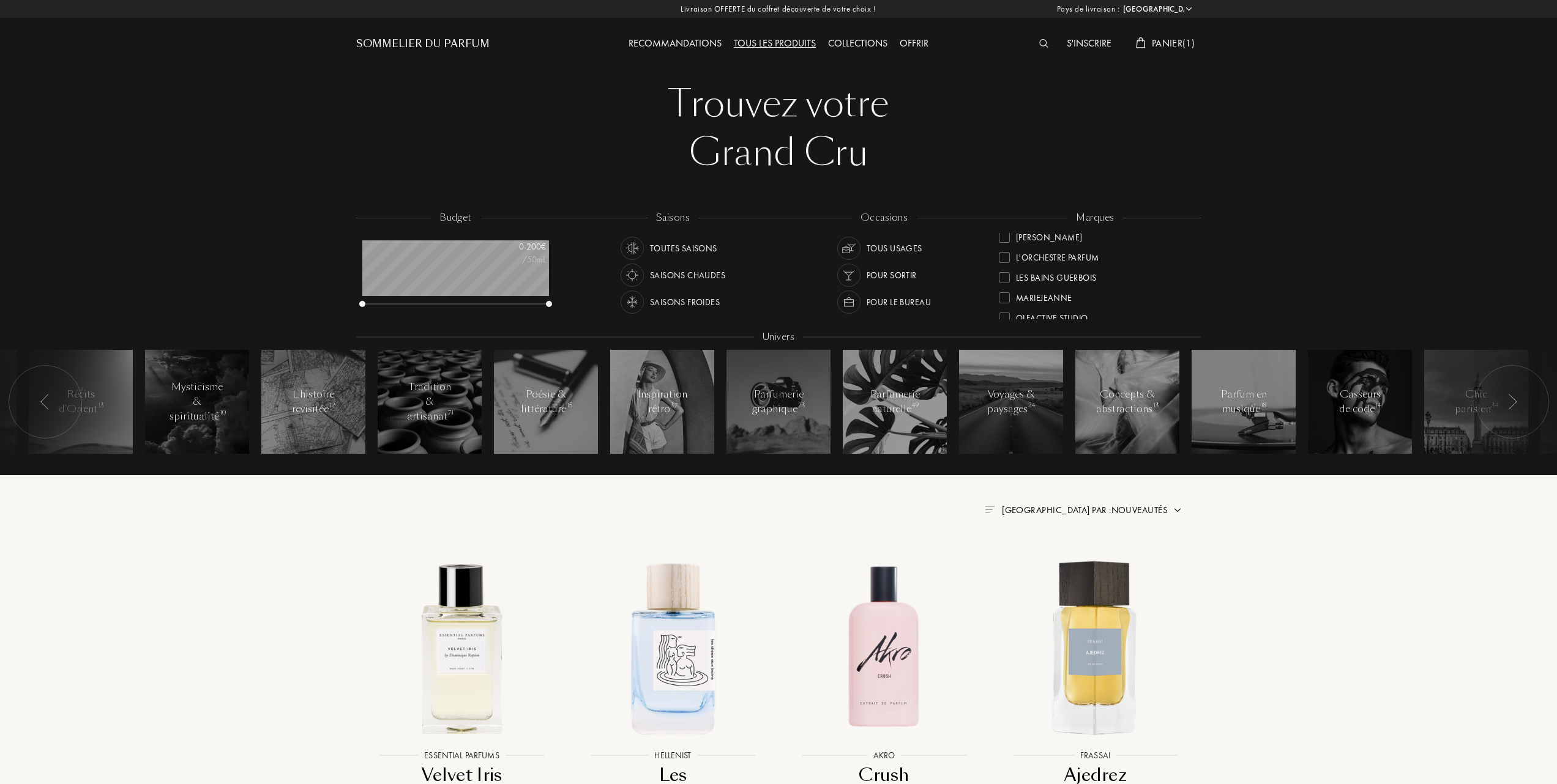
scroll to position [326, 0]
click at [1002, 277] on div at bounding box center [1004, 281] width 11 height 11
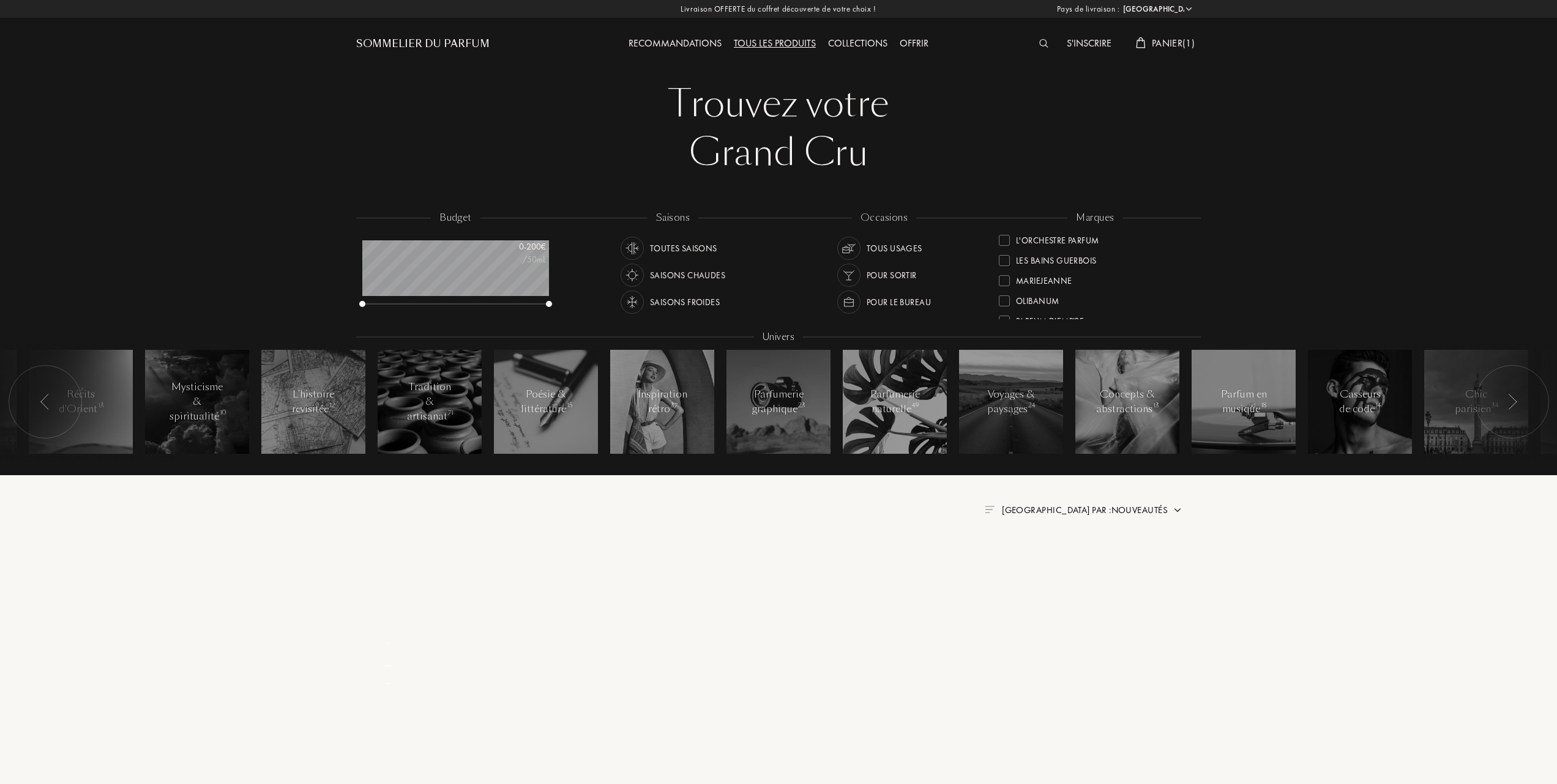
scroll to position [0, 0]
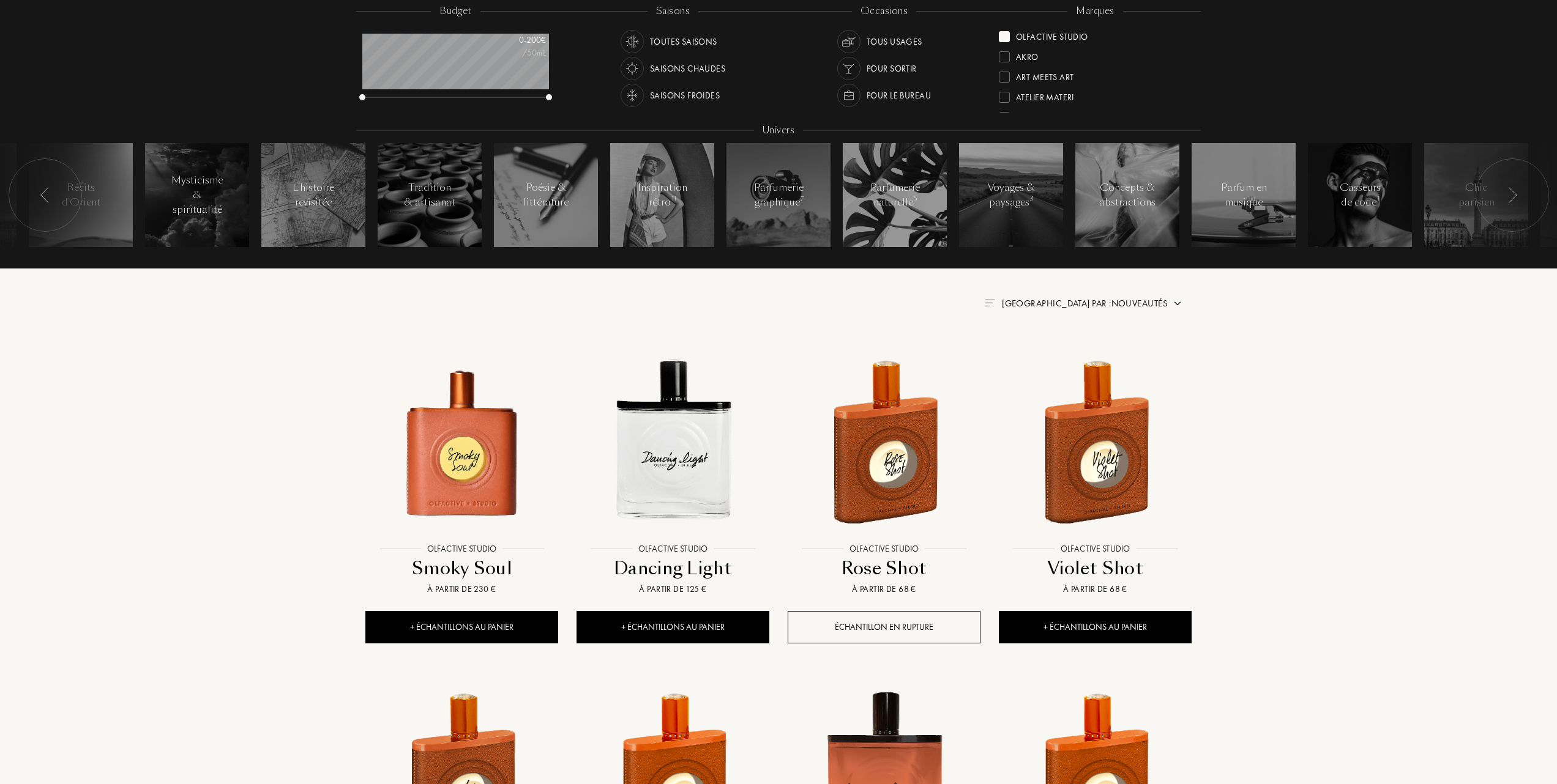
scroll to position [245, 0]
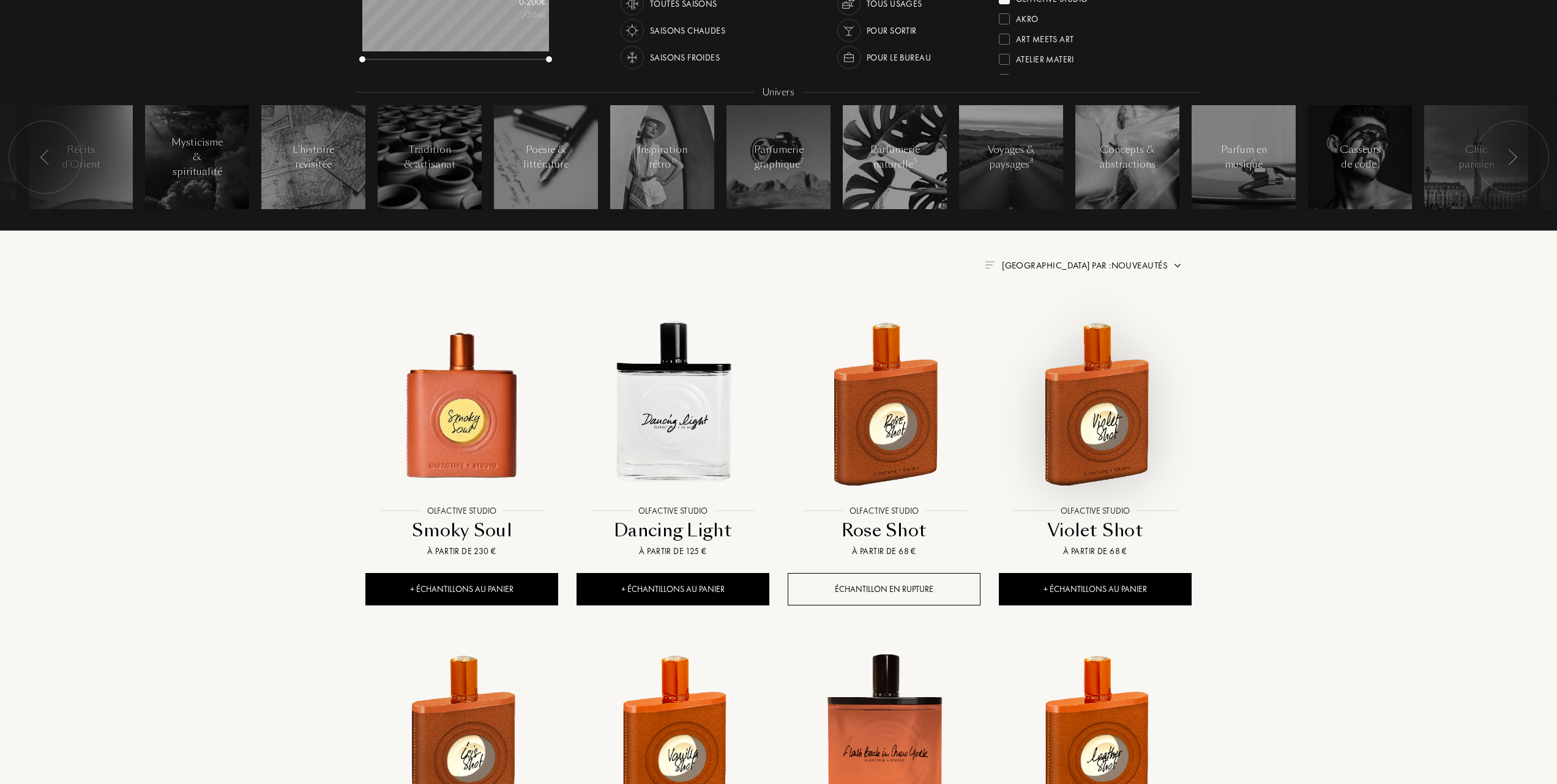
click at [1092, 421] on img at bounding box center [1095, 403] width 191 height 191
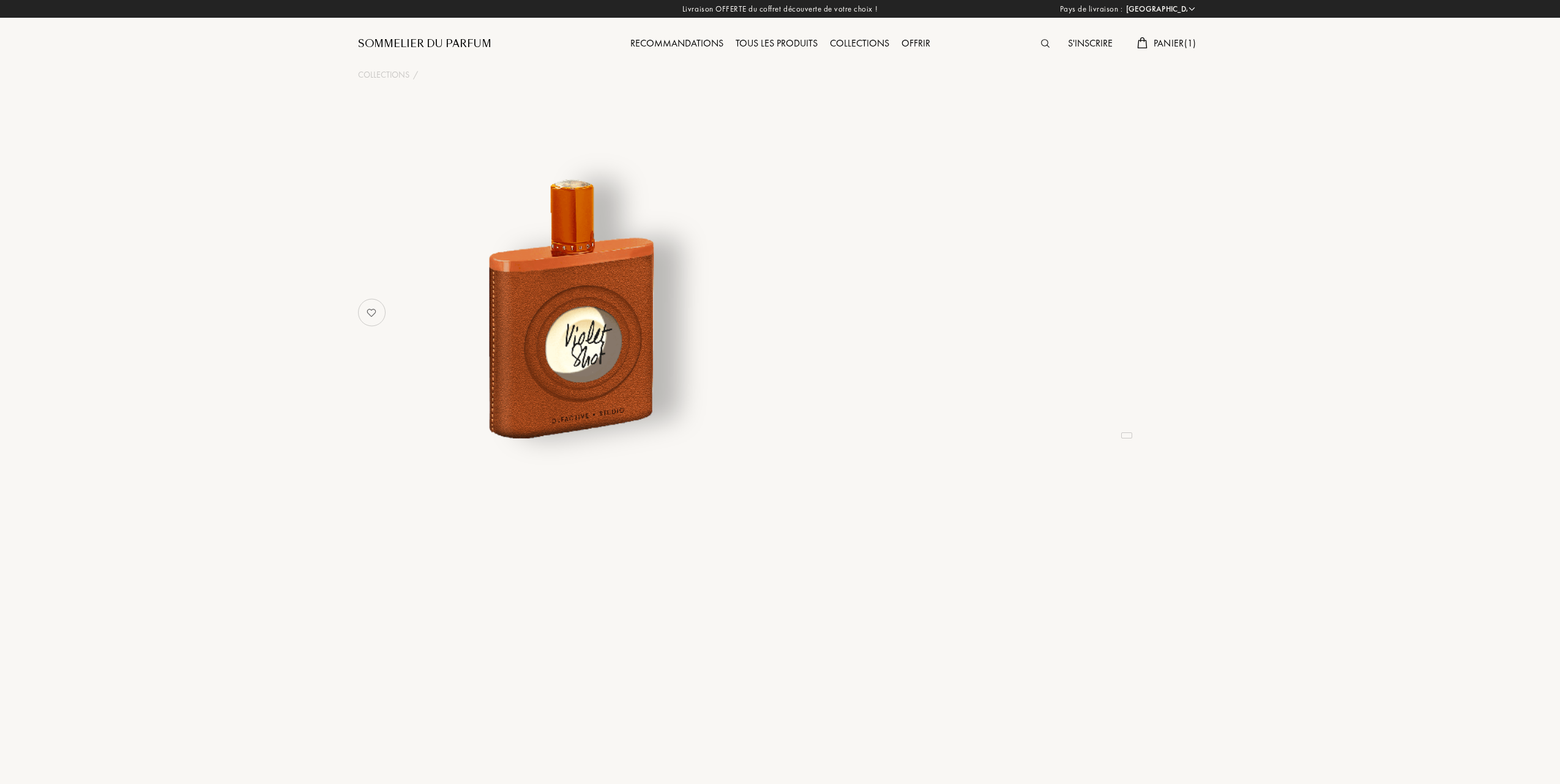
select select "FR"
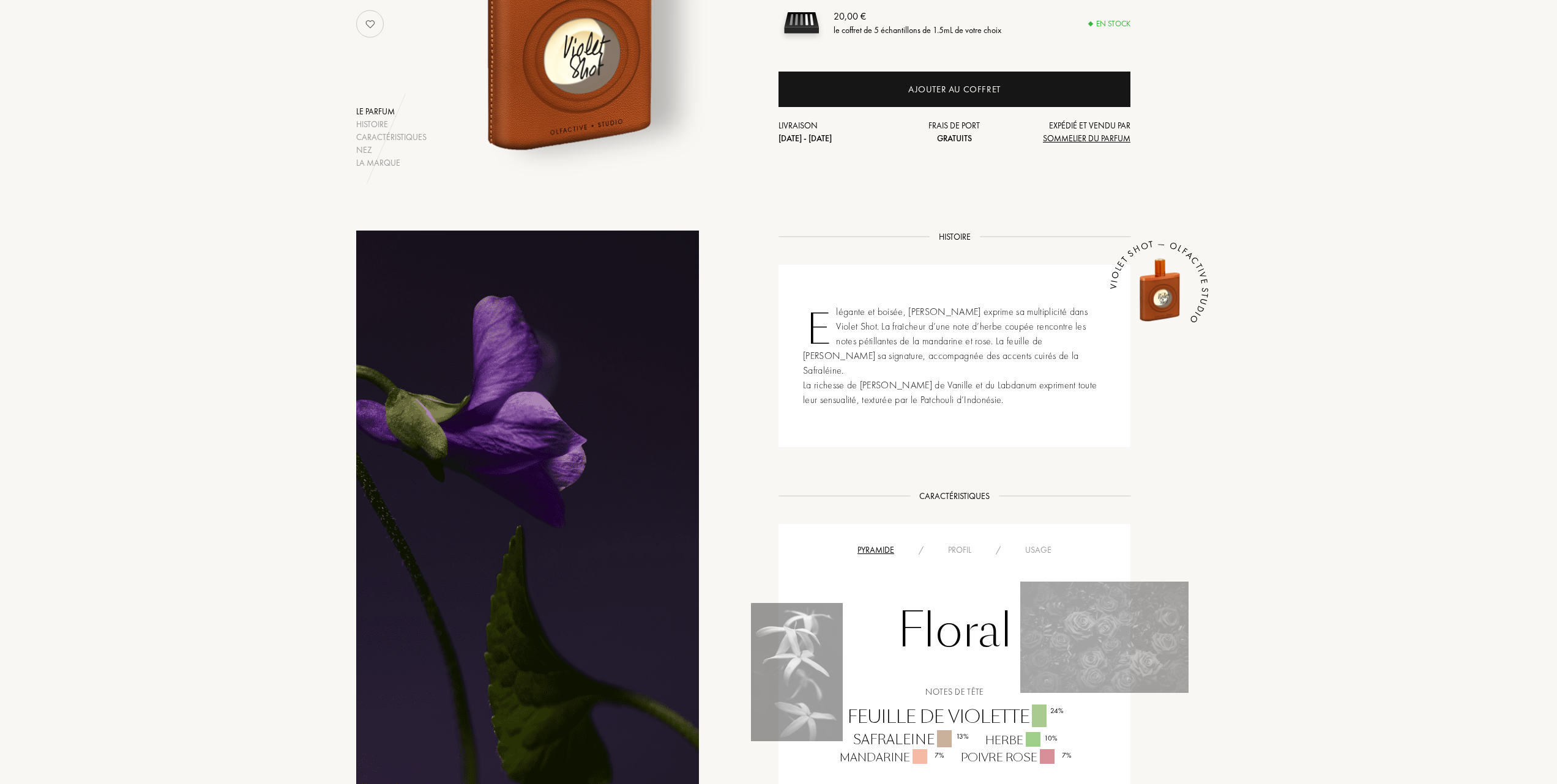
scroll to position [81, 0]
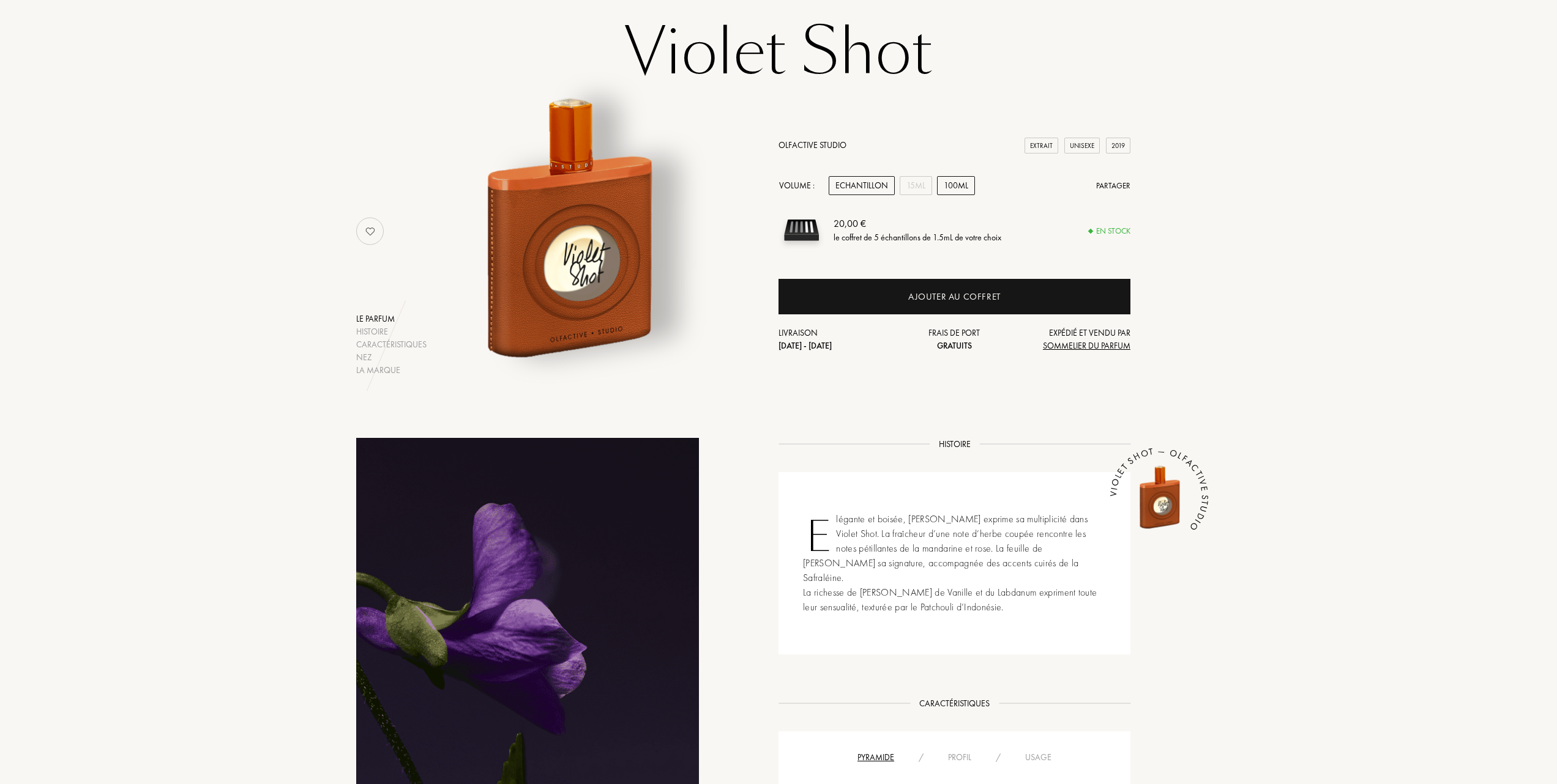
click at [962, 184] on div "100mL" at bounding box center [956, 186] width 38 height 19
click at [915, 179] on div "15mL" at bounding box center [915, 186] width 32 height 19
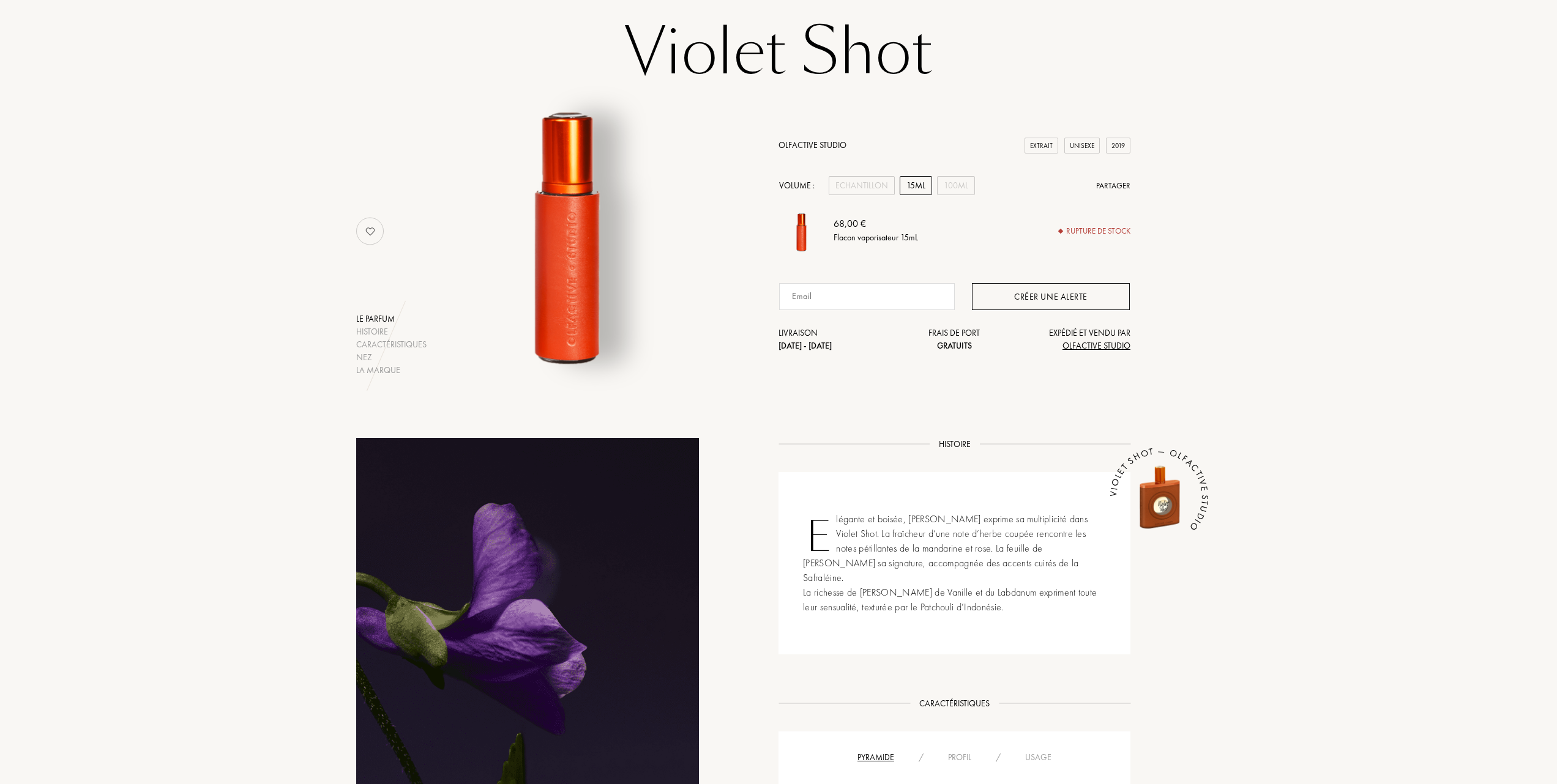
click at [1045, 289] on div "Créer une alerte" at bounding box center [1050, 296] width 158 height 27
